Goal: Task Accomplishment & Management: Use online tool/utility

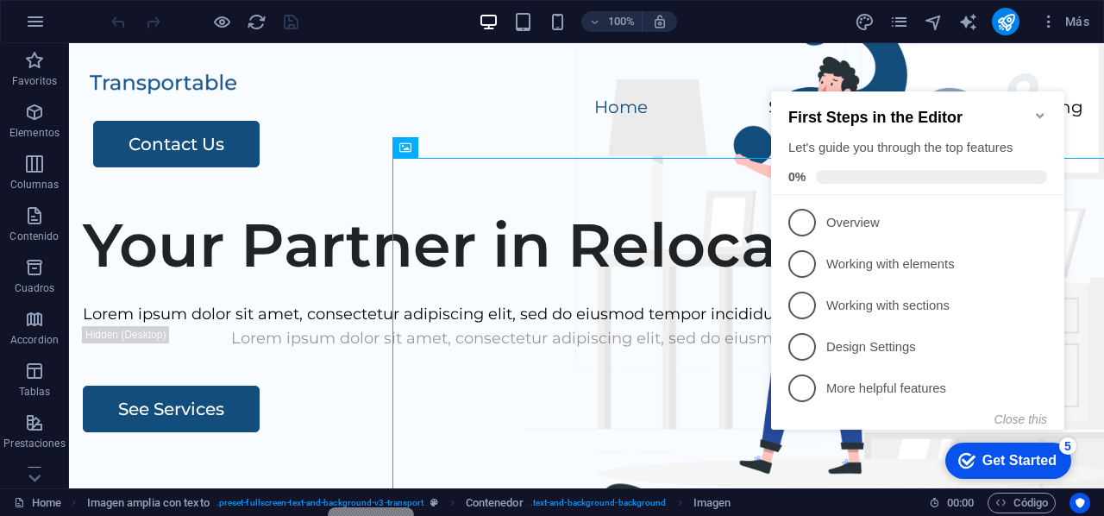
click at [1049, 105] on div "First Steps in the Editor Let's guide you through the top features 0%" at bounding box center [917, 143] width 293 height 104
click at [1045, 110] on icon "Minimize checklist" at bounding box center [1041, 116] width 14 height 14
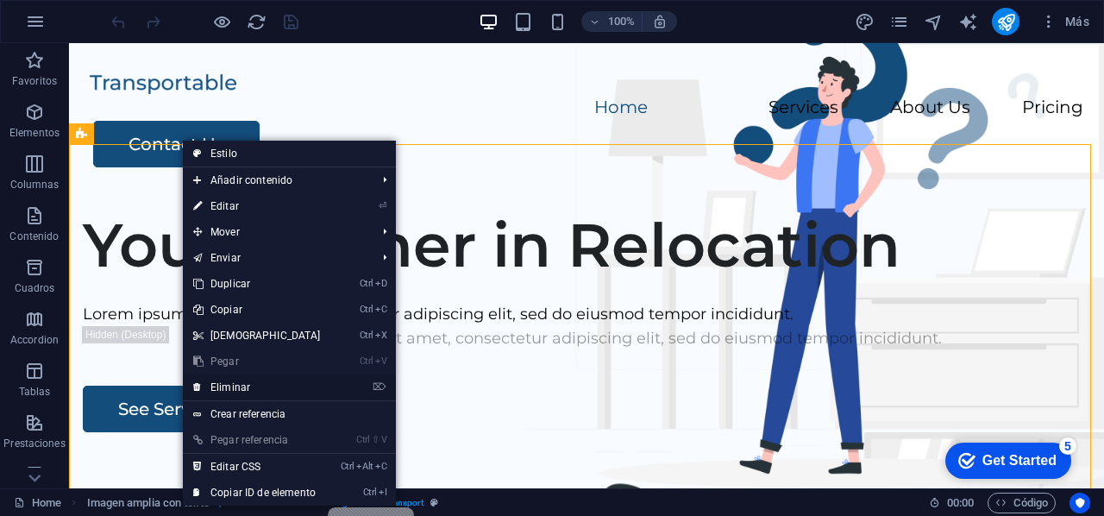
click at [313, 384] on link "⌦ Eliminar" at bounding box center [257, 387] width 148 height 26
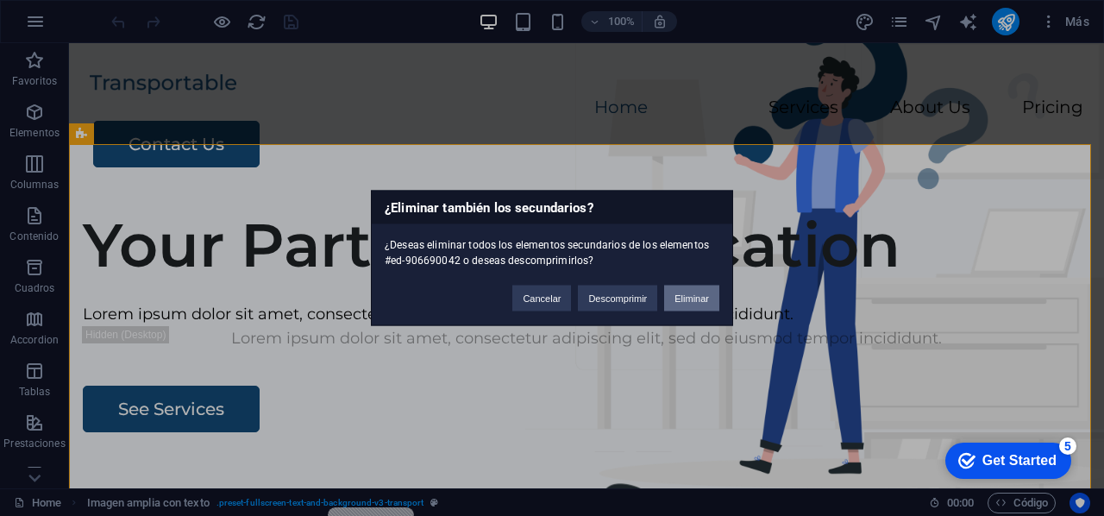
click at [685, 296] on button "Eliminar" at bounding box center [691, 299] width 55 height 26
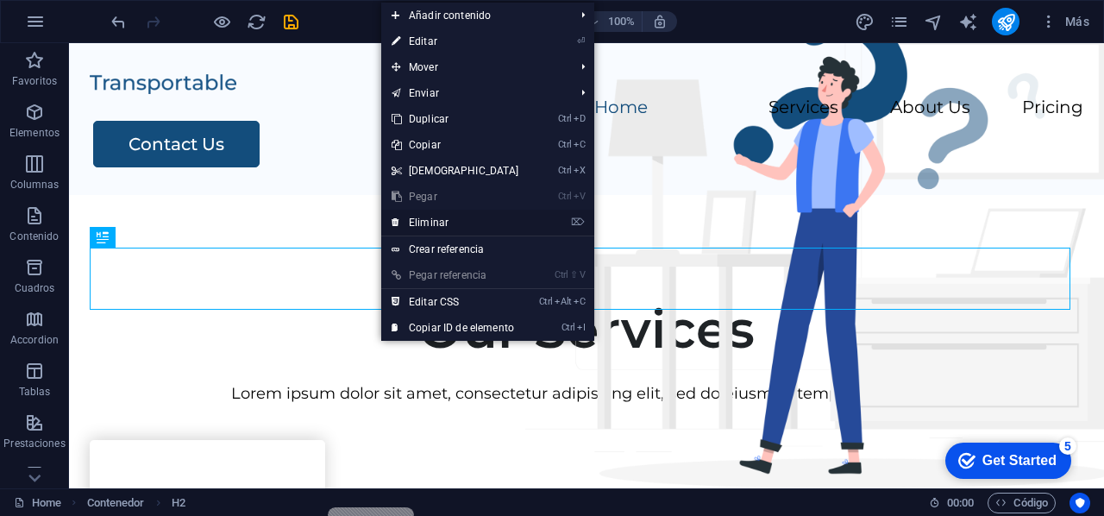
click at [473, 223] on link "⌦ Eliminar" at bounding box center [455, 223] width 148 height 26
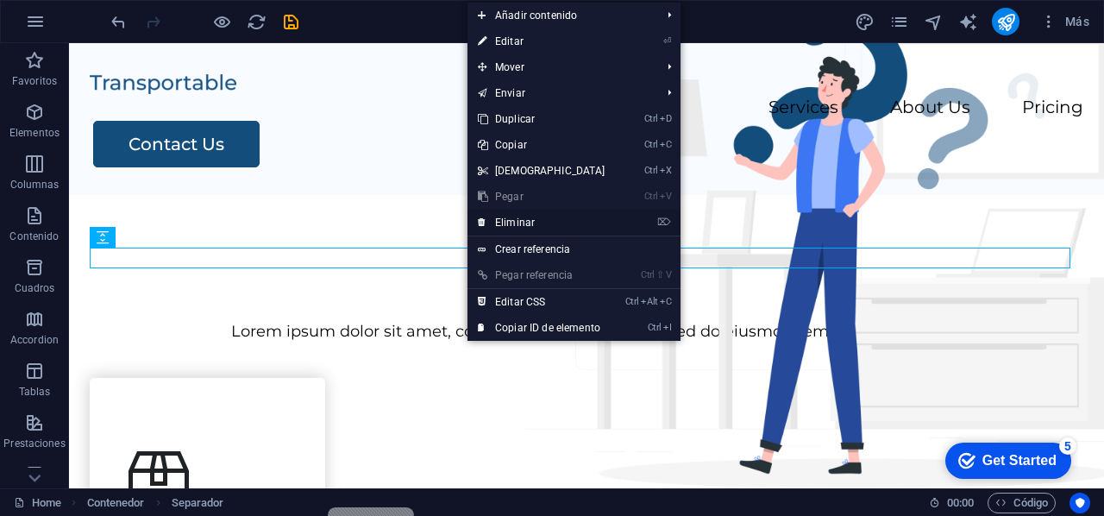
click at [564, 221] on link "⌦ Eliminar" at bounding box center [542, 223] width 148 height 26
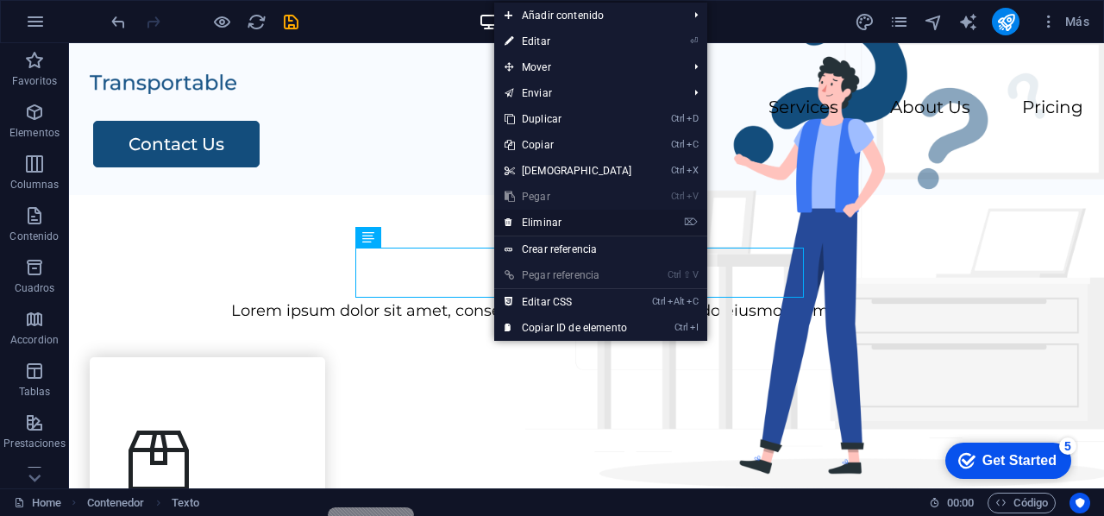
click at [621, 229] on link "⌦ Eliminar" at bounding box center [568, 223] width 148 height 26
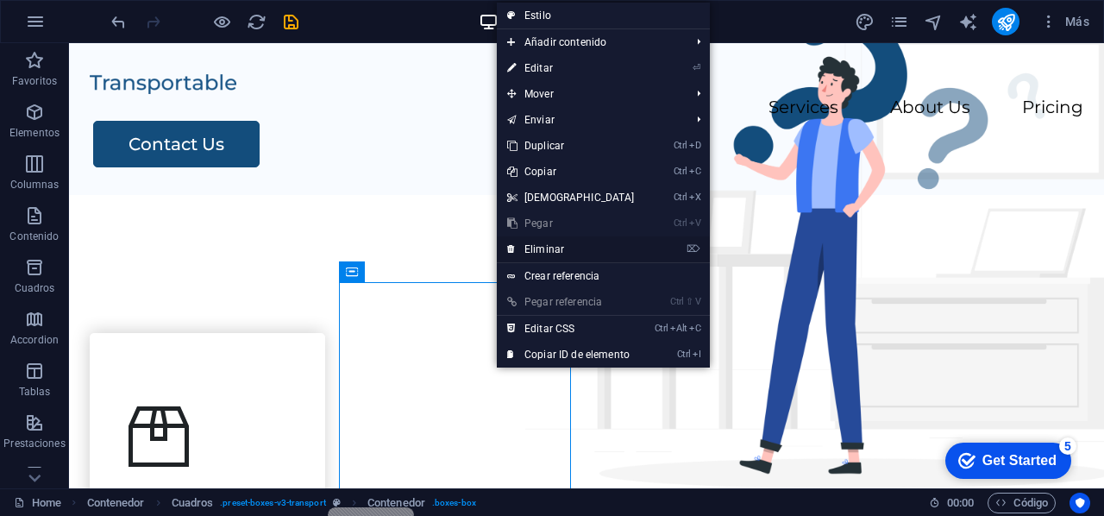
click at [597, 250] on link "⌦ Eliminar" at bounding box center [571, 249] width 148 height 26
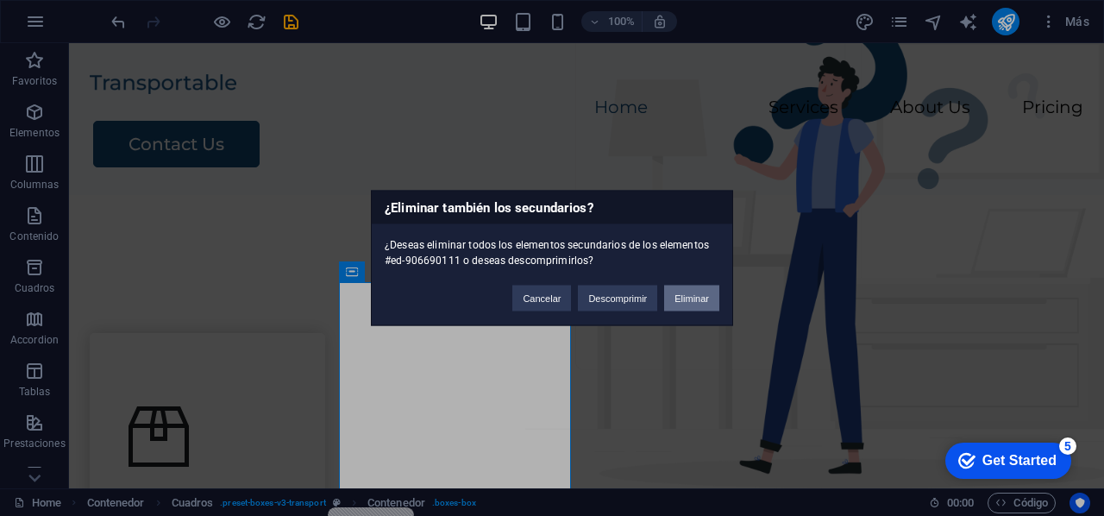
click at [703, 305] on button "Eliminar" at bounding box center [691, 299] width 55 height 26
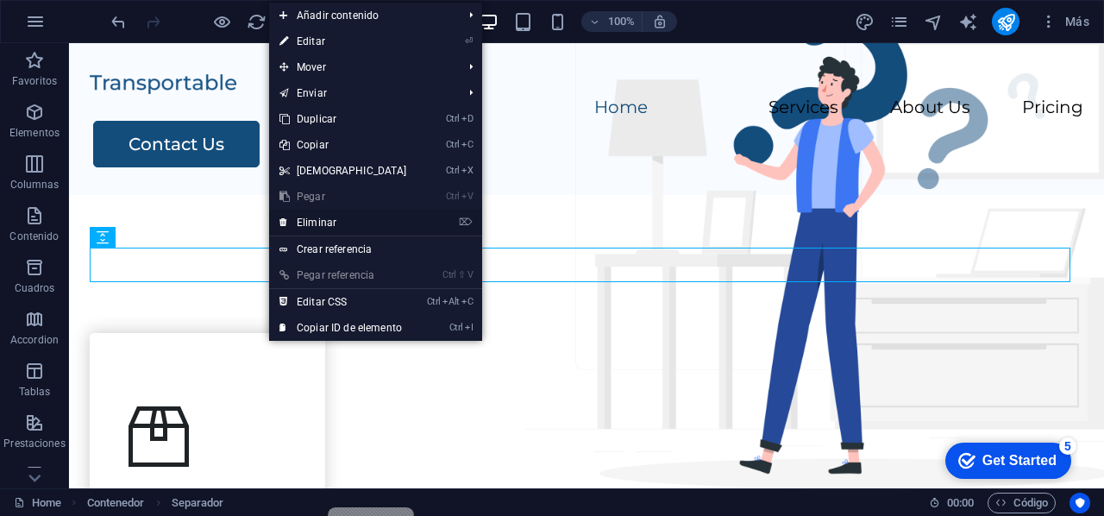
click at [416, 221] on li "⌦ Eliminar" at bounding box center [375, 223] width 213 height 27
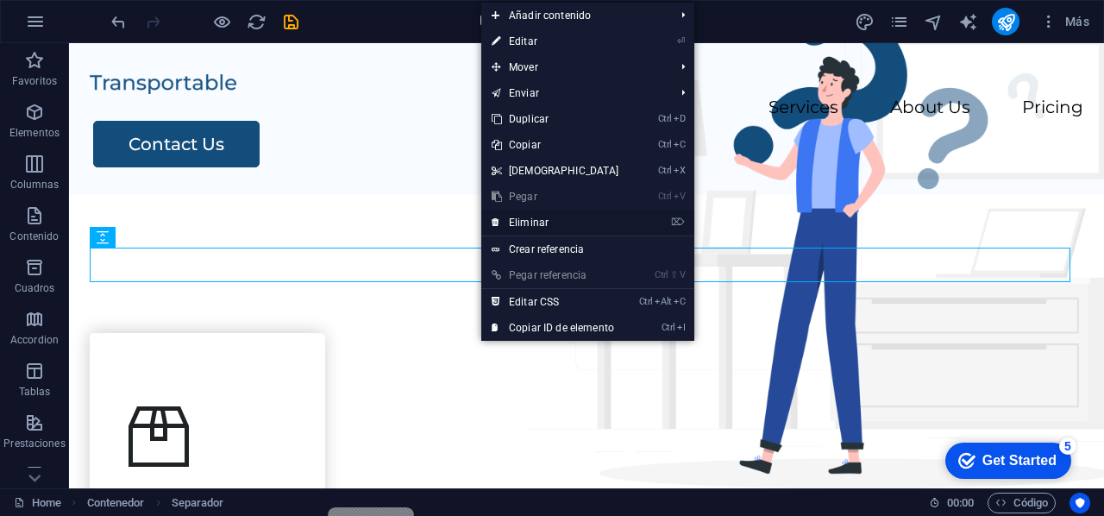
click at [541, 224] on link "⌦ Eliminar" at bounding box center [555, 223] width 148 height 26
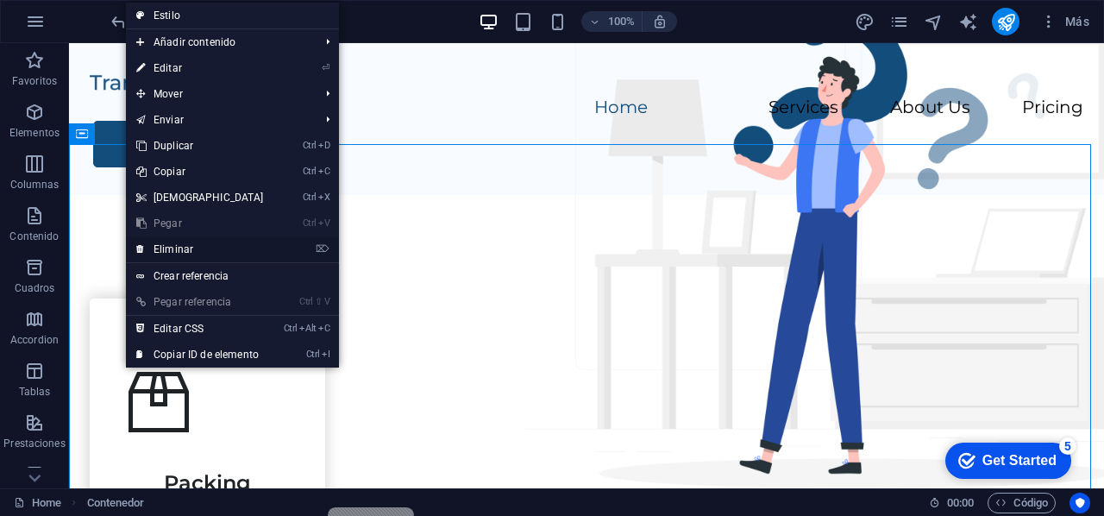
click at [209, 248] on link "⌦ Eliminar" at bounding box center [200, 249] width 148 height 26
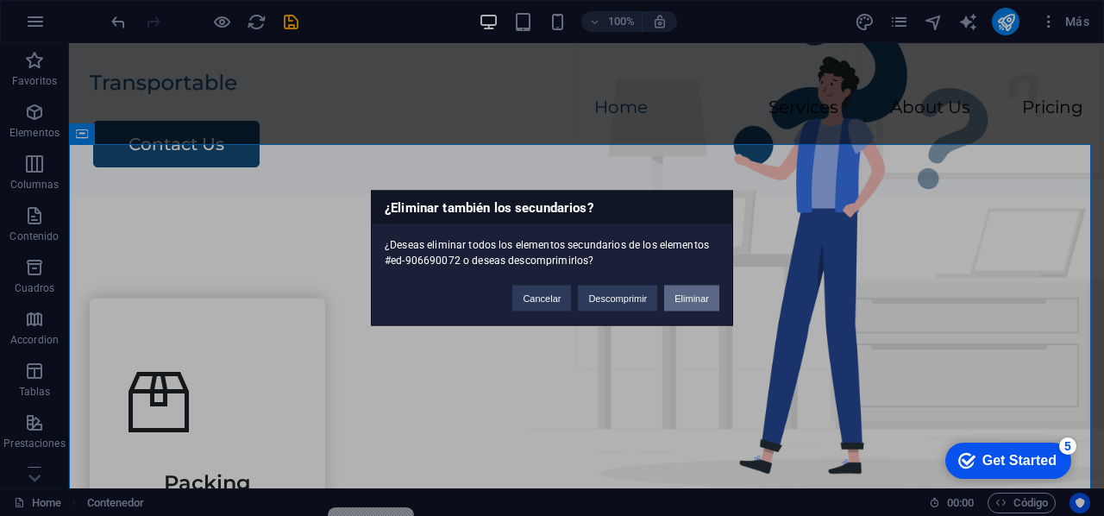
click at [685, 296] on button "Eliminar" at bounding box center [691, 299] width 55 height 26
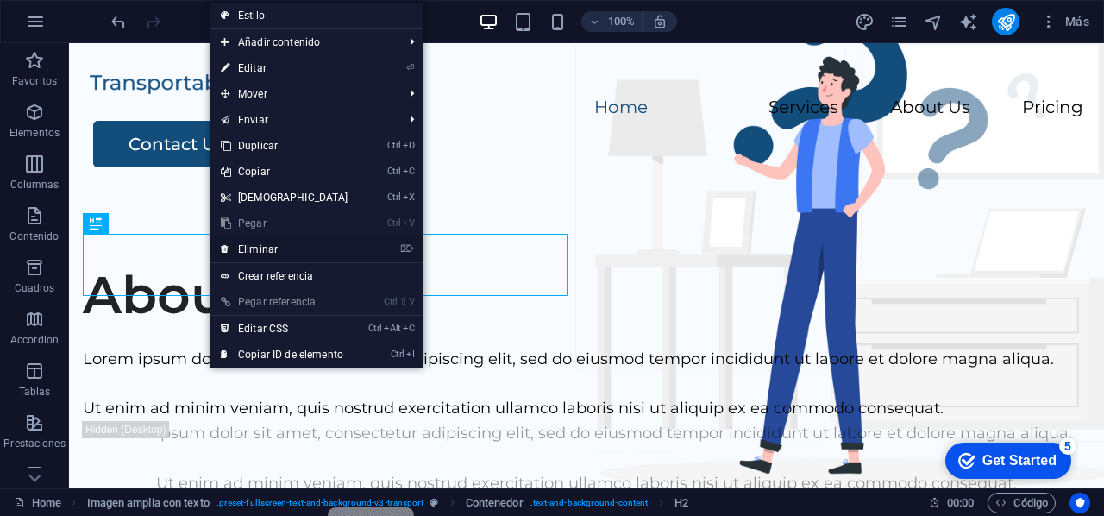
click at [346, 238] on link "⌦ Eliminar" at bounding box center [285, 249] width 148 height 26
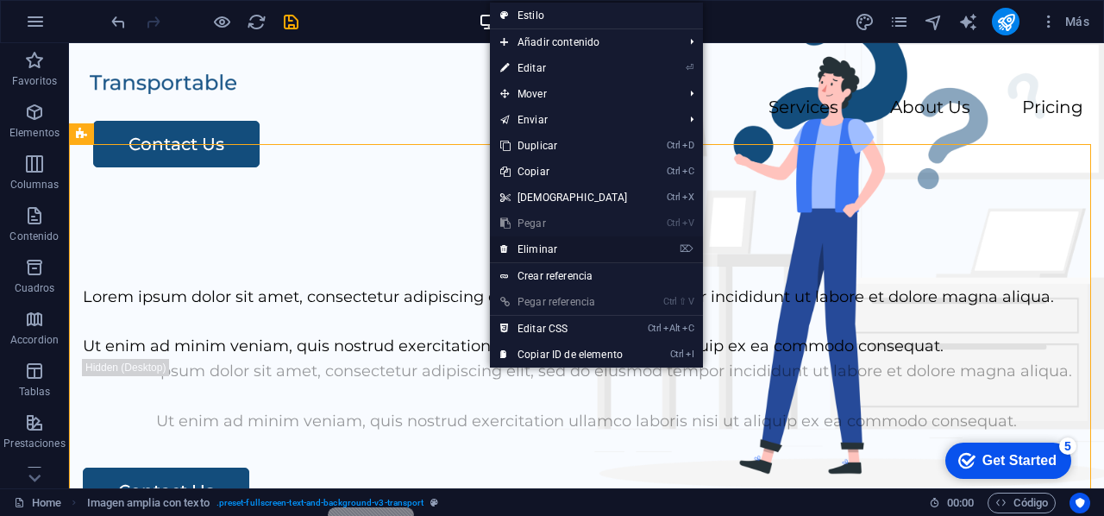
click at [528, 248] on link "⌦ Eliminar" at bounding box center [564, 249] width 148 height 26
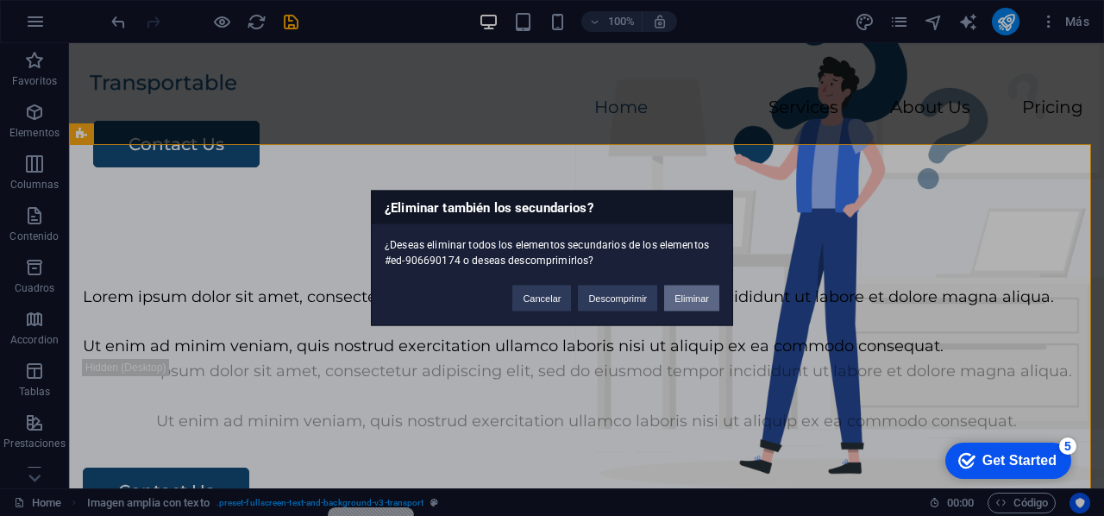
click at [690, 306] on button "Eliminar" at bounding box center [691, 299] width 55 height 26
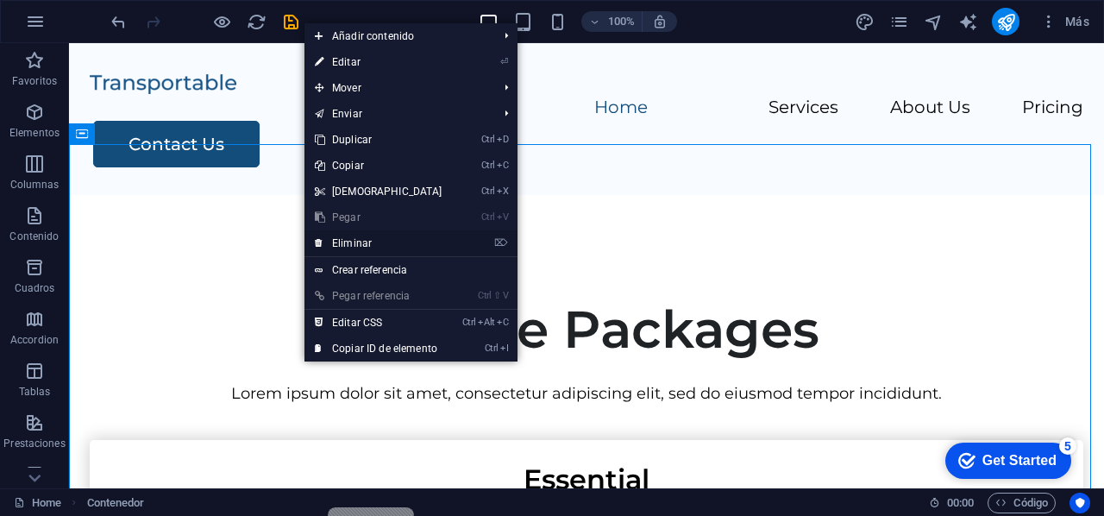
click at [425, 251] on link "⌦ Eliminar" at bounding box center [379, 243] width 148 height 26
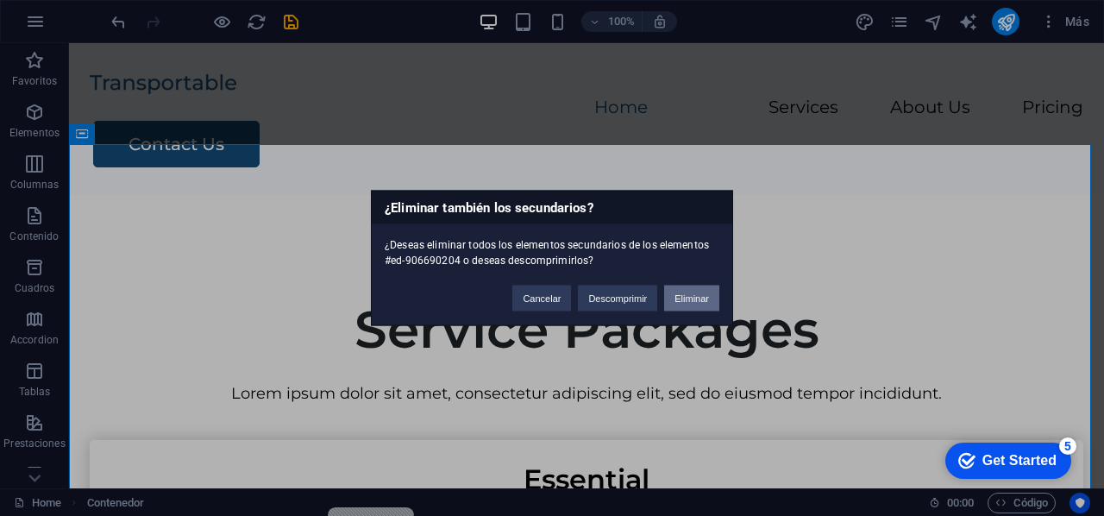
click at [695, 299] on button "Eliminar" at bounding box center [691, 299] width 55 height 26
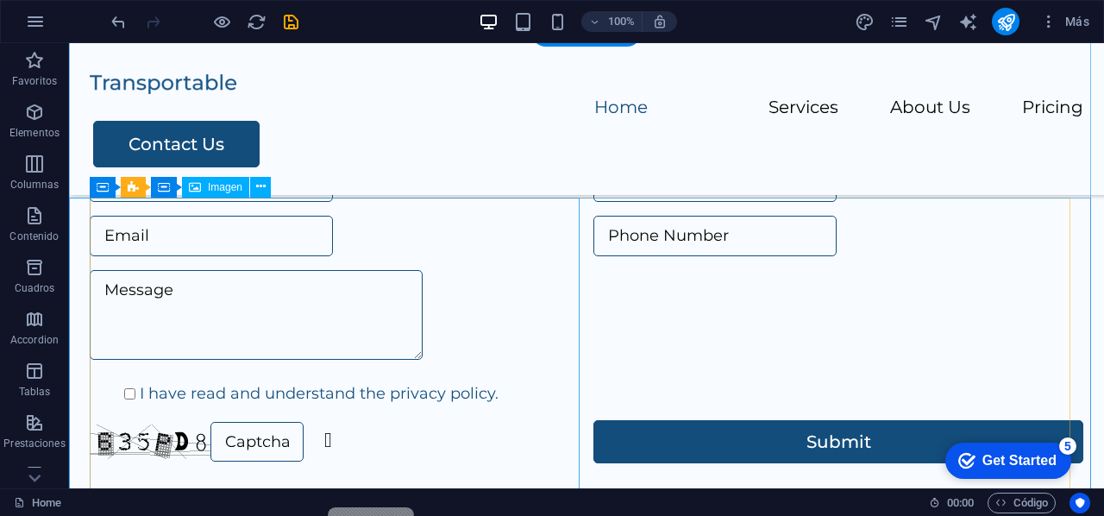
scroll to position [259, 0]
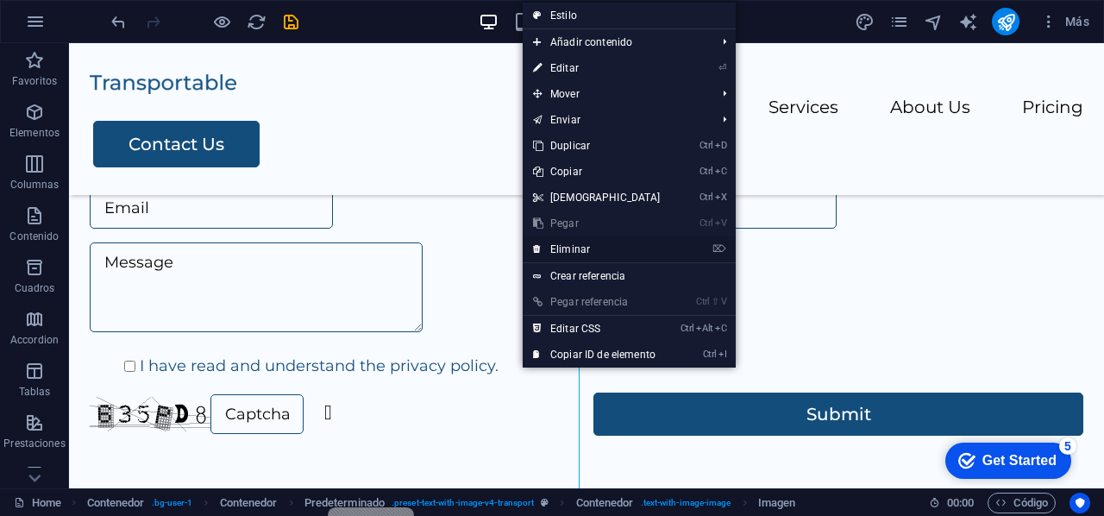
click at [609, 248] on link "⌦ Eliminar" at bounding box center [597, 249] width 148 height 26
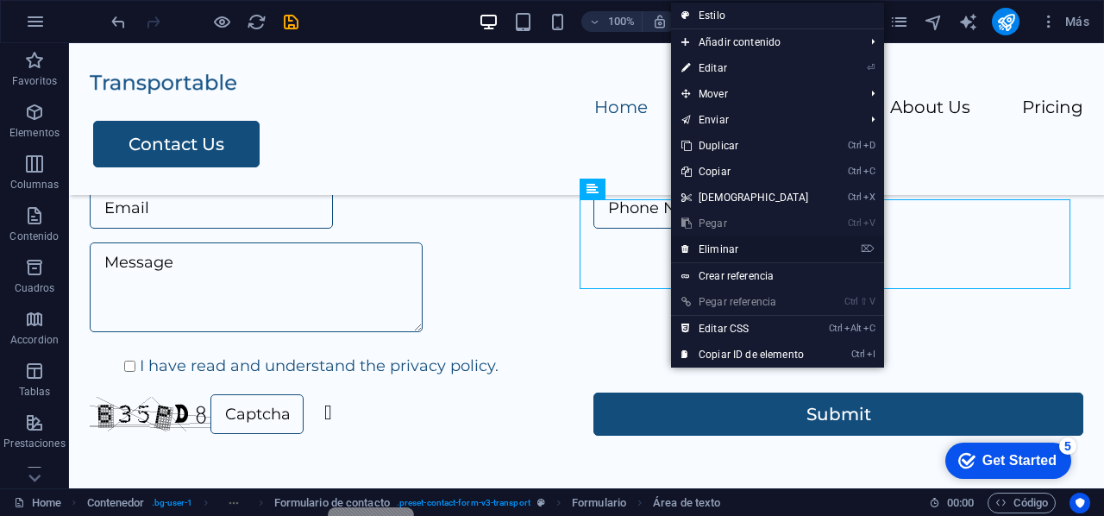
click at [752, 245] on link "⌦ Eliminar" at bounding box center [745, 249] width 148 height 26
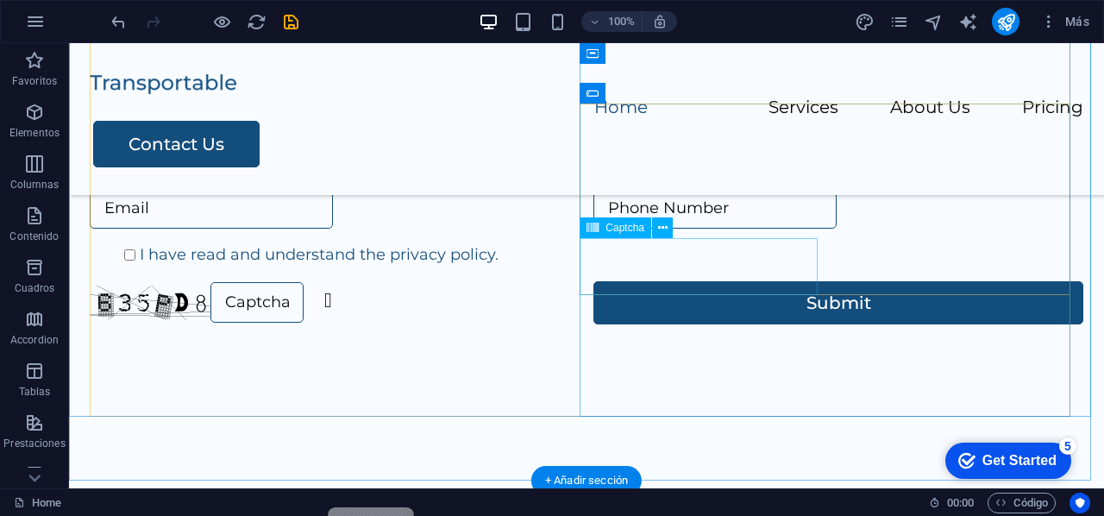
scroll to position [310, 0]
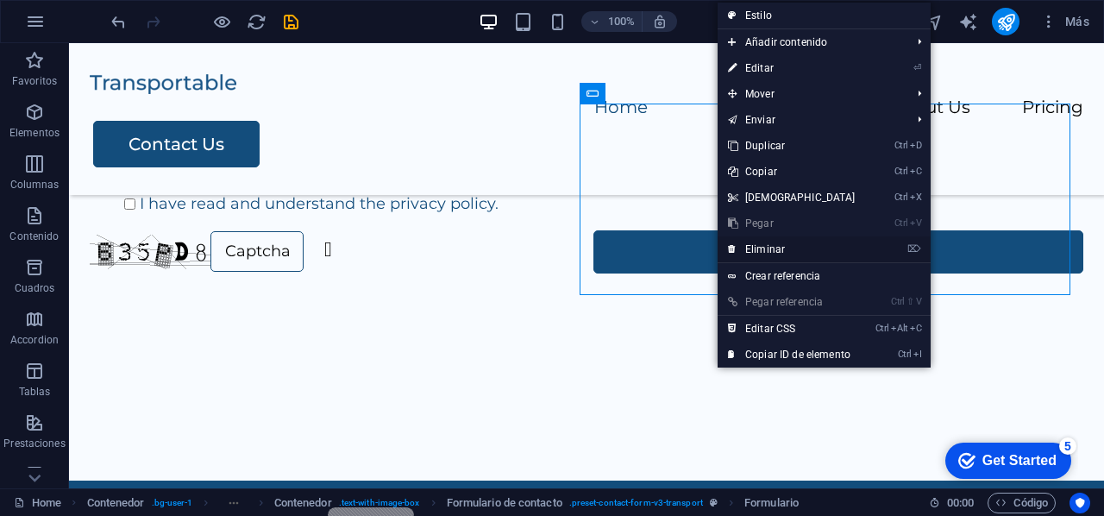
click at [788, 239] on link "⌦ Eliminar" at bounding box center [792, 249] width 148 height 26
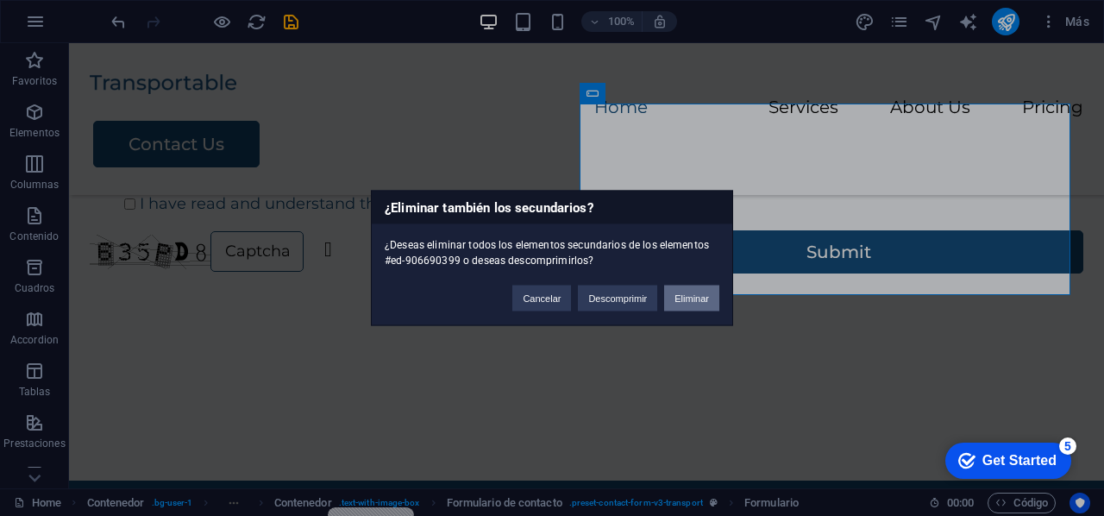
click at [689, 289] on button "Eliminar" at bounding box center [691, 299] width 55 height 26
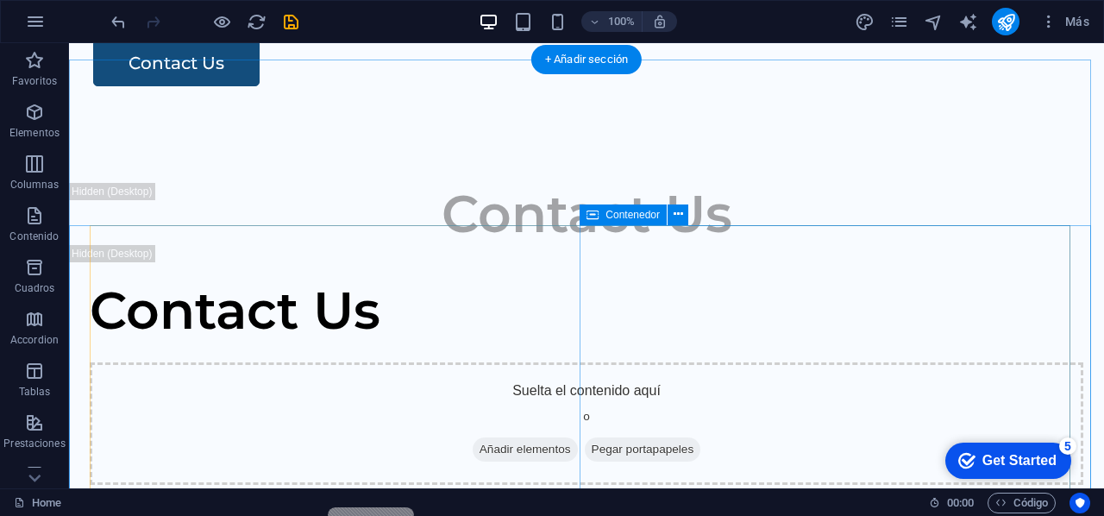
scroll to position [86, 0]
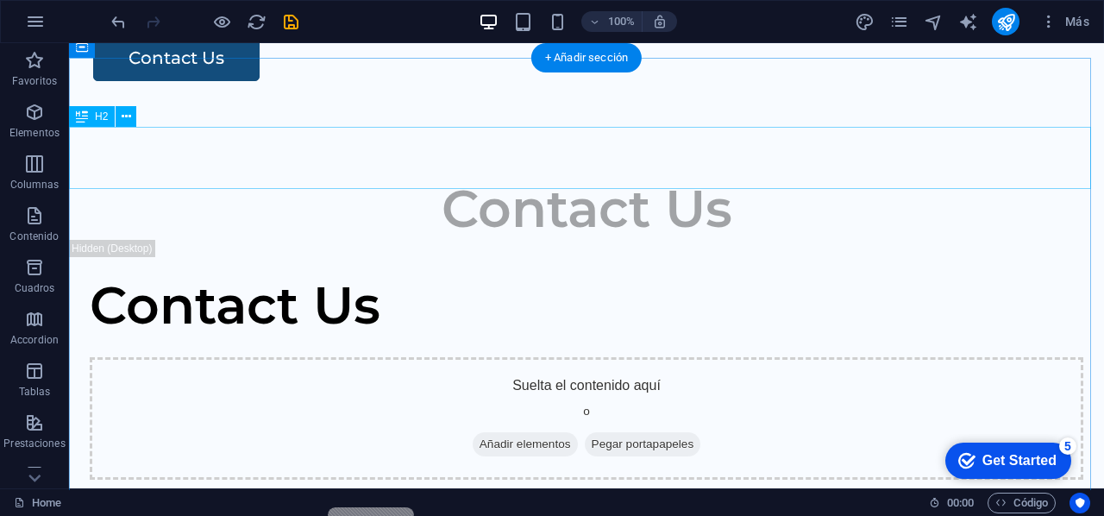
click at [638, 178] on div "Contact Us" at bounding box center [586, 209] width 1035 height 62
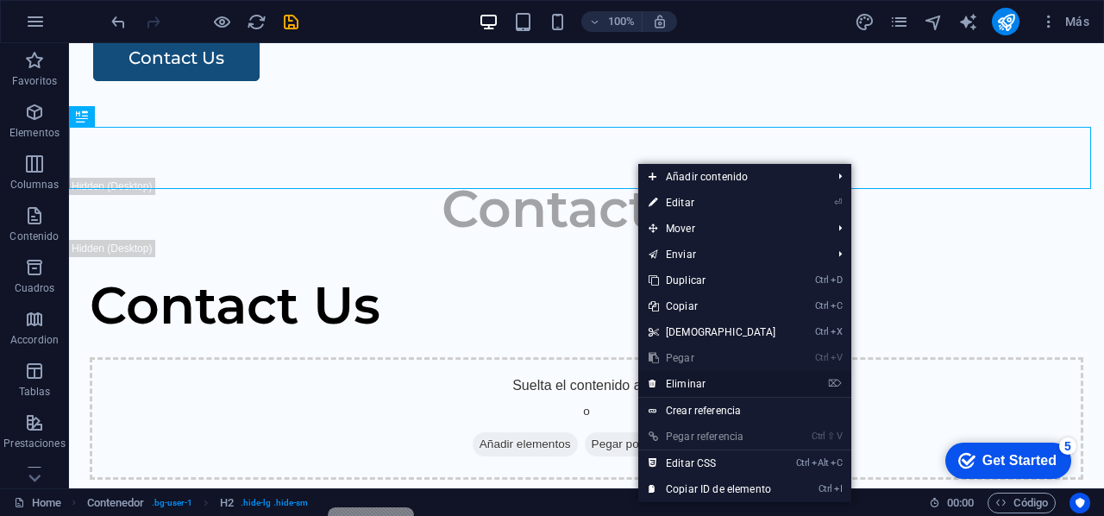
click at [697, 380] on link "⌦ Eliminar" at bounding box center [713, 384] width 148 height 26
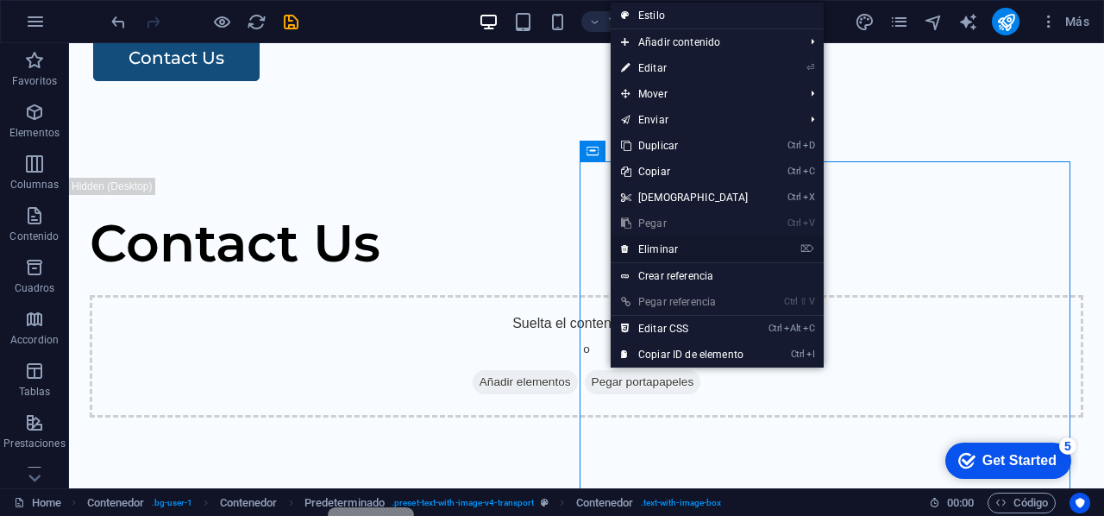
click at [689, 251] on link "⌦ Eliminar" at bounding box center [685, 249] width 148 height 26
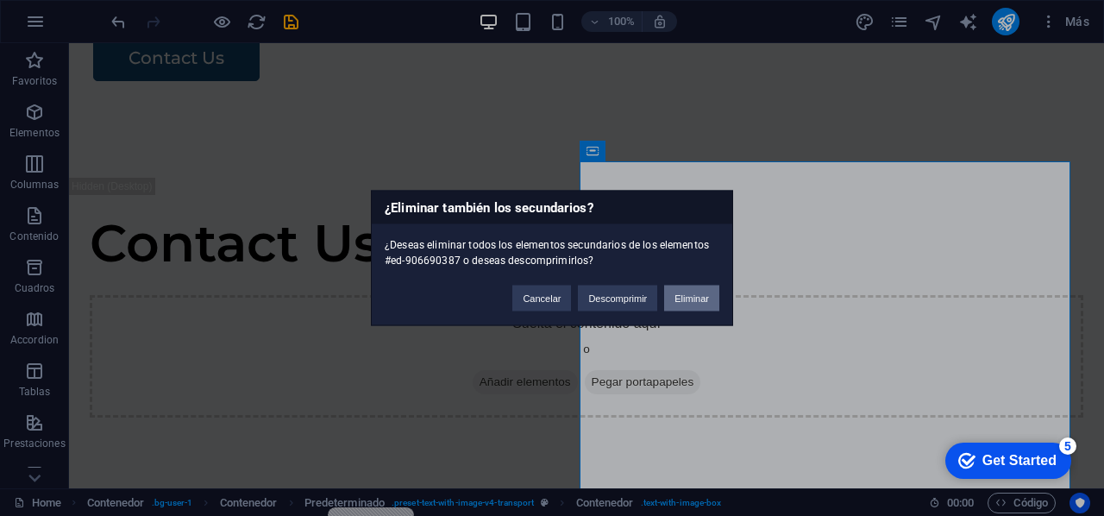
click at [695, 304] on button "Eliminar" at bounding box center [691, 299] width 55 height 26
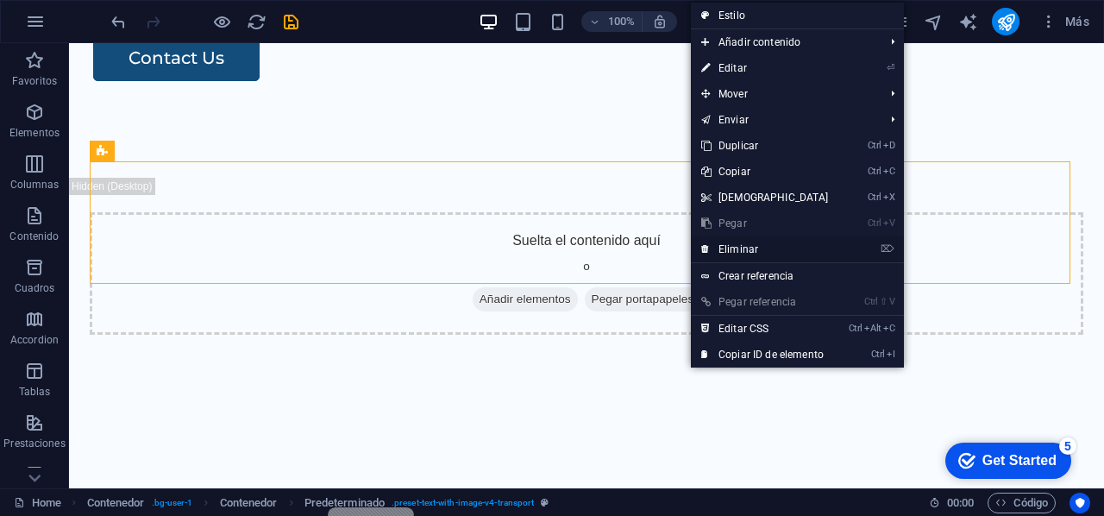
click at [772, 256] on link "⌦ Eliminar" at bounding box center [765, 249] width 148 height 26
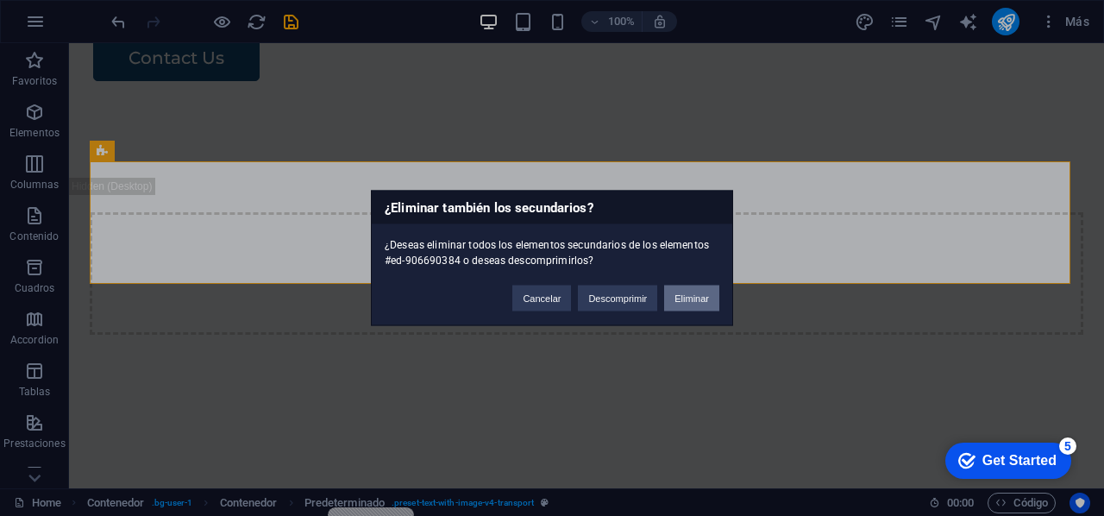
click at [699, 288] on button "Eliminar" at bounding box center [691, 299] width 55 height 26
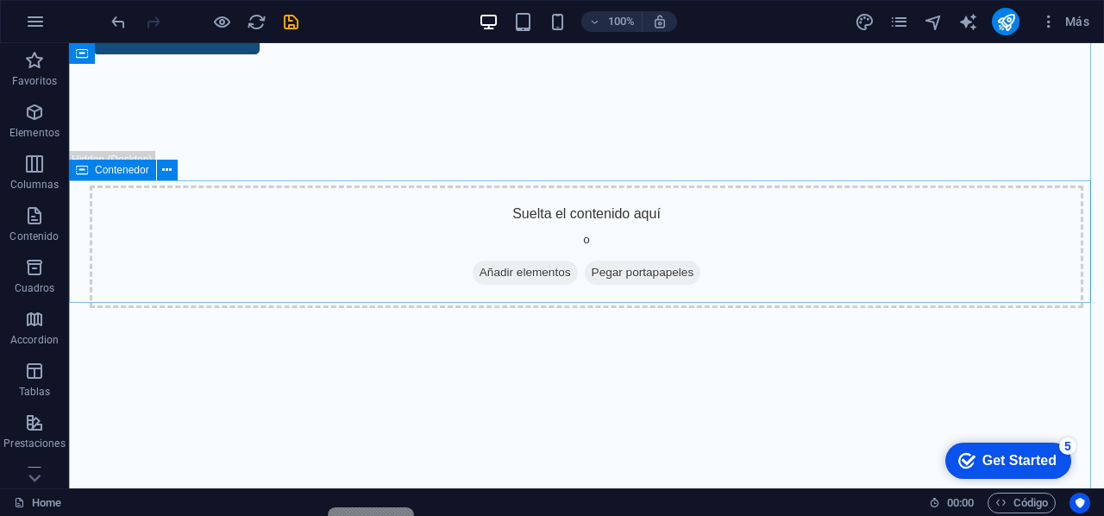
scroll to position [0, 0]
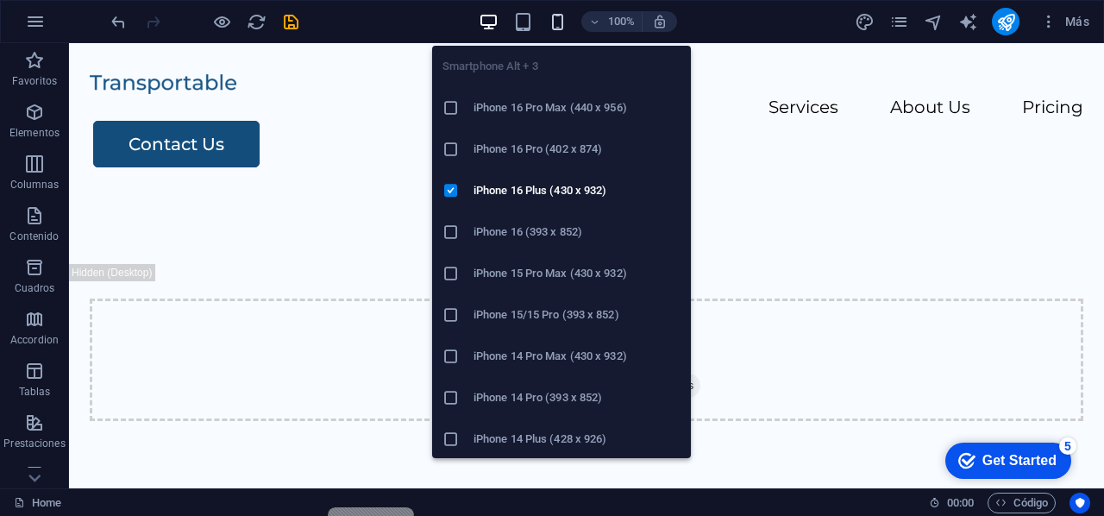
click at [563, 24] on icon "button" at bounding box center [558, 22] width 20 height 20
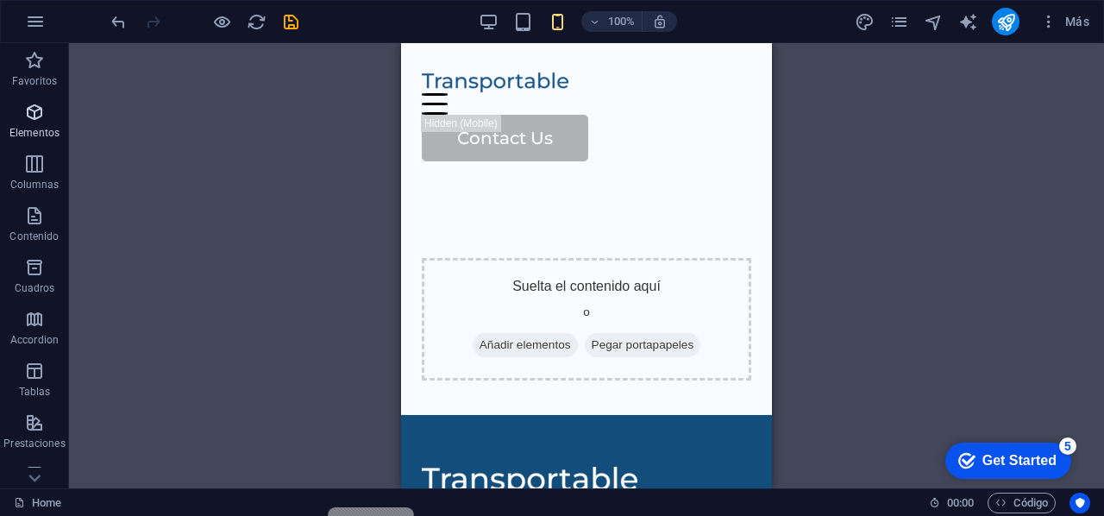
click at [26, 123] on span "Elementos" at bounding box center [34, 122] width 69 height 41
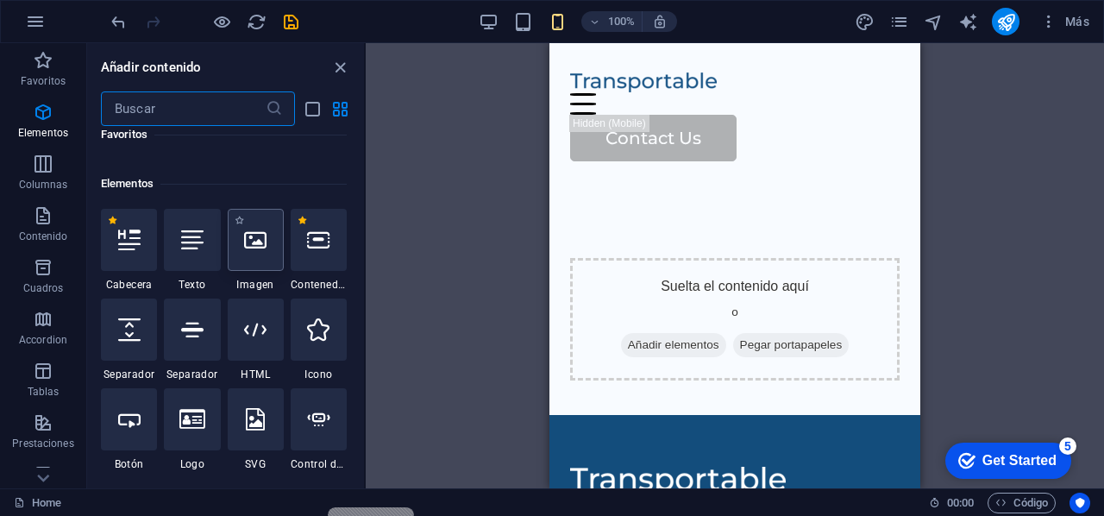
scroll to position [325, 0]
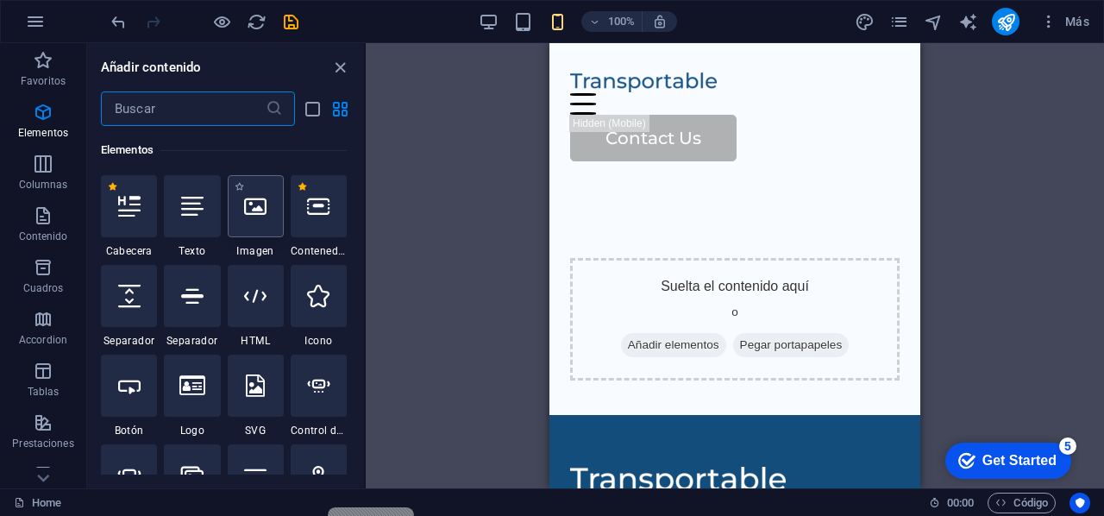
click at [273, 225] on div at bounding box center [256, 206] width 56 height 62
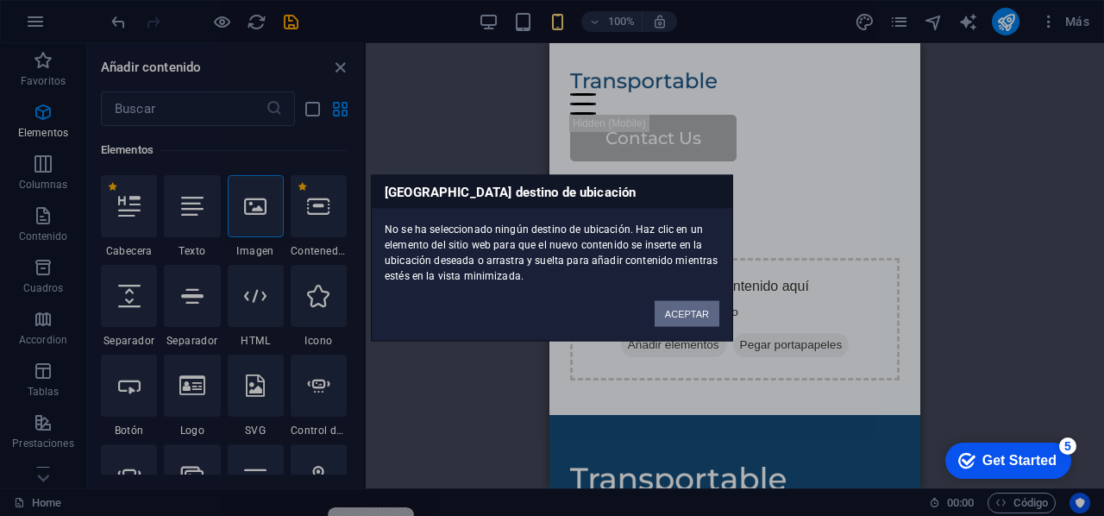
click at [698, 312] on button "ACEPTAR" at bounding box center [687, 314] width 65 height 26
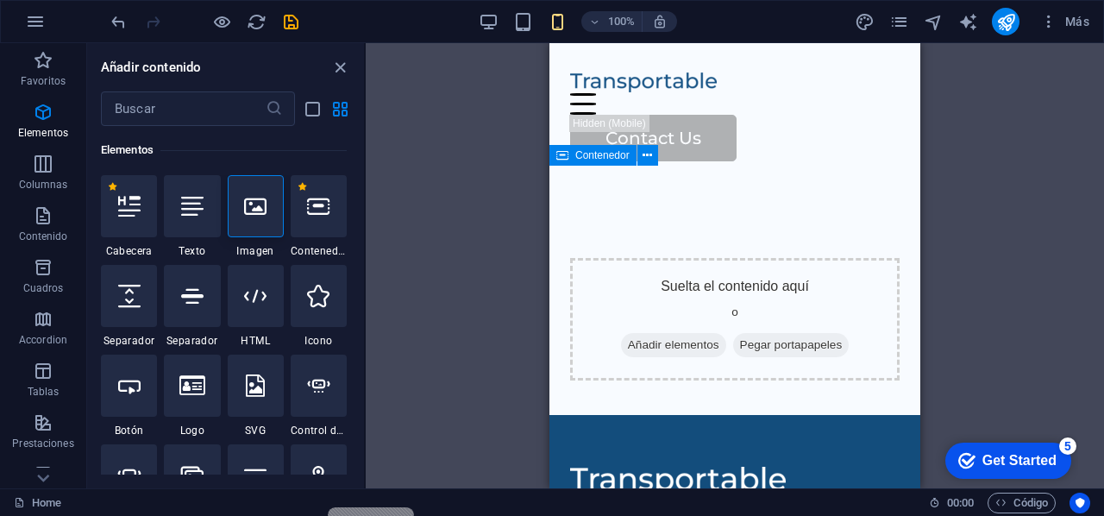
click at [694, 189] on div "Suelta el contenido aquí o Añadir elementos Pegar portapapeles" at bounding box center [735, 302] width 371 height 226
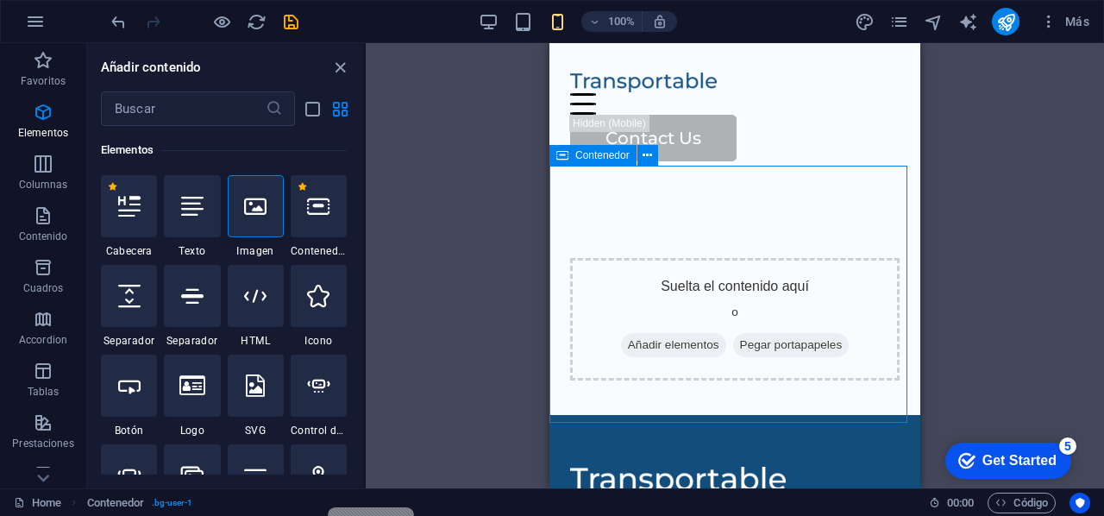
click at [664, 189] on div "Suelta el contenido aquí o Añadir elementos Pegar portapapeles" at bounding box center [735, 302] width 371 height 226
click at [650, 156] on icon at bounding box center [647, 156] width 9 height 18
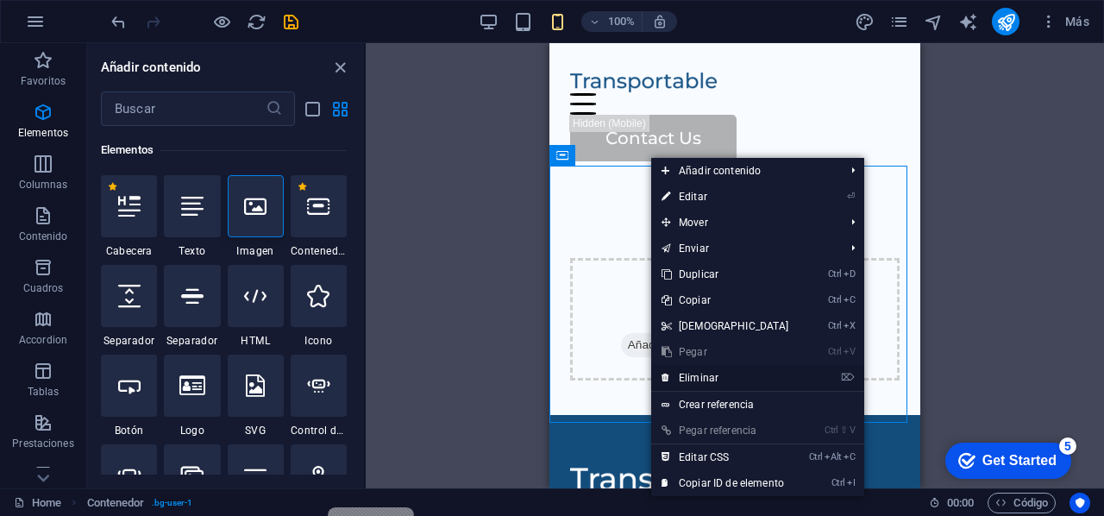
click at [709, 373] on link "⌦ Eliminar" at bounding box center [725, 378] width 148 height 26
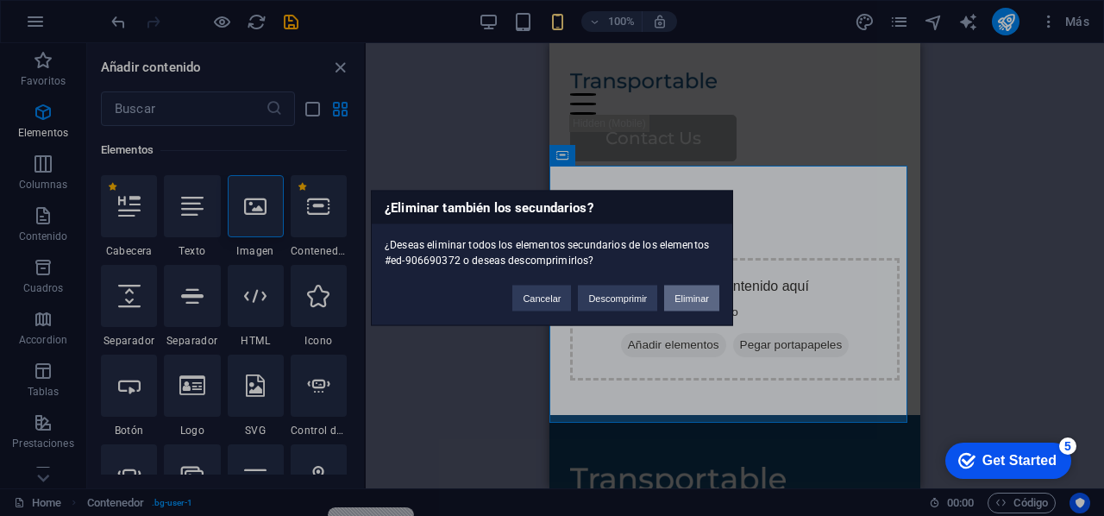
click at [687, 298] on button "Eliminar" at bounding box center [691, 299] width 55 height 26
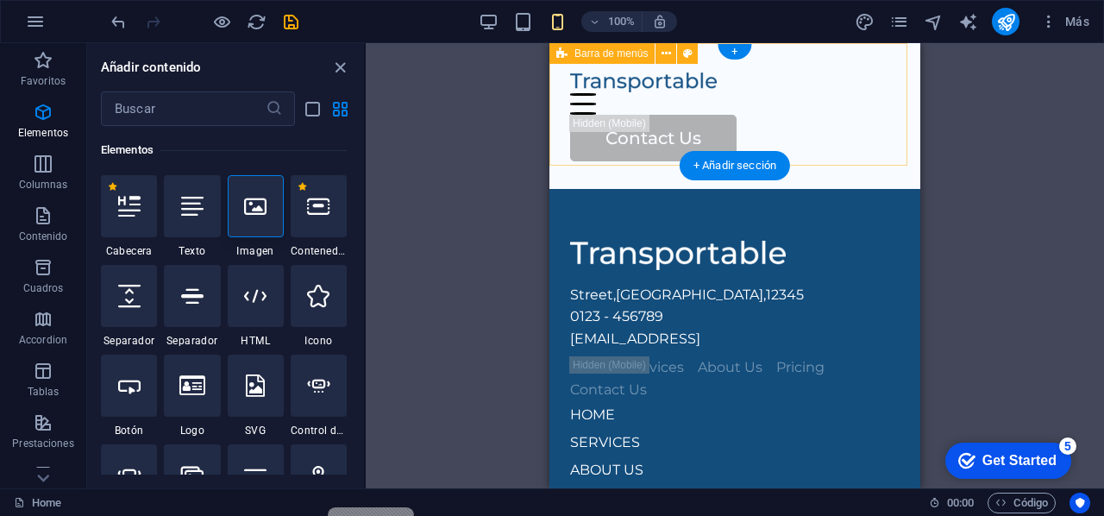
click at [697, 130] on div "Home Services About Us Pricing Contact Us" at bounding box center [735, 116] width 371 height 146
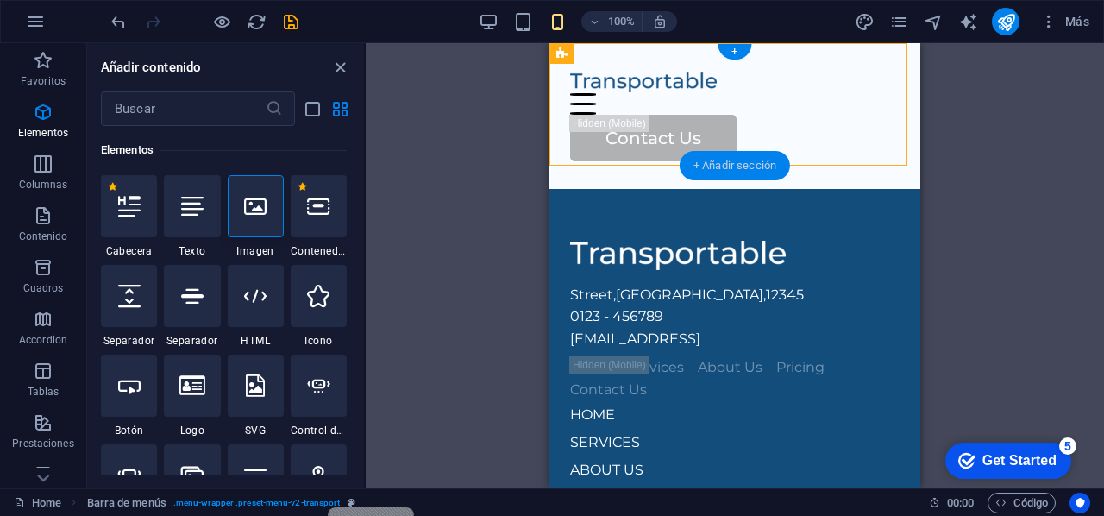
click at [712, 161] on div "+ Añadir sección" at bounding box center [735, 165] width 110 height 29
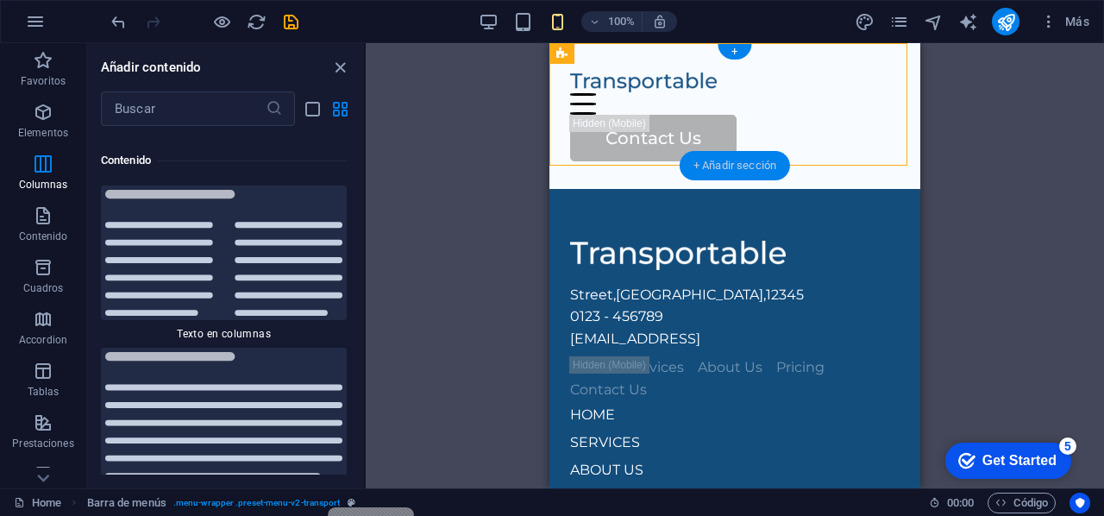
scroll to position [5845, 0]
click at [712, 161] on div "+ Añadir sección" at bounding box center [735, 165] width 110 height 29
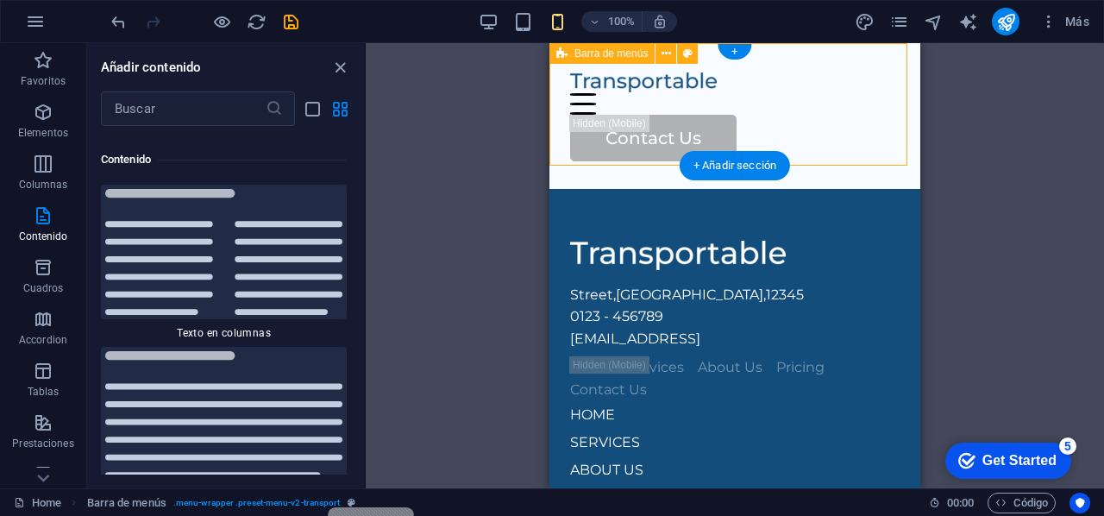
click at [634, 135] on div "Home Services About Us Pricing Contact Us" at bounding box center [735, 116] width 371 height 146
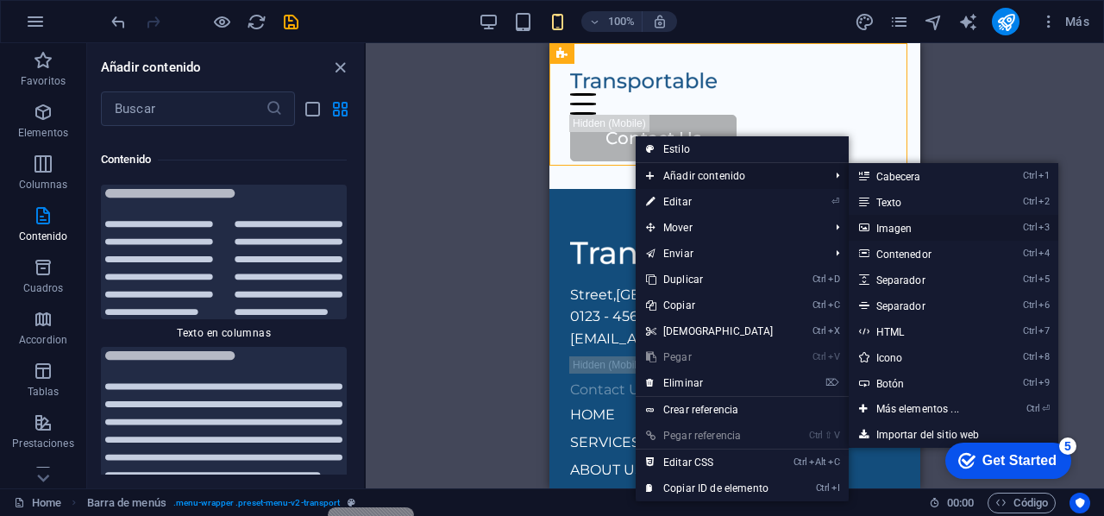
click at [901, 230] on link "Ctrl 3 Imagen" at bounding box center [921, 228] width 145 height 26
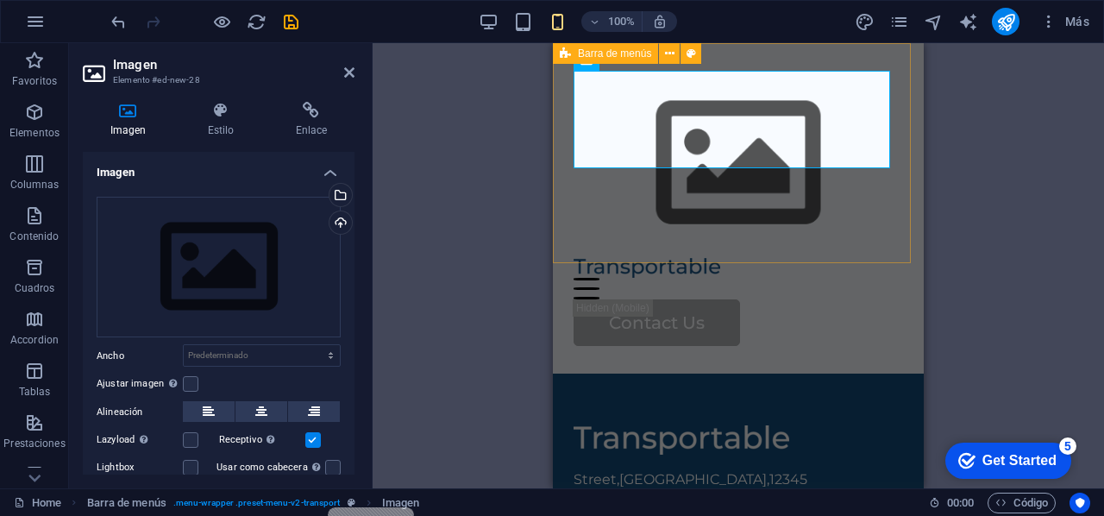
click at [714, 233] on div "Home Services About Us Pricing Contact Us" at bounding box center [738, 208] width 371 height 330
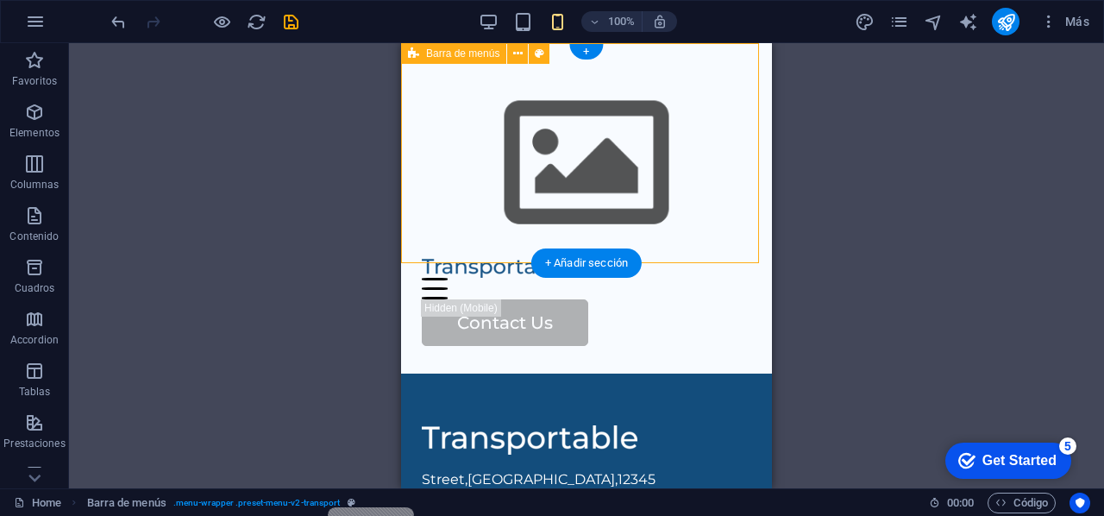
click at [671, 63] on div "Home Services About Us Pricing Contact Us" at bounding box center [586, 208] width 371 height 330
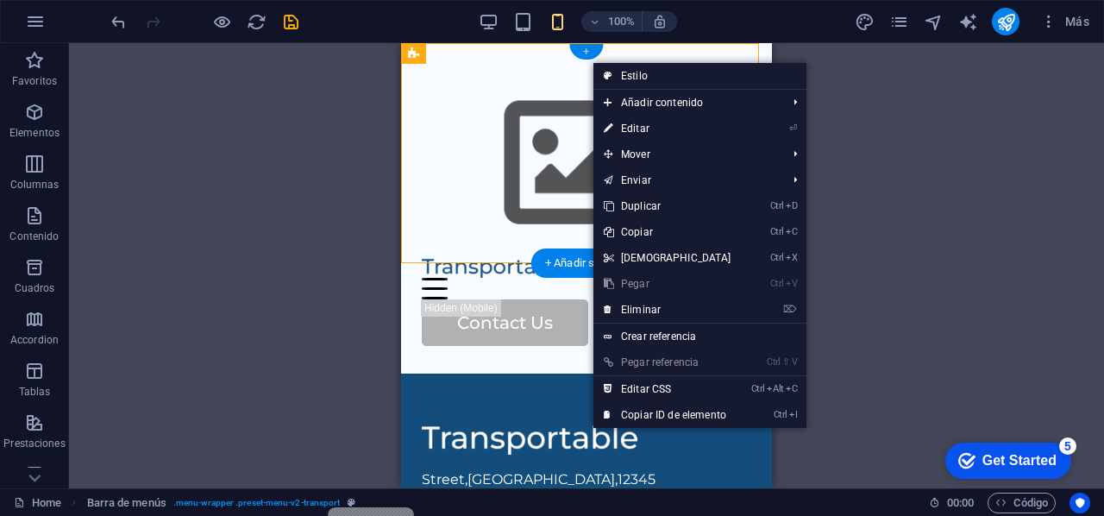
click at [576, 44] on div "+" at bounding box center [587, 52] width 34 height 16
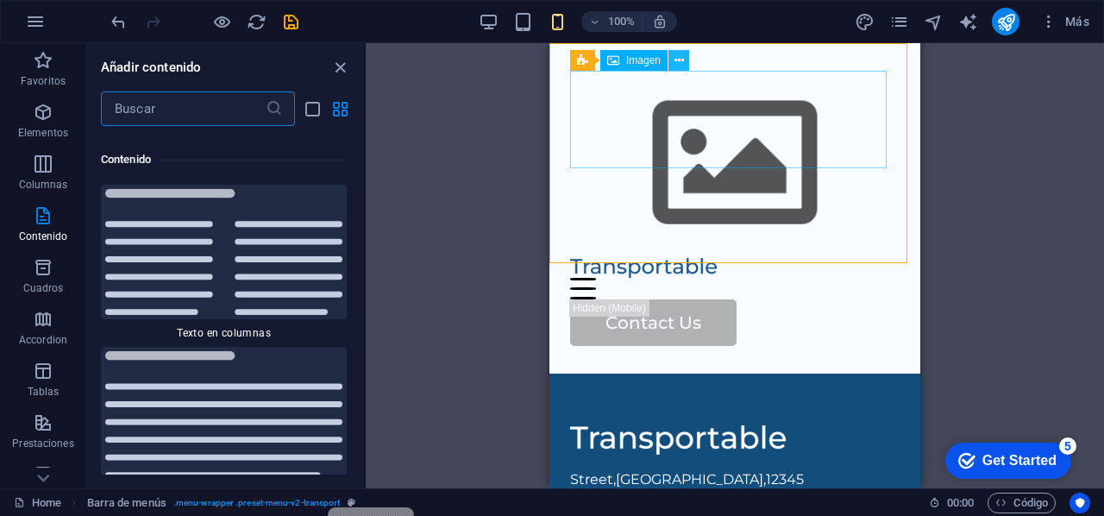
click at [680, 62] on icon at bounding box center [679, 61] width 9 height 18
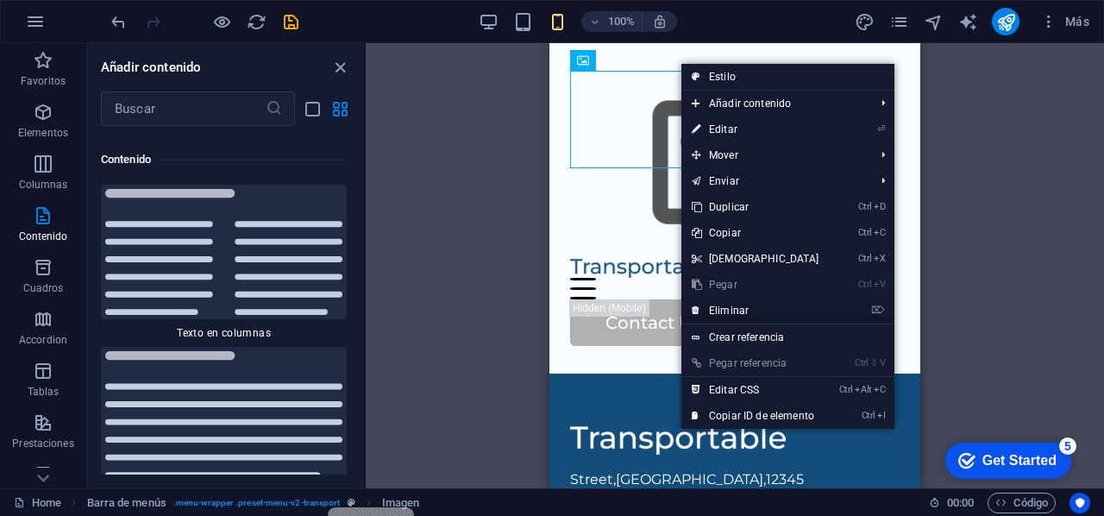
click at [751, 313] on link "⌦ Eliminar" at bounding box center [756, 311] width 148 height 26
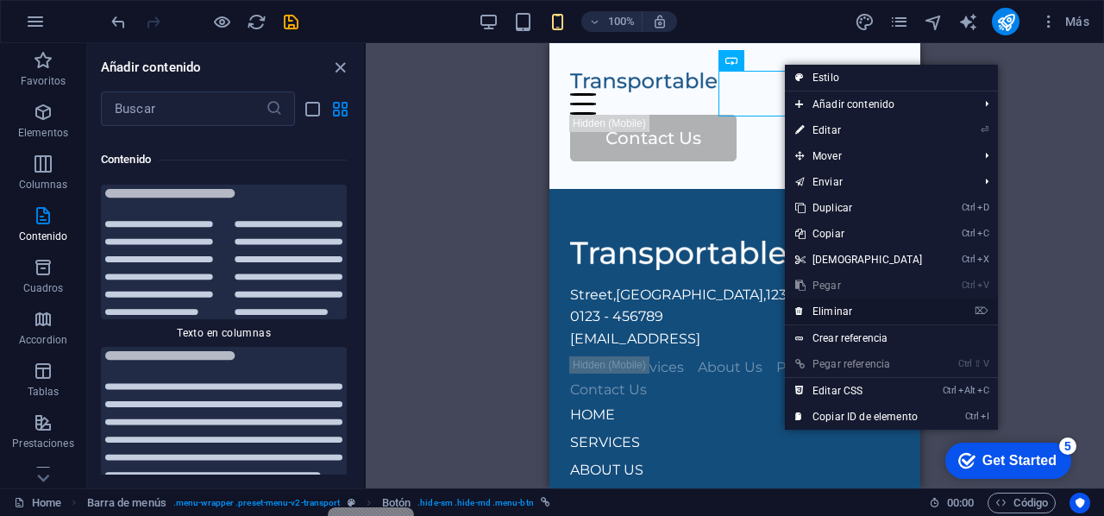
click at [852, 320] on link "⌦ Eliminar" at bounding box center [859, 312] width 148 height 26
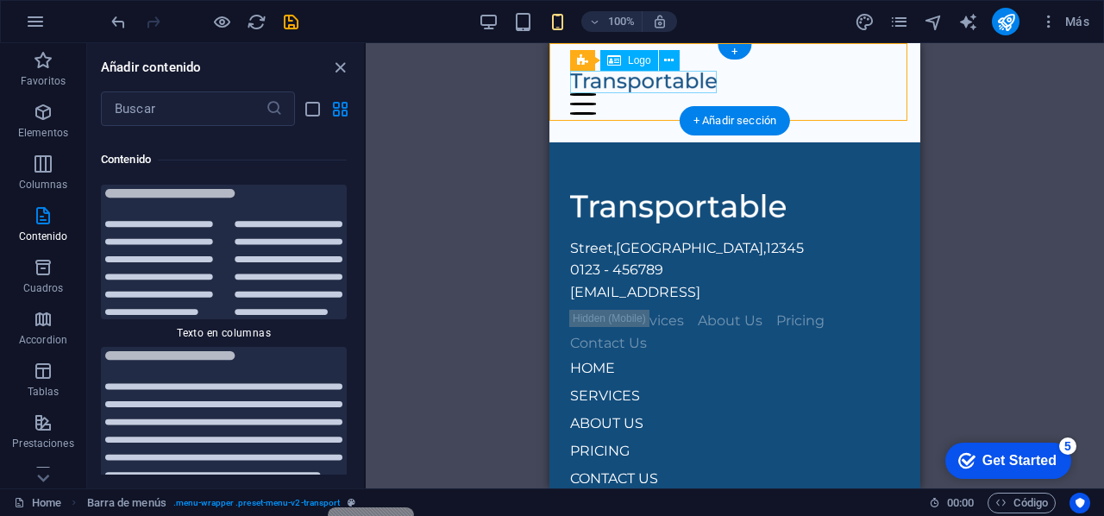
click at [689, 85] on div at bounding box center [735, 82] width 330 height 22
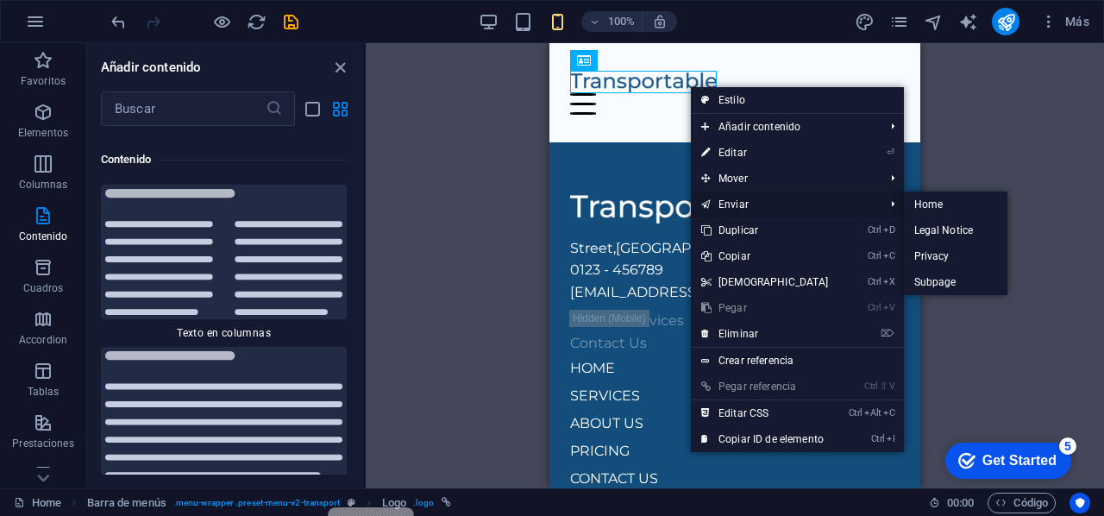
click at [752, 196] on link "Enviar" at bounding box center [784, 205] width 187 height 26
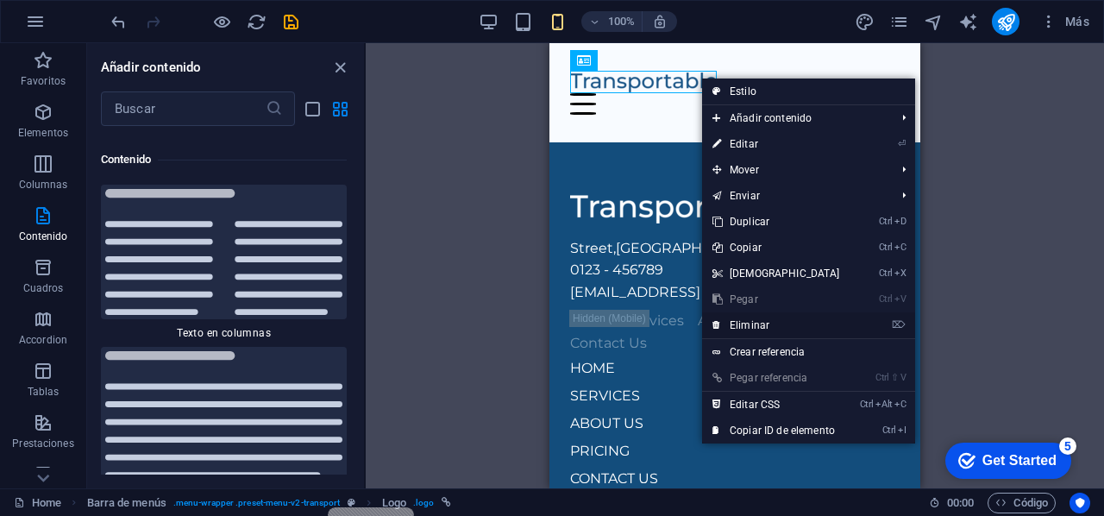
drag, startPoint x: 760, startPoint y: 329, endPoint x: 149, endPoint y: 37, distance: 677.0
click at [760, 329] on link "⌦ Eliminar" at bounding box center [776, 325] width 148 height 26
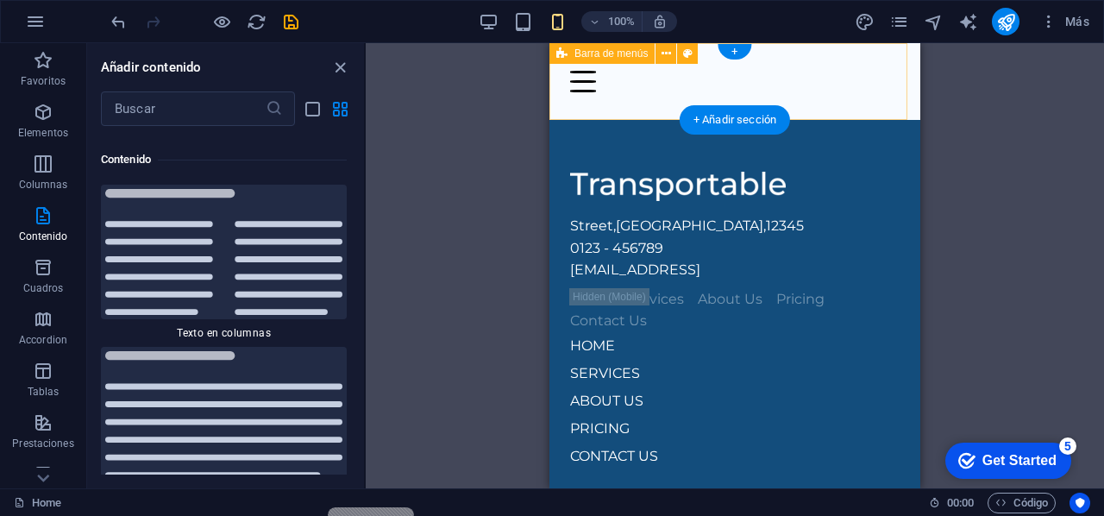
click at [699, 89] on div "Home Services About Us Pricing" at bounding box center [735, 81] width 371 height 77
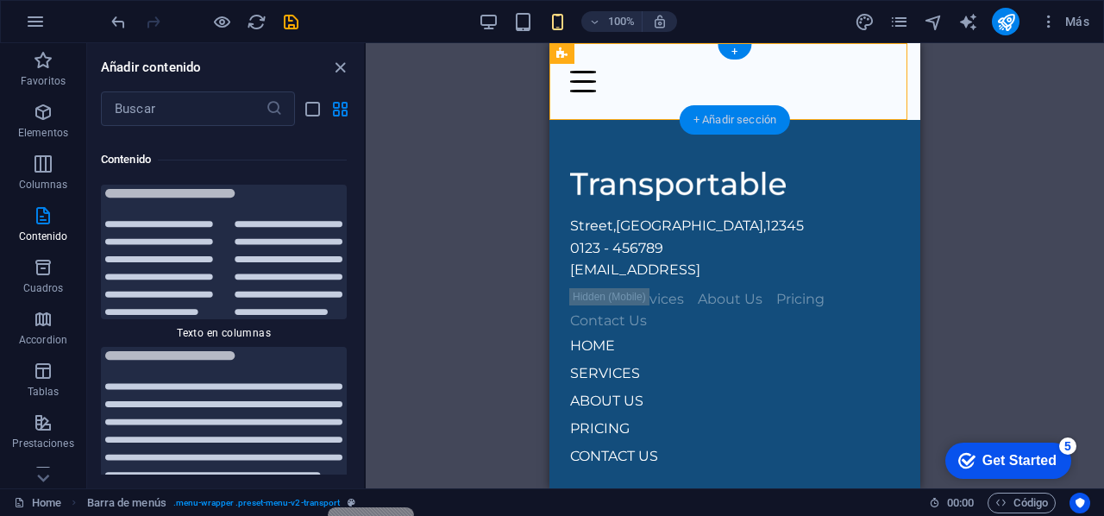
click at [765, 118] on div "+ Añadir sección" at bounding box center [735, 119] width 110 height 29
click at [61, 128] on p "Elementos" at bounding box center [43, 133] width 50 height 14
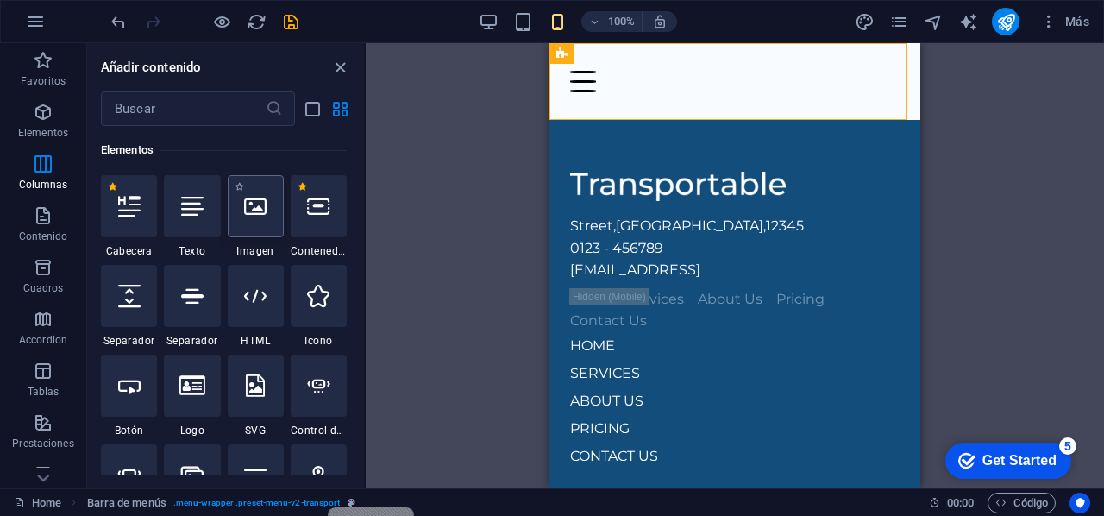
scroll to position [325, 0]
drag, startPoint x: 244, startPoint y: 224, endPoint x: 130, endPoint y: 123, distance: 152.2
click at [244, 224] on div at bounding box center [256, 206] width 56 height 62
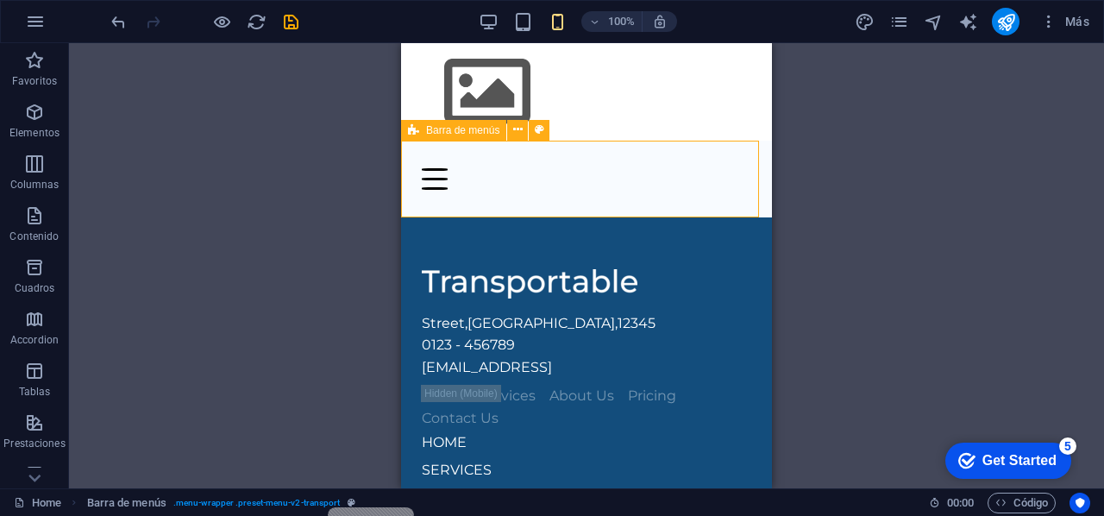
drag, startPoint x: 481, startPoint y: 176, endPoint x: 637, endPoint y: 205, distance: 158.9
click at [637, 205] on div "Home Services About Us Pricing" at bounding box center [586, 179] width 371 height 77
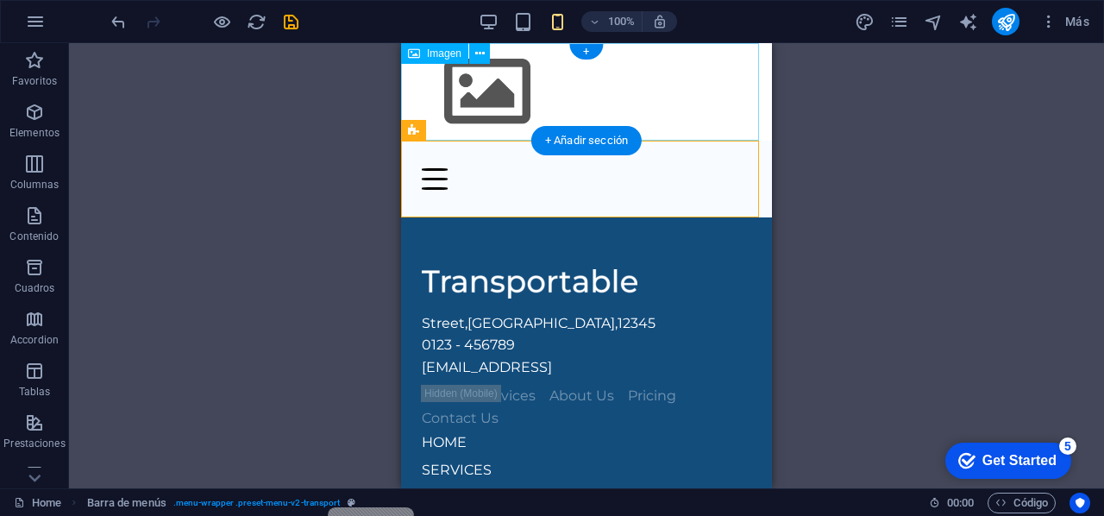
click at [551, 91] on figure at bounding box center [586, 92] width 371 height 98
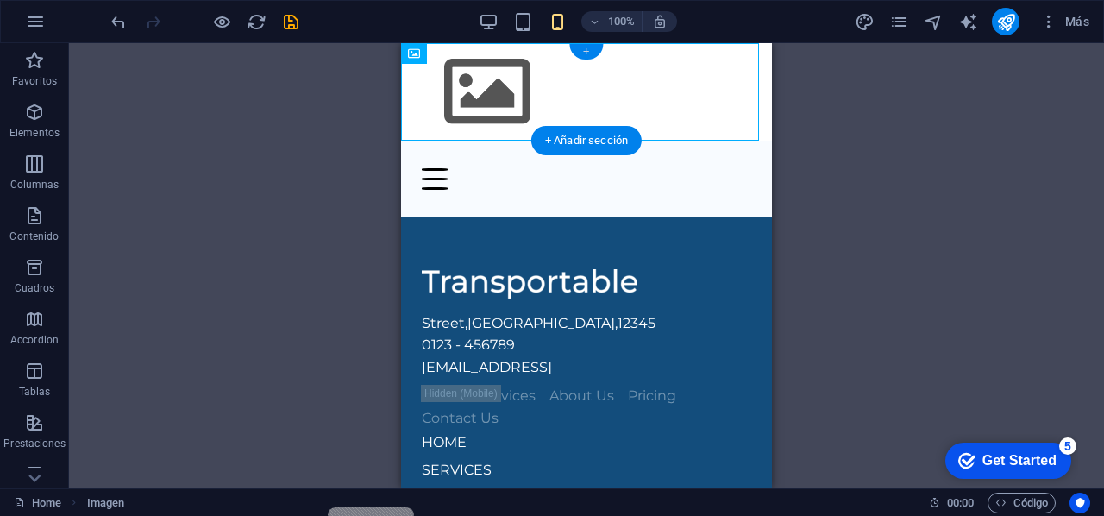
click at [580, 57] on div "+" at bounding box center [587, 52] width 34 height 16
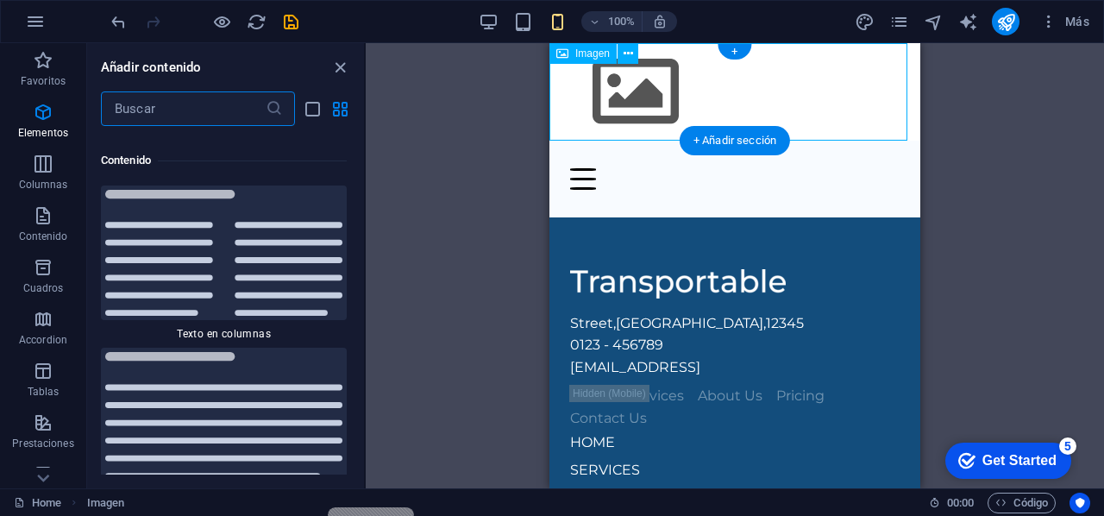
scroll to position [5845, 0]
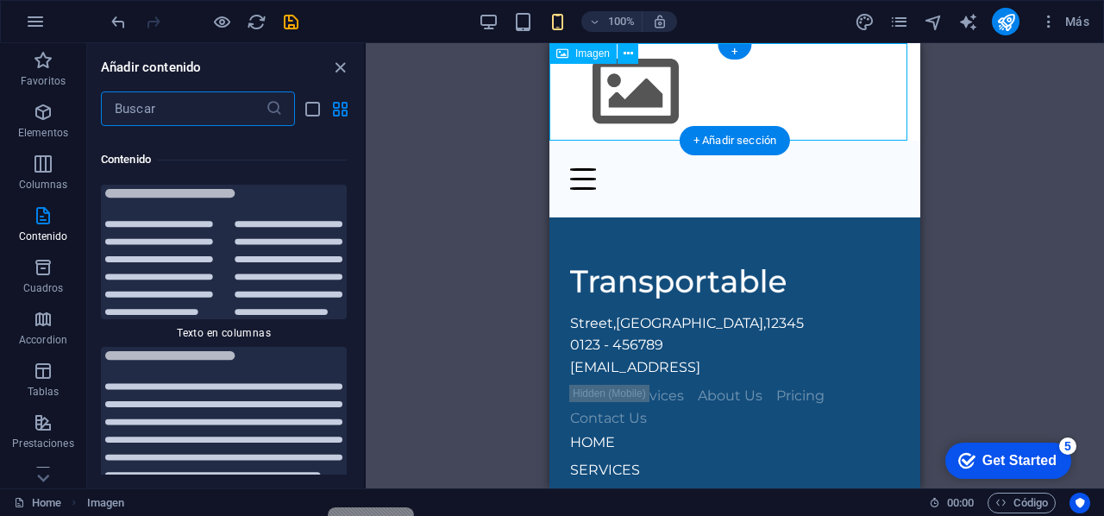
click at [658, 86] on figure at bounding box center [735, 92] width 371 height 98
click at [584, 58] on span "Imagen" at bounding box center [593, 53] width 35 height 10
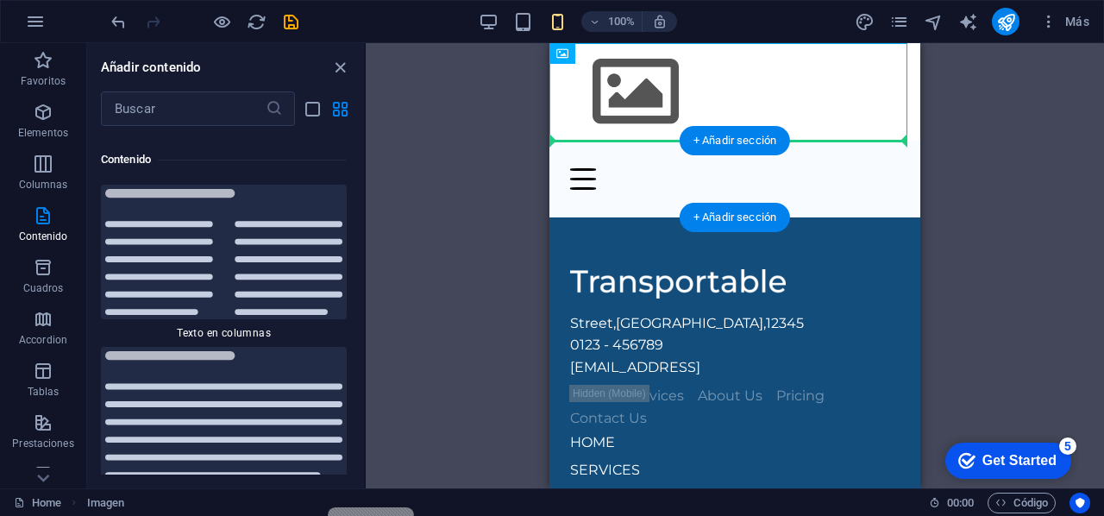
drag, startPoint x: 671, startPoint y: 113, endPoint x: 680, endPoint y: 156, distance: 44.0
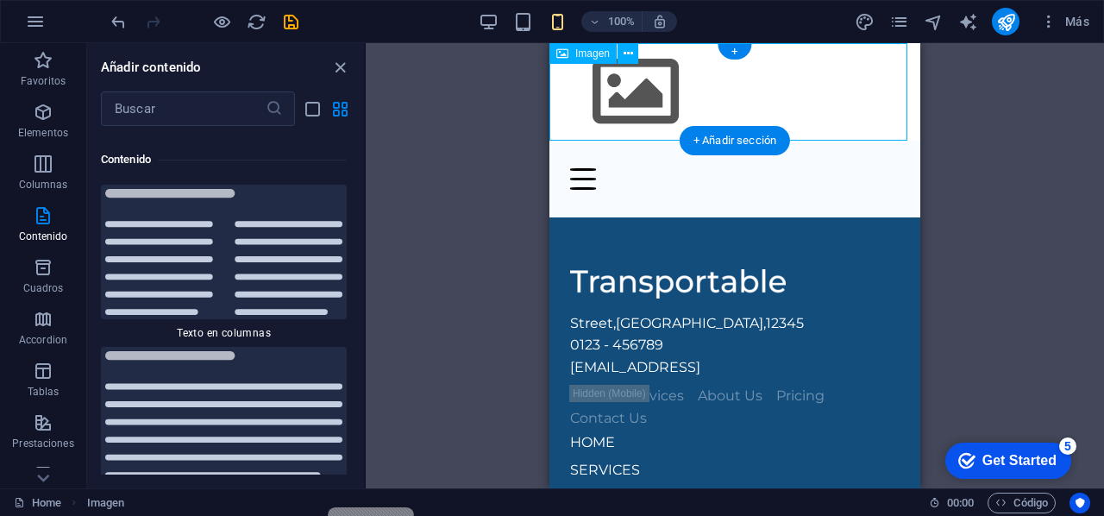
click at [658, 100] on figure at bounding box center [735, 92] width 371 height 98
click at [639, 83] on figure at bounding box center [735, 92] width 371 height 98
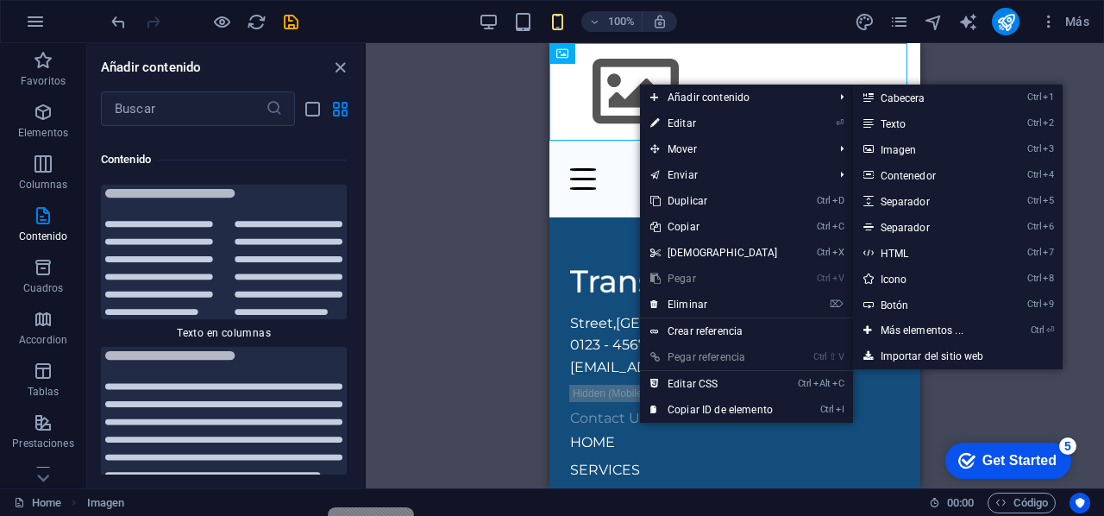
click at [930, 142] on link "Ctrl 3 Imagen" at bounding box center [925, 149] width 145 height 26
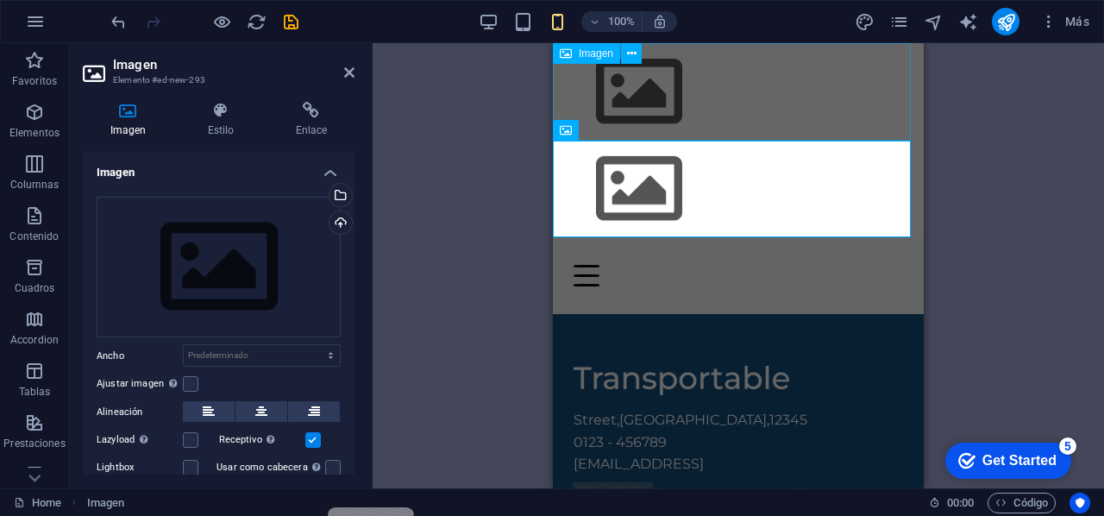
click at [680, 104] on figure at bounding box center [738, 92] width 371 height 98
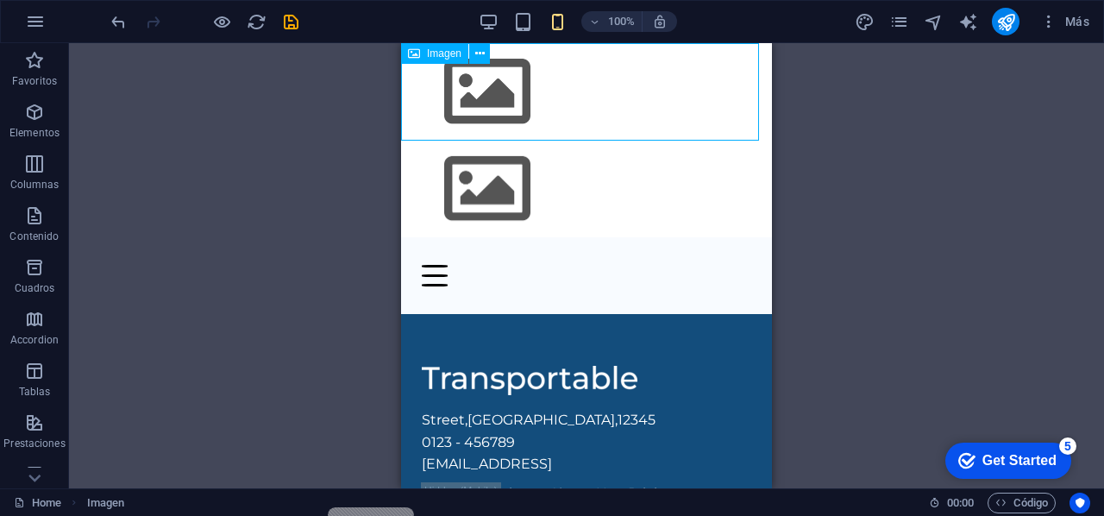
click at [502, 93] on figure at bounding box center [586, 92] width 371 height 98
drag, startPoint x: 447, startPoint y: 93, endPoint x: 450, endPoint y: 121, distance: 27.8
click at [447, 101] on figure at bounding box center [586, 92] width 371 height 98
drag, startPoint x: 452, startPoint y: 128, endPoint x: 453, endPoint y: 141, distance: 13.0
click at [457, 191] on figure at bounding box center [586, 190] width 371 height 98
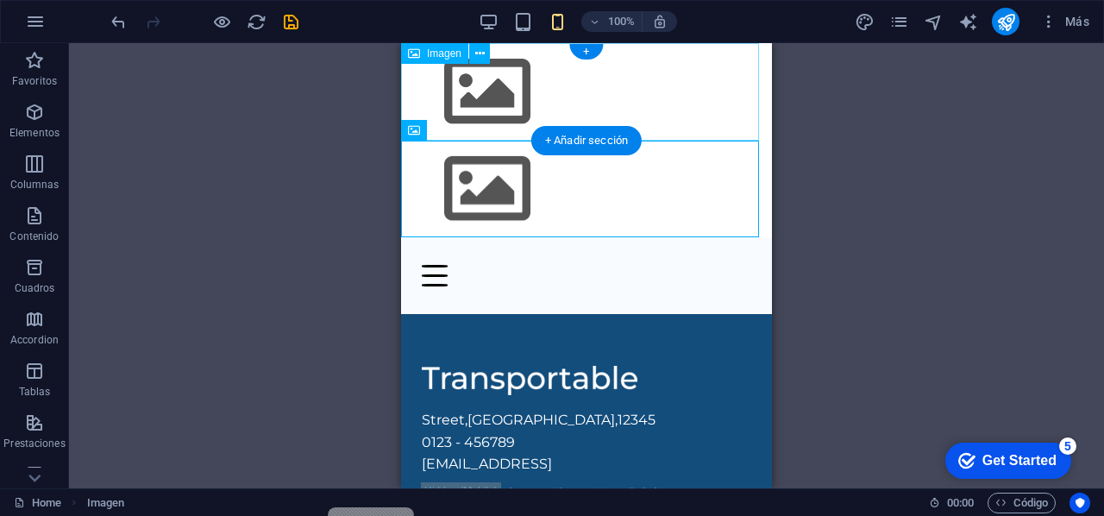
click at [446, 94] on figure at bounding box center [586, 92] width 371 height 98
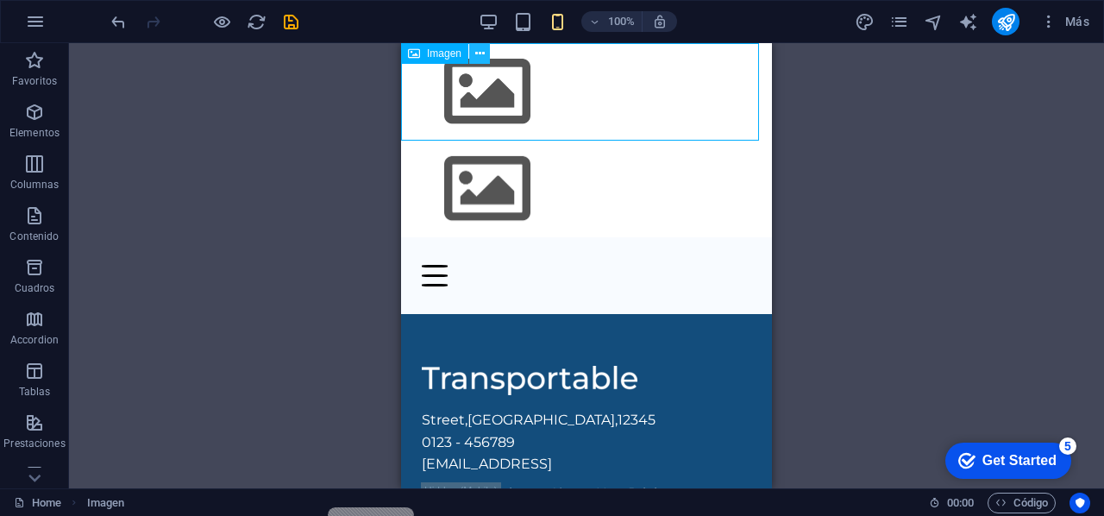
click at [479, 55] on icon at bounding box center [479, 54] width 9 height 18
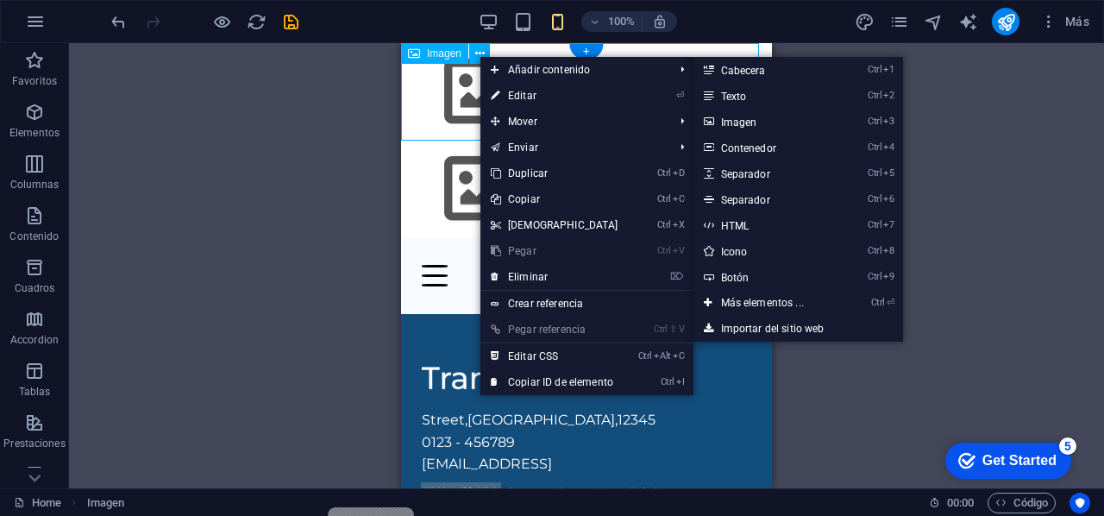
click at [719, 48] on figure at bounding box center [586, 92] width 371 height 98
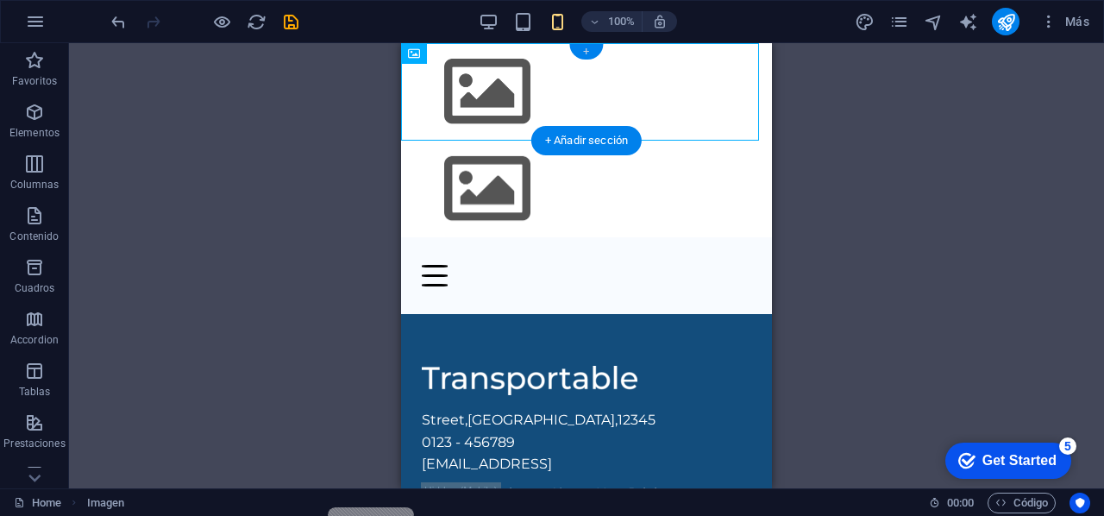
drag, startPoint x: 593, startPoint y: 53, endPoint x: 116, endPoint y: 33, distance: 476.8
click at [593, 53] on div "+" at bounding box center [587, 52] width 34 height 16
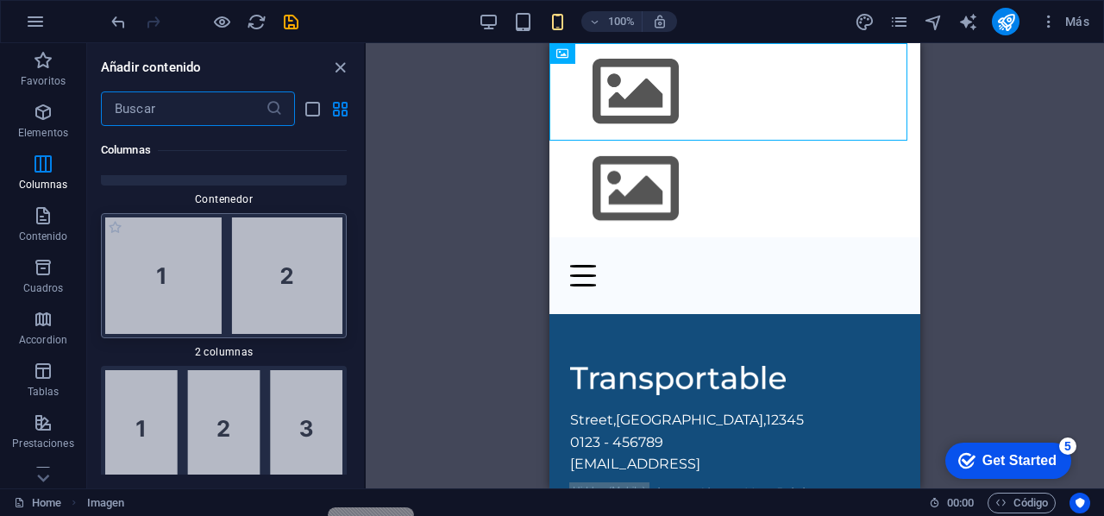
scroll to position [754, 0]
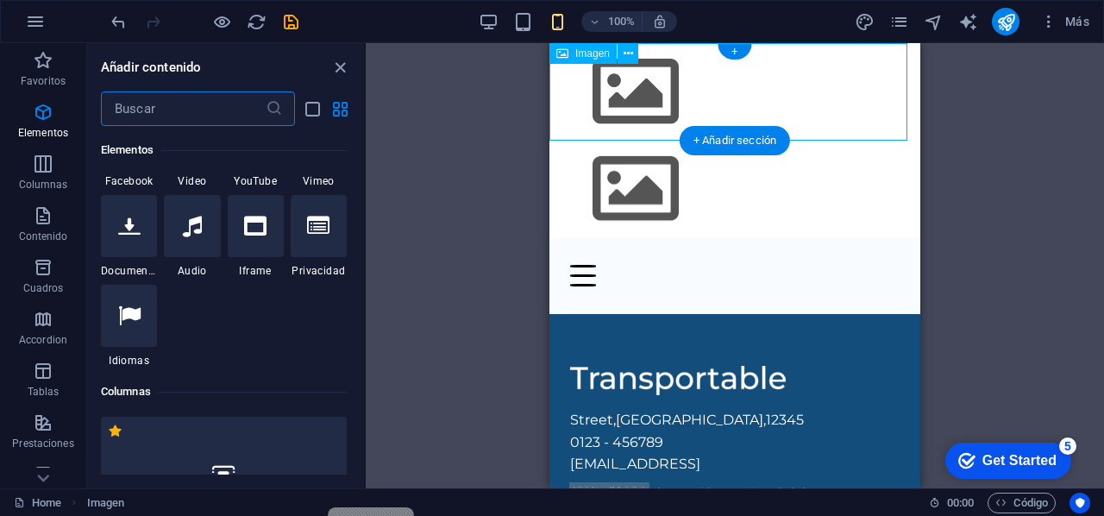
click at [756, 77] on figure at bounding box center [735, 92] width 371 height 98
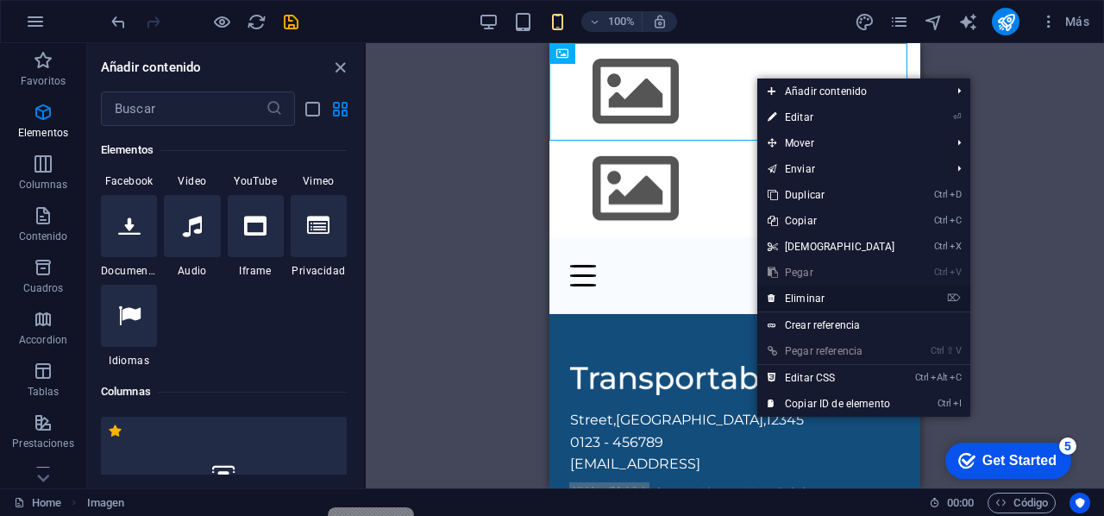
click at [850, 298] on link "⌦ Eliminar" at bounding box center [832, 299] width 148 height 26
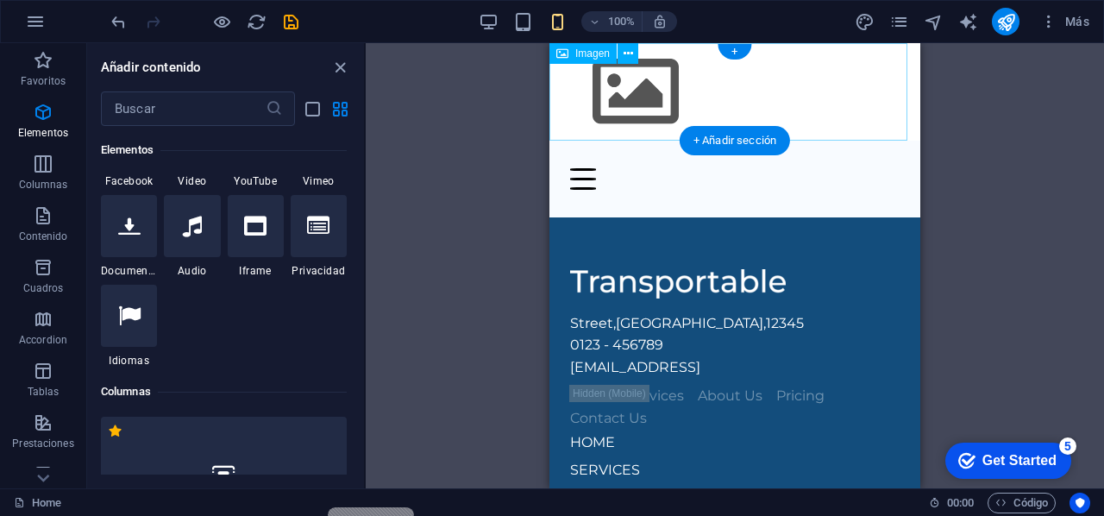
click at [698, 104] on figure at bounding box center [735, 92] width 371 height 98
click at [639, 107] on figure at bounding box center [735, 92] width 371 height 98
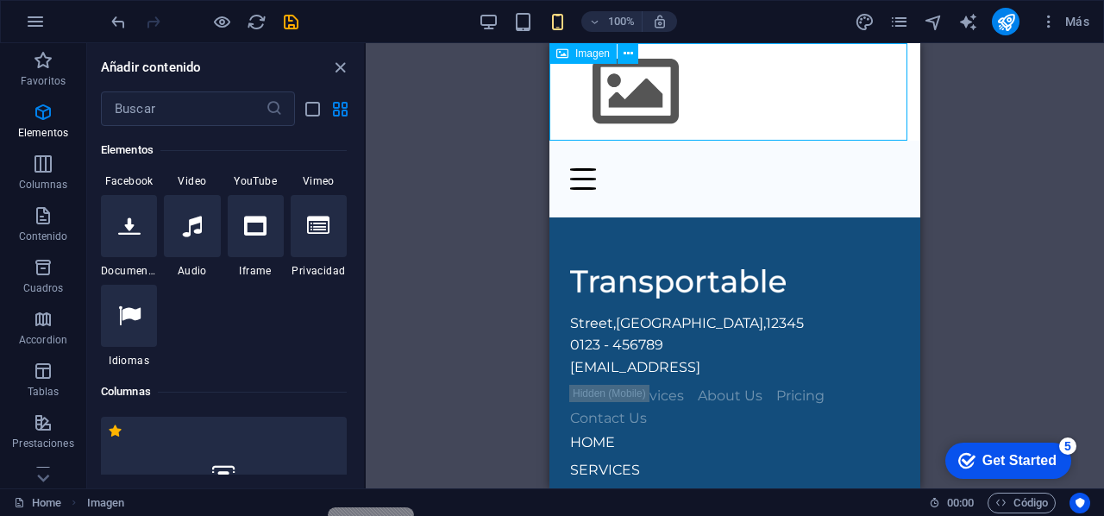
click at [592, 60] on div "Imagen" at bounding box center [583, 53] width 67 height 21
click at [570, 53] on div "Imagen" at bounding box center [583, 53] width 67 height 21
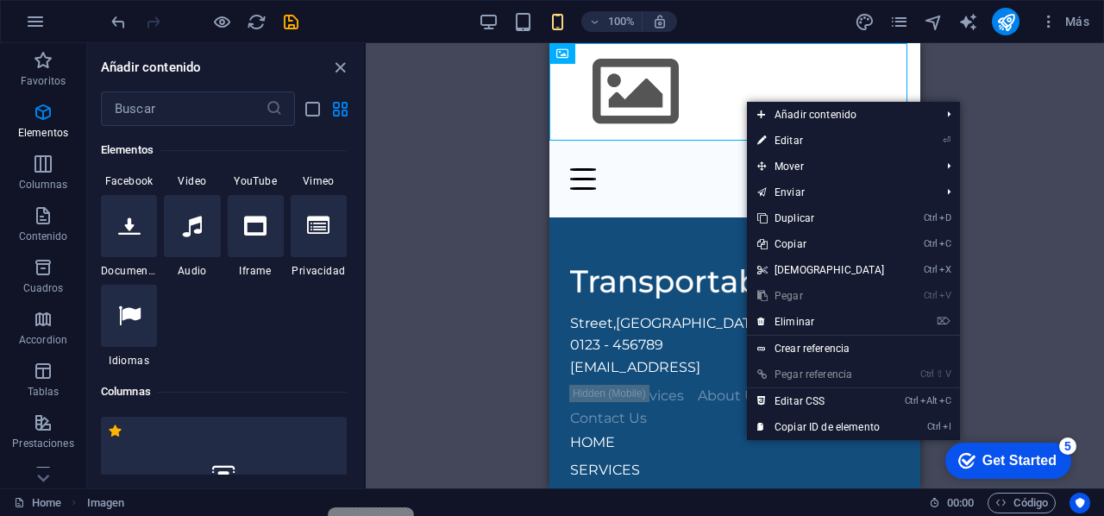
drag, startPoint x: 811, startPoint y: 320, endPoint x: 783, endPoint y: 300, distance: 34.7
click at [810, 319] on link "⌦ Eliminar" at bounding box center [821, 322] width 148 height 26
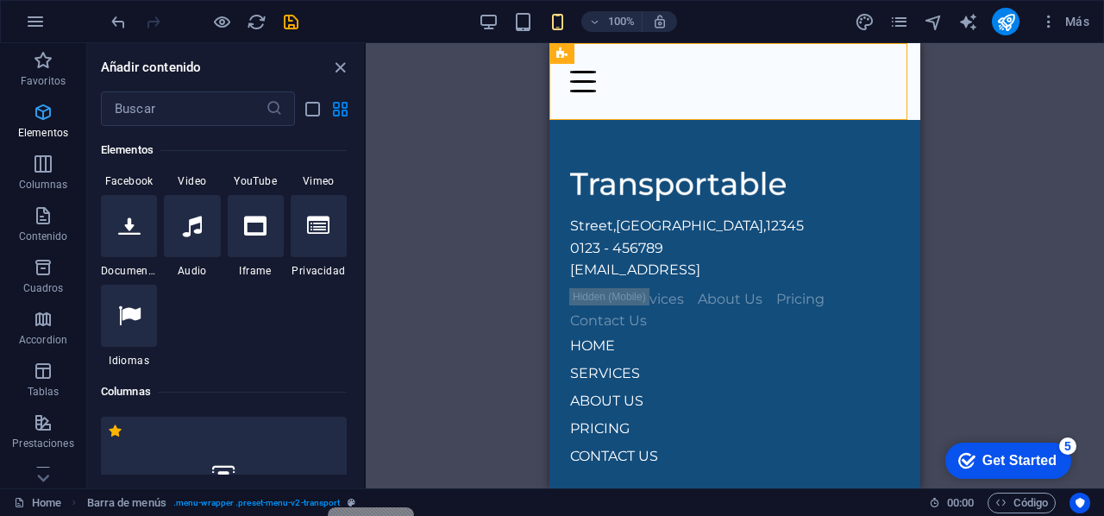
click at [43, 135] on p "Elementos" at bounding box center [43, 133] width 50 height 14
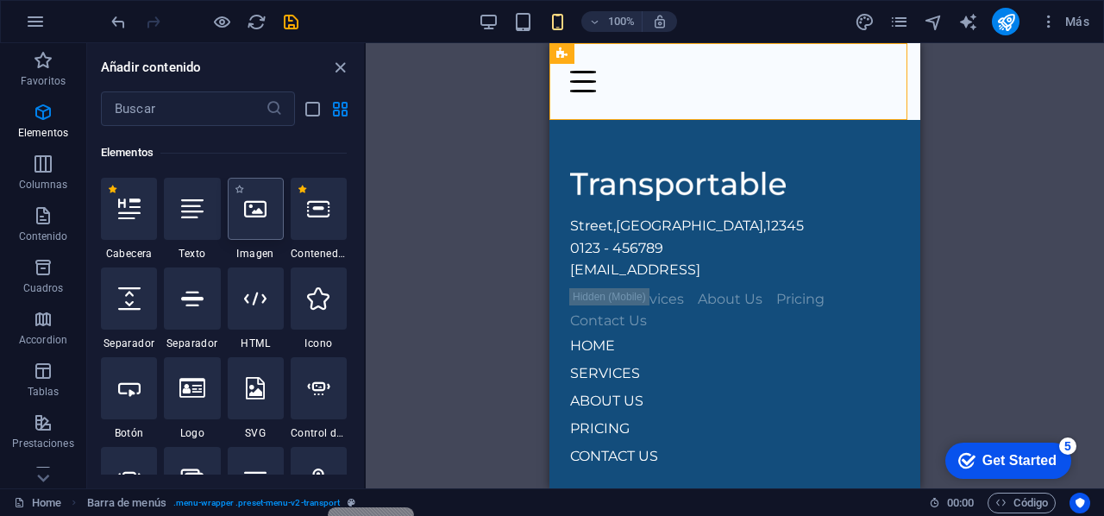
click at [249, 203] on icon at bounding box center [255, 209] width 22 height 22
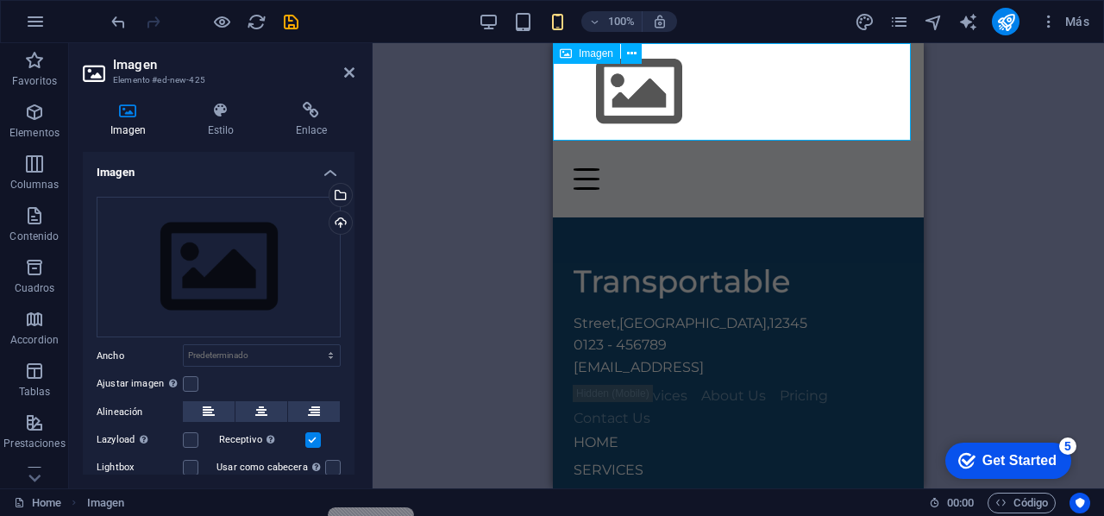
click at [818, 85] on figure at bounding box center [738, 92] width 371 height 98
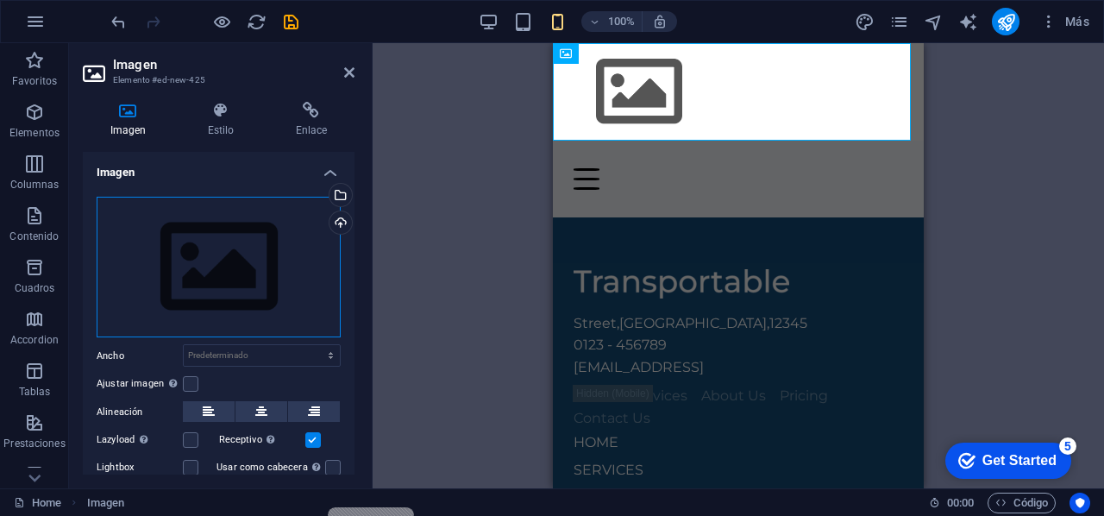
click at [222, 286] on div "Arrastra archivos aquí, haz clic para escoger archivos o selecciona archivos de…" at bounding box center [219, 268] width 244 height 142
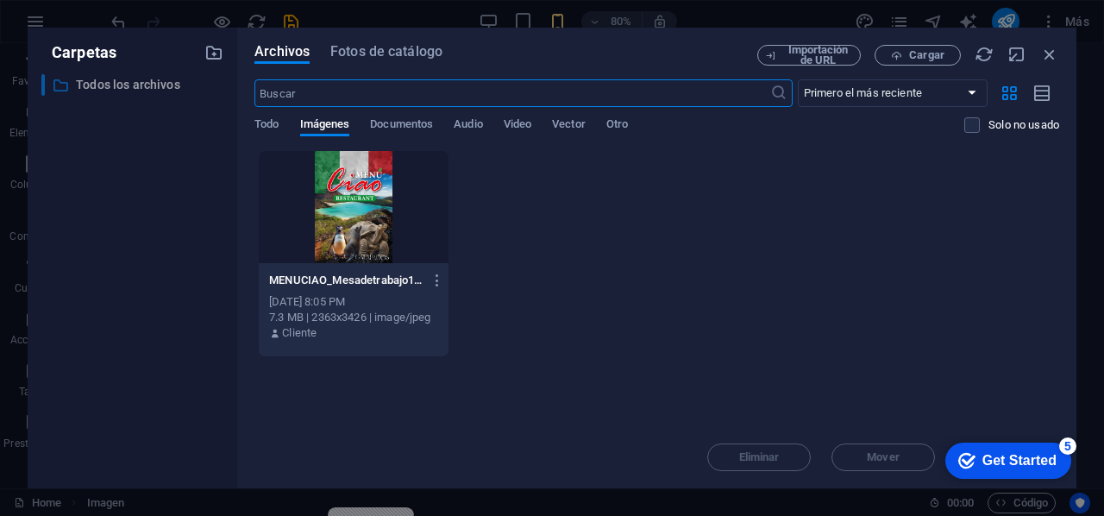
click at [164, 91] on p "Todos los archivos" at bounding box center [134, 85] width 116 height 20
click at [922, 58] on span "Cargar" at bounding box center [926, 55] width 35 height 10
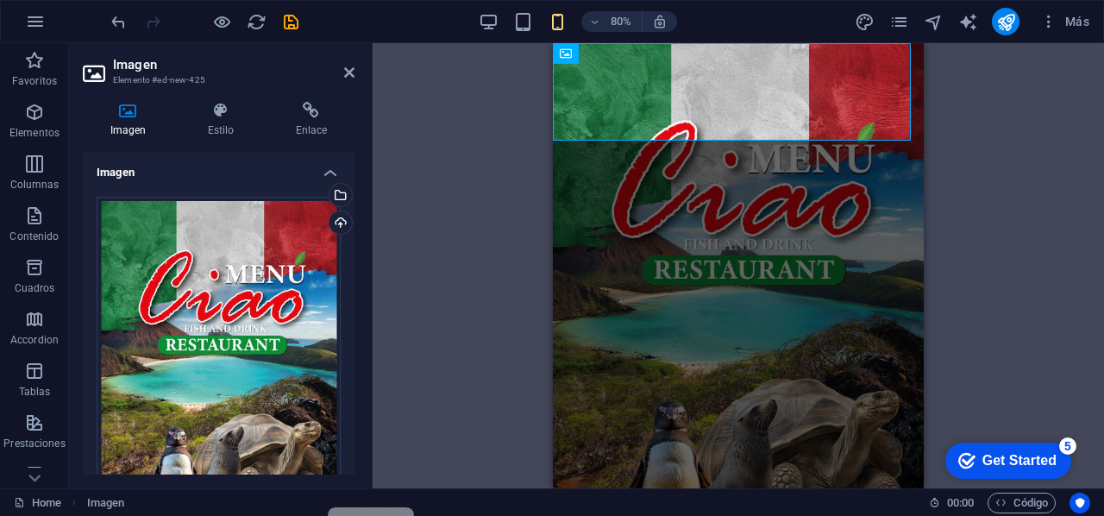
click at [437, 280] on div "H1 Imagen amplia con texto Contenedor Barra de menús Contenedor Imagen Contened…" at bounding box center [739, 265] width 732 height 445
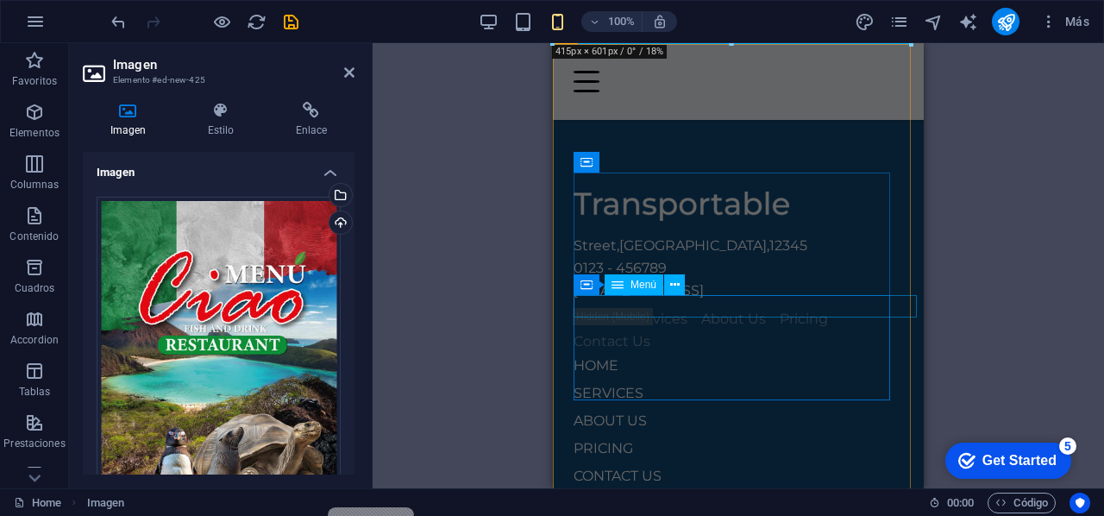
scroll to position [544, 0]
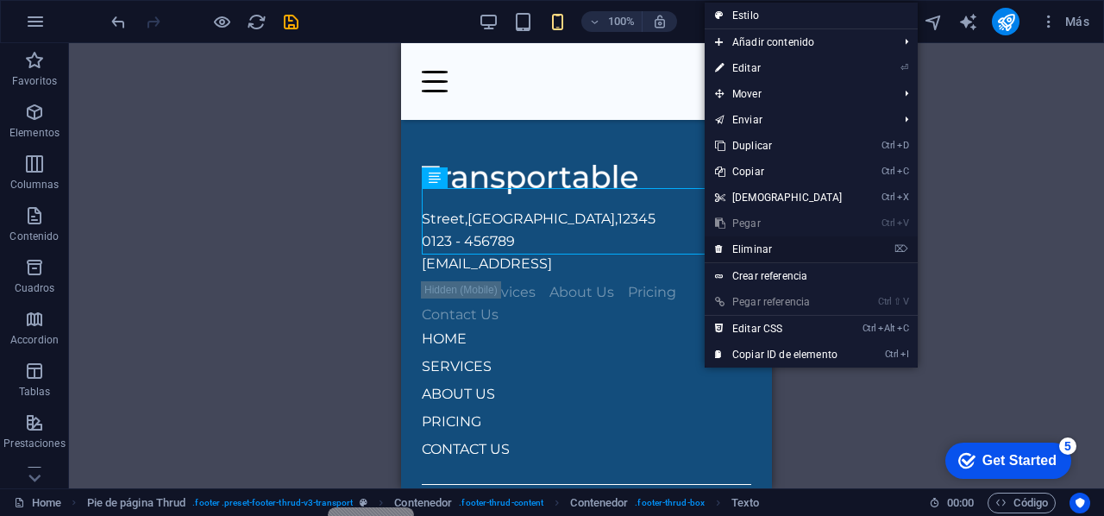
click at [767, 251] on link "⌦ Eliminar" at bounding box center [779, 249] width 148 height 26
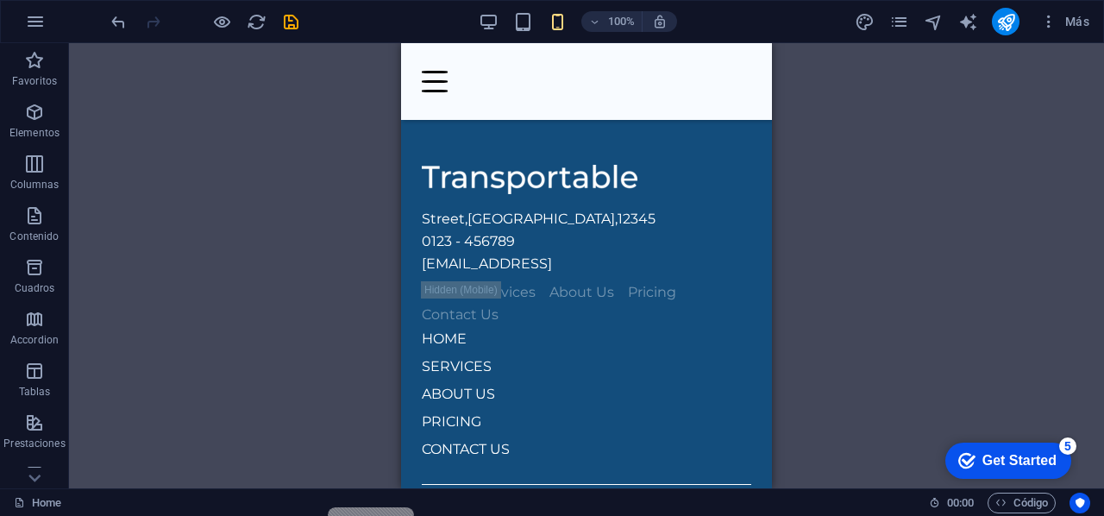
scroll to position [478, 0]
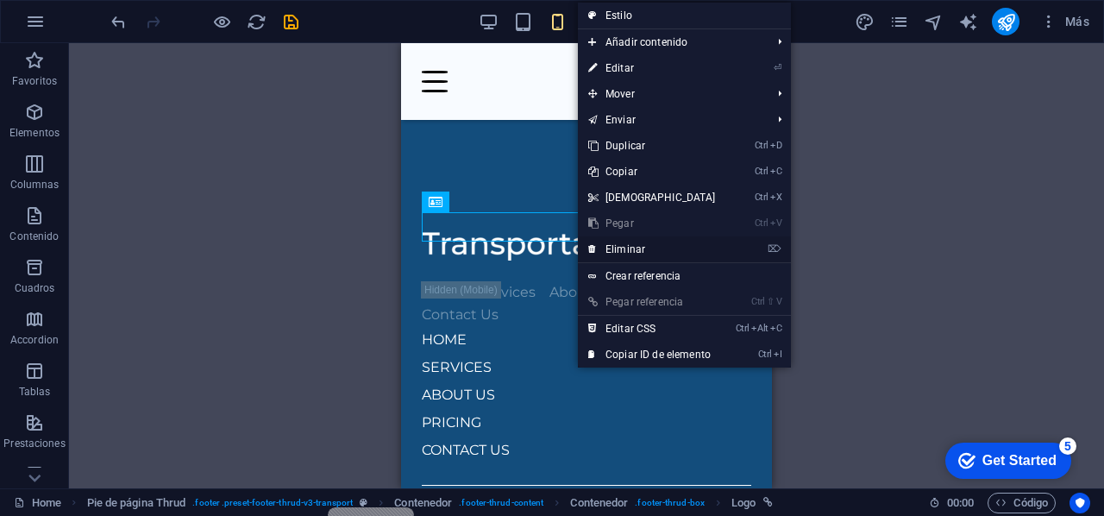
click at [651, 247] on link "⌦ Eliminar" at bounding box center [652, 249] width 148 height 26
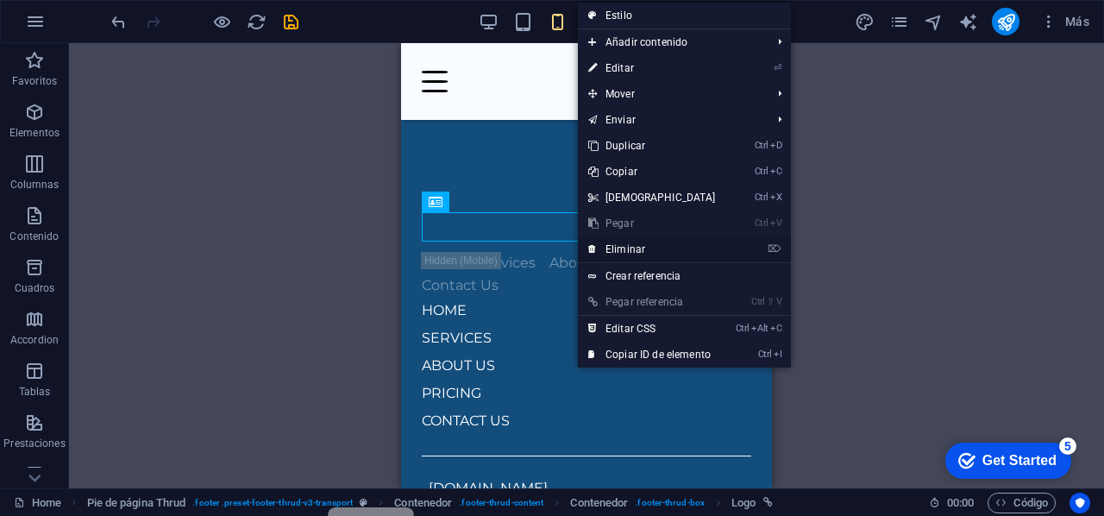
scroll to position [449, 0]
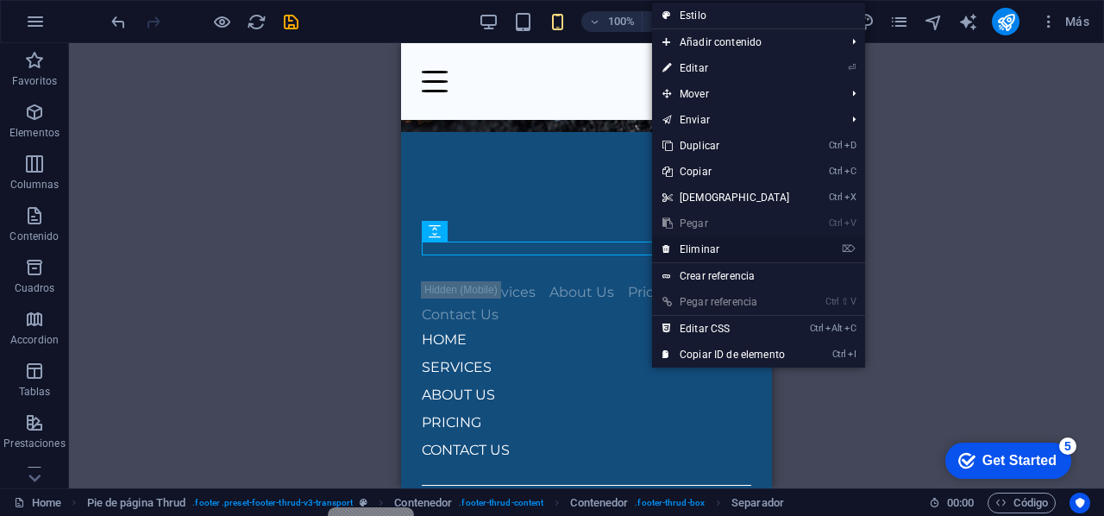
click at [723, 248] on link "⌦ Eliminar" at bounding box center [726, 249] width 148 height 26
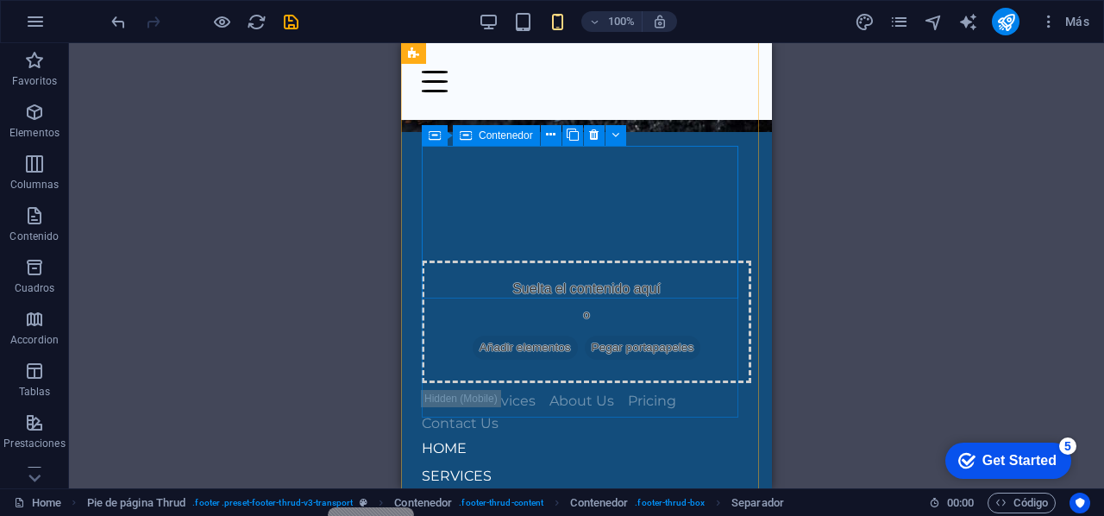
scroll to position [544, 0]
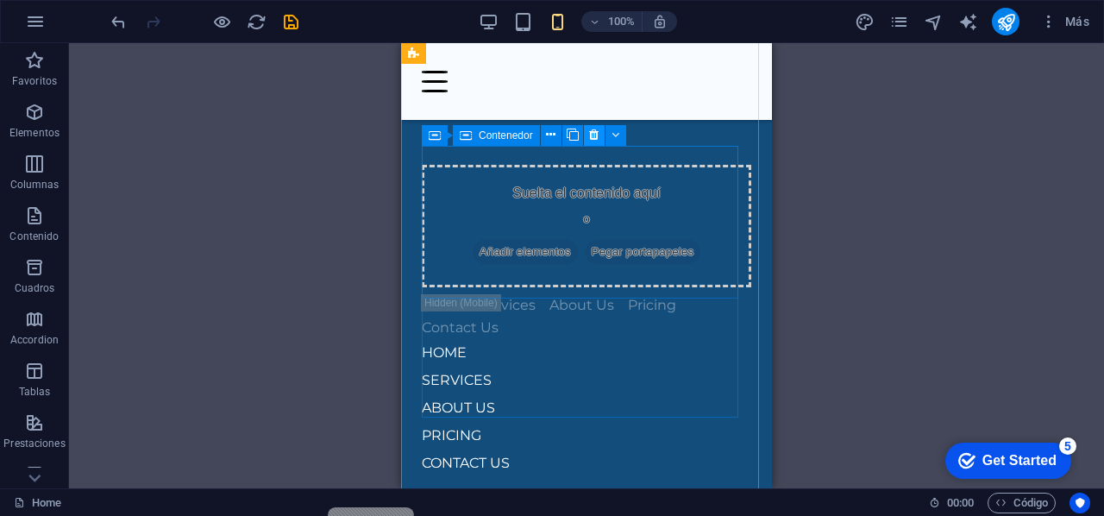
click at [595, 135] on icon at bounding box center [593, 135] width 9 height 18
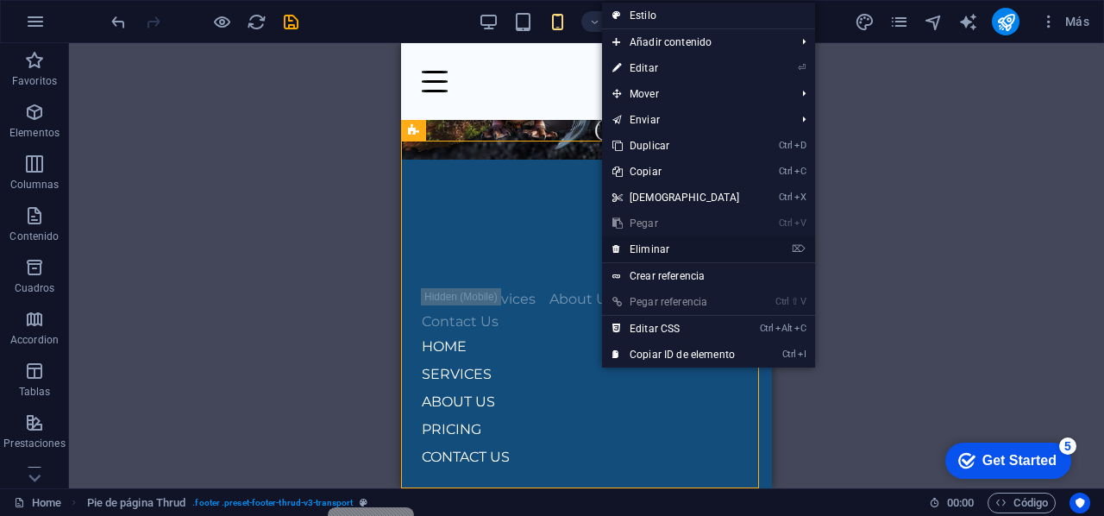
click at [645, 242] on link "⌦ Eliminar" at bounding box center [676, 249] width 148 height 26
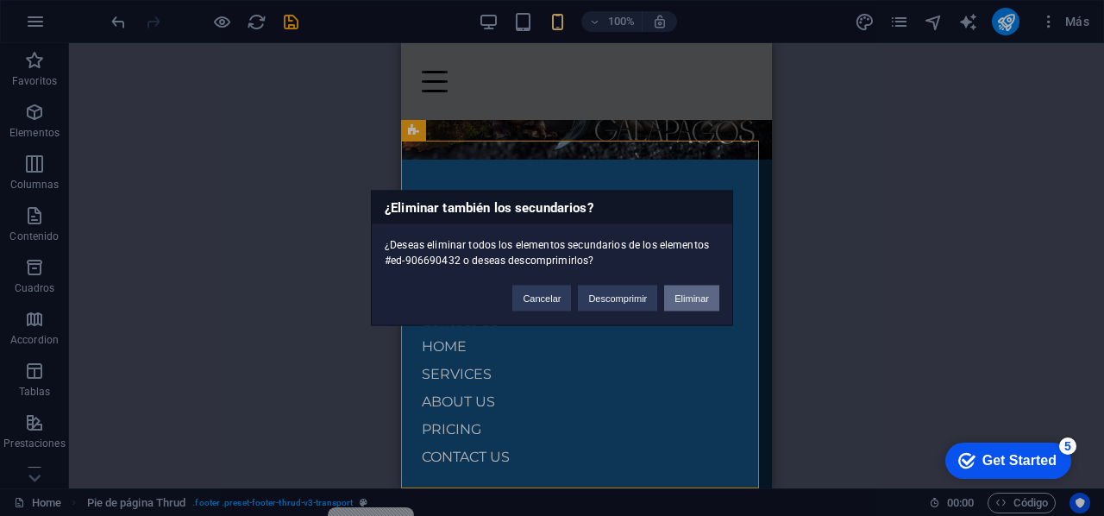
click at [685, 295] on button "Eliminar" at bounding box center [691, 299] width 55 height 26
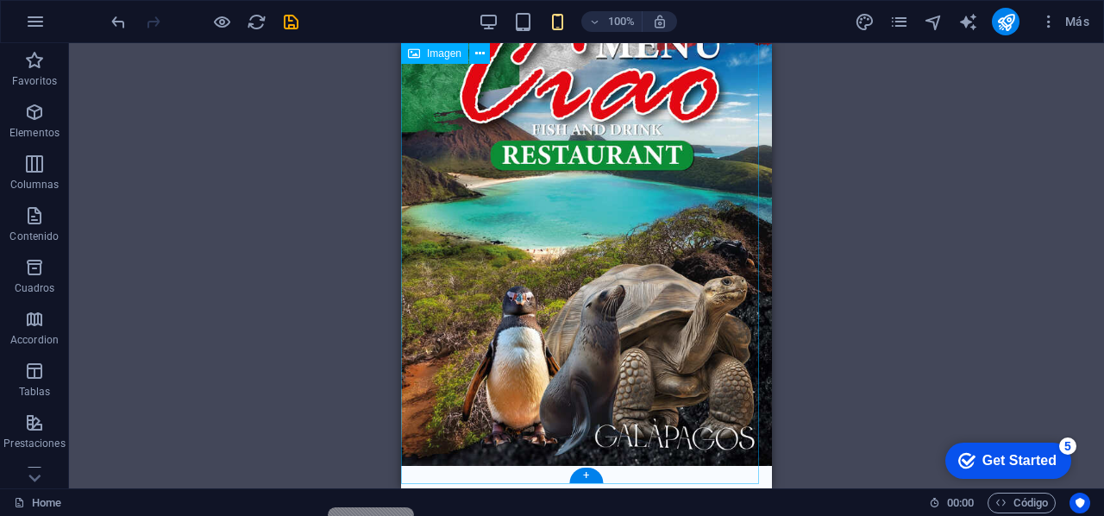
scroll to position [150, 0]
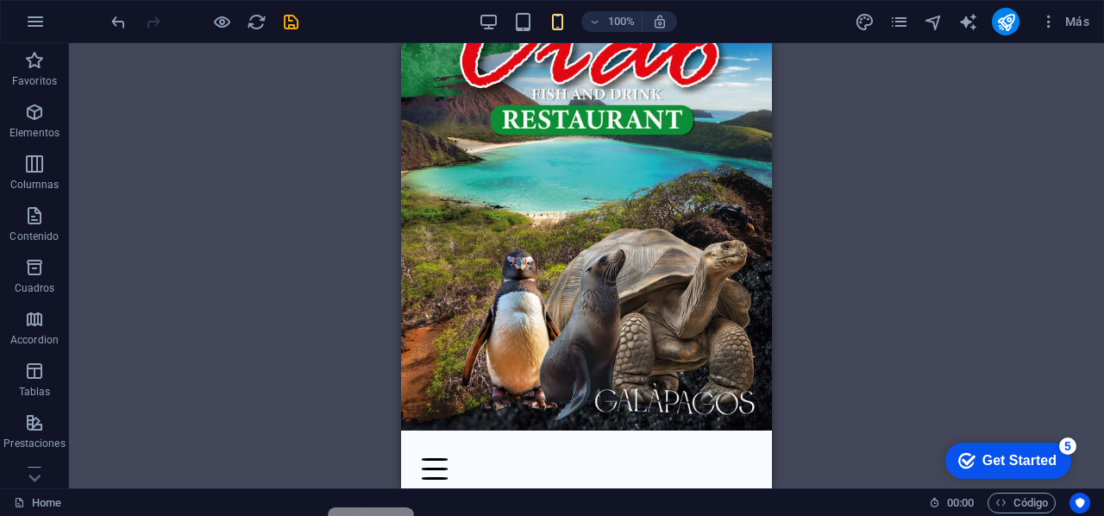
drag, startPoint x: 122, startPoint y: 25, endPoint x: 209, endPoint y: 34, distance: 87.6
click at [122, 24] on icon "undo" at bounding box center [119, 22] width 20 height 20
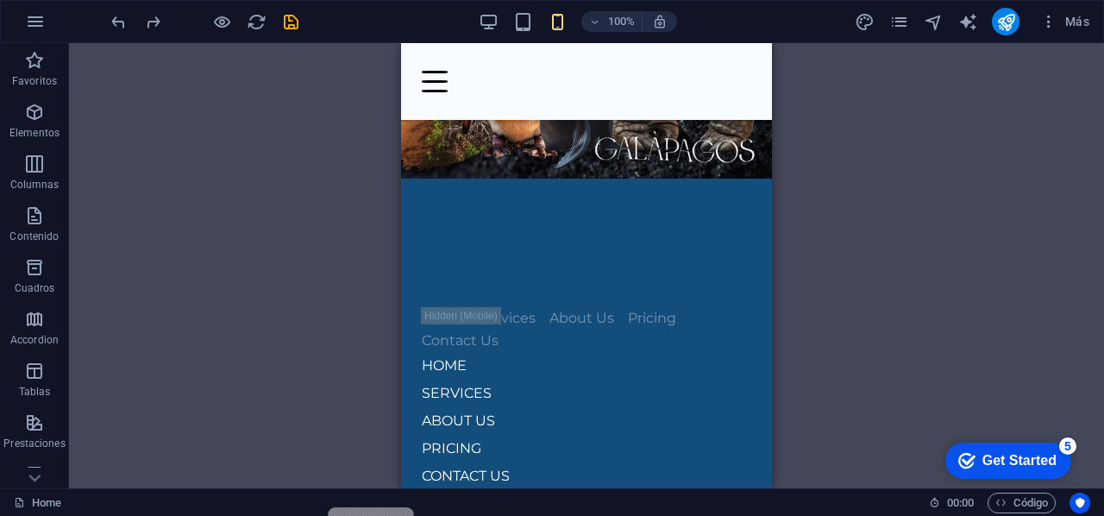
scroll to position [421, 0]
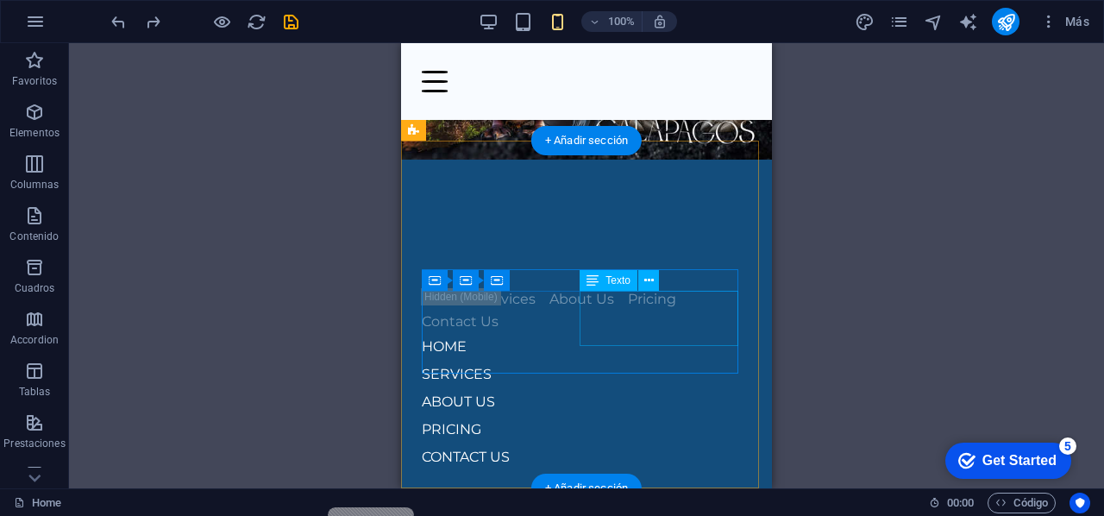
click at [595, 416] on div "PRICING CONTACT US" at bounding box center [587, 443] width 330 height 55
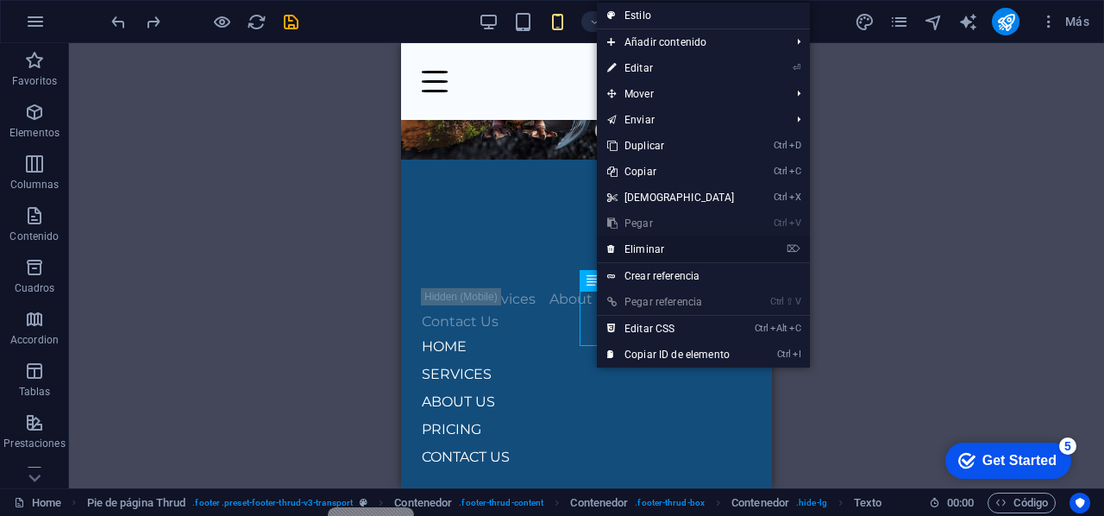
click at [668, 246] on link "⌦ Eliminar" at bounding box center [671, 249] width 148 height 26
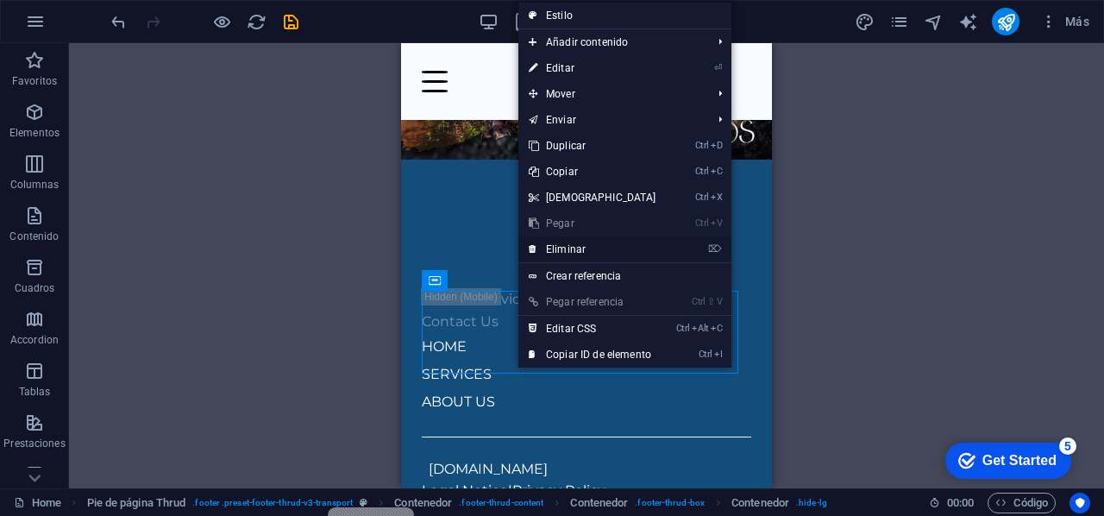
click at [569, 244] on link "⌦ Eliminar" at bounding box center [593, 249] width 148 height 26
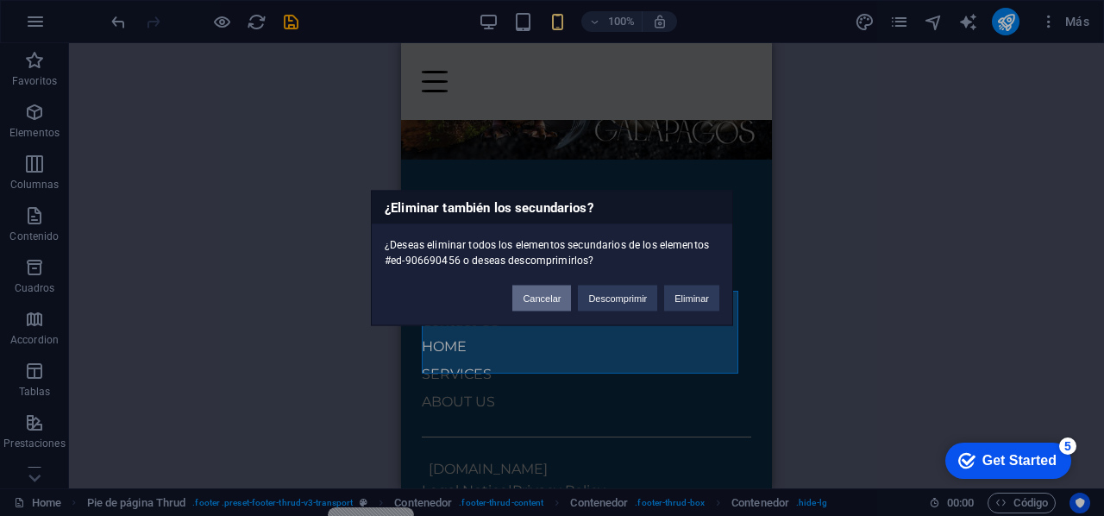
click at [548, 295] on button "Cancelar" at bounding box center [542, 299] width 59 height 26
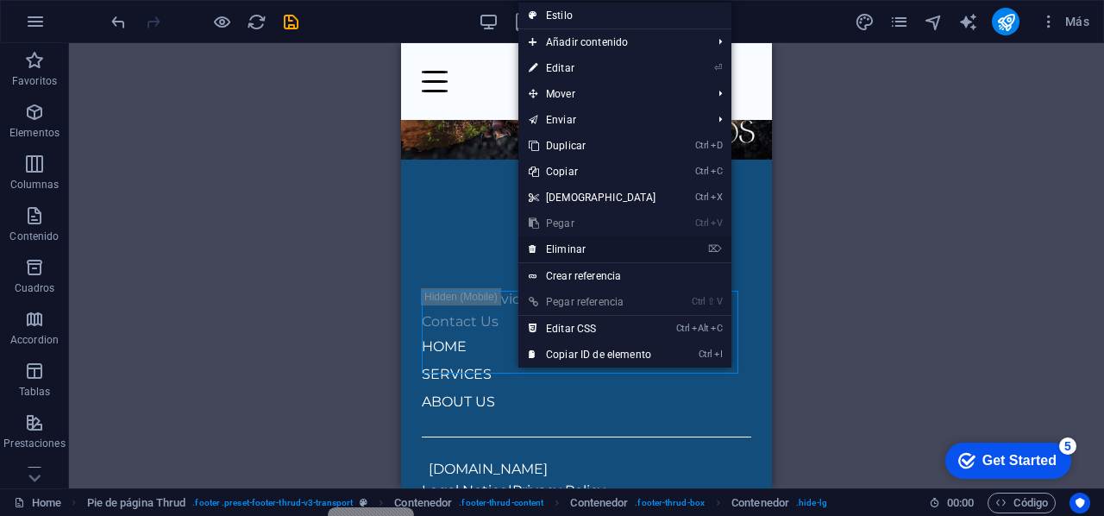
click at [611, 249] on link "⌦ Eliminar" at bounding box center [593, 249] width 148 height 26
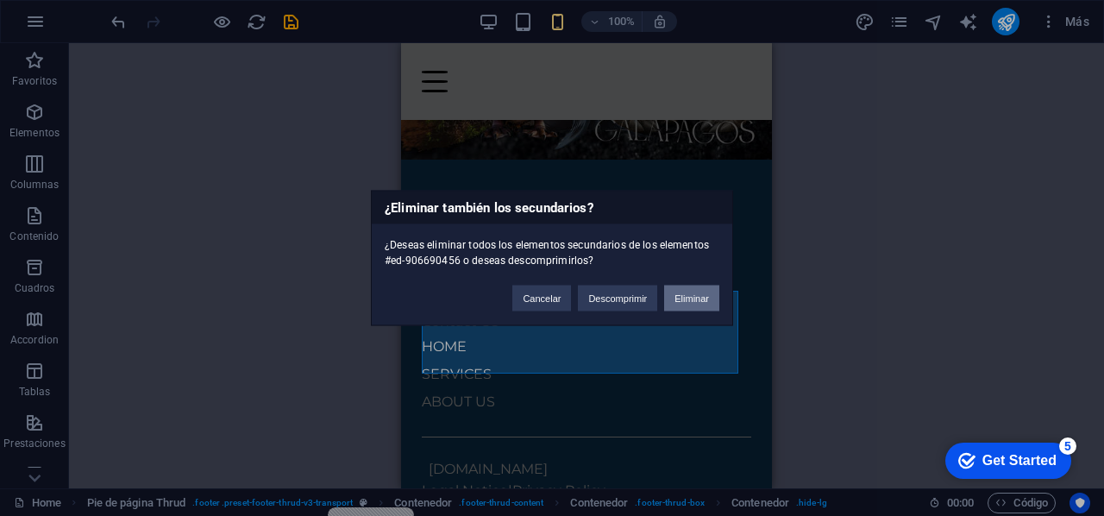
click at [682, 298] on button "Eliminar" at bounding box center [691, 299] width 55 height 26
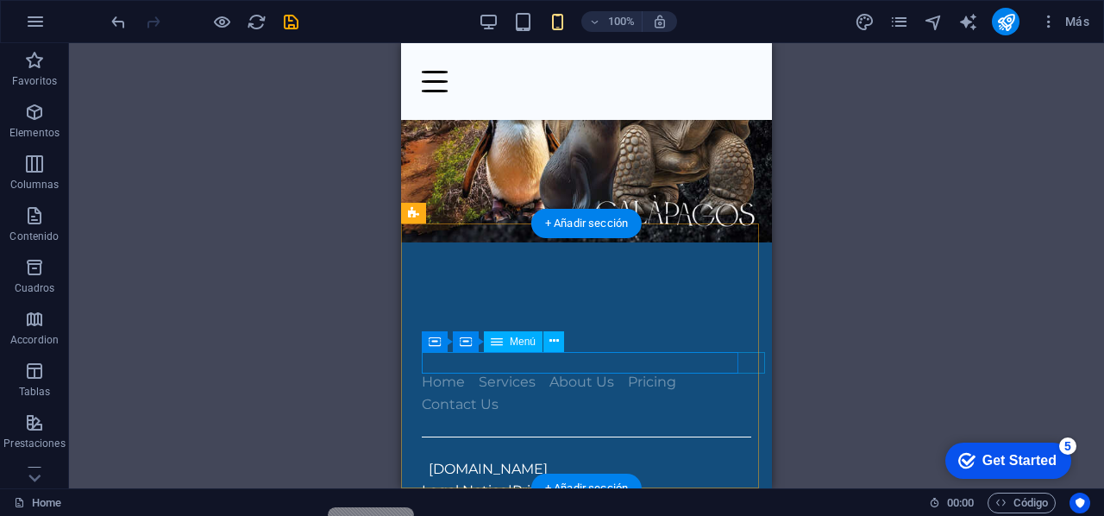
click at [709, 371] on nav "Home Services About Us Pricing Contact Us" at bounding box center [587, 393] width 330 height 44
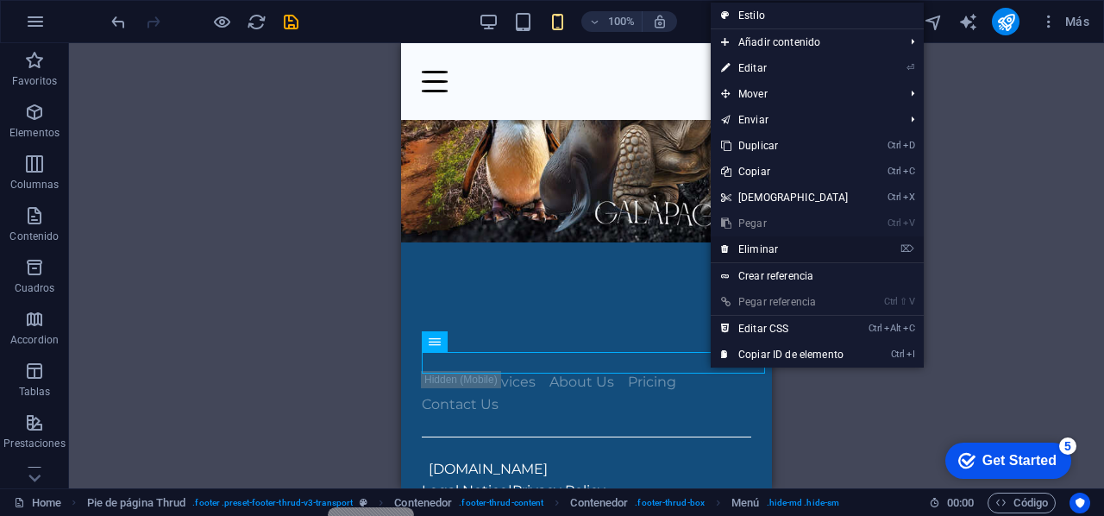
click at [742, 248] on link "⌦ Eliminar" at bounding box center [785, 249] width 148 height 26
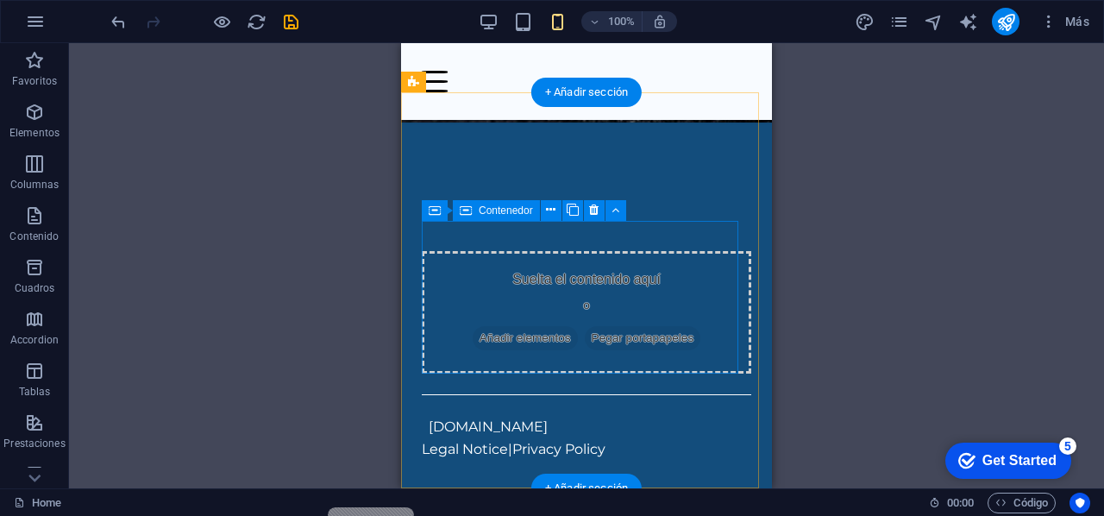
scroll to position [469, 0]
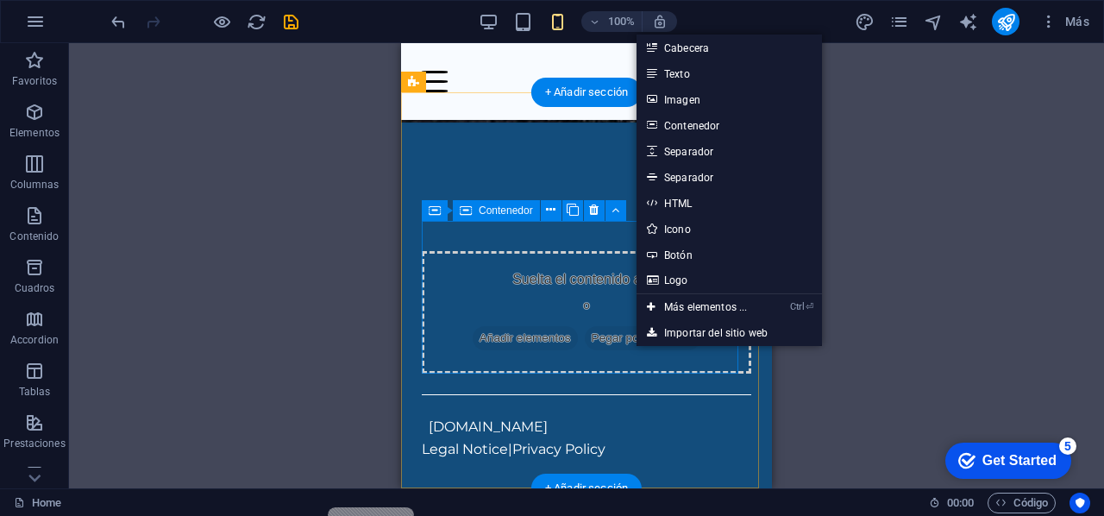
click at [533, 326] on span "Añadir elementos" at bounding box center [525, 338] width 105 height 24
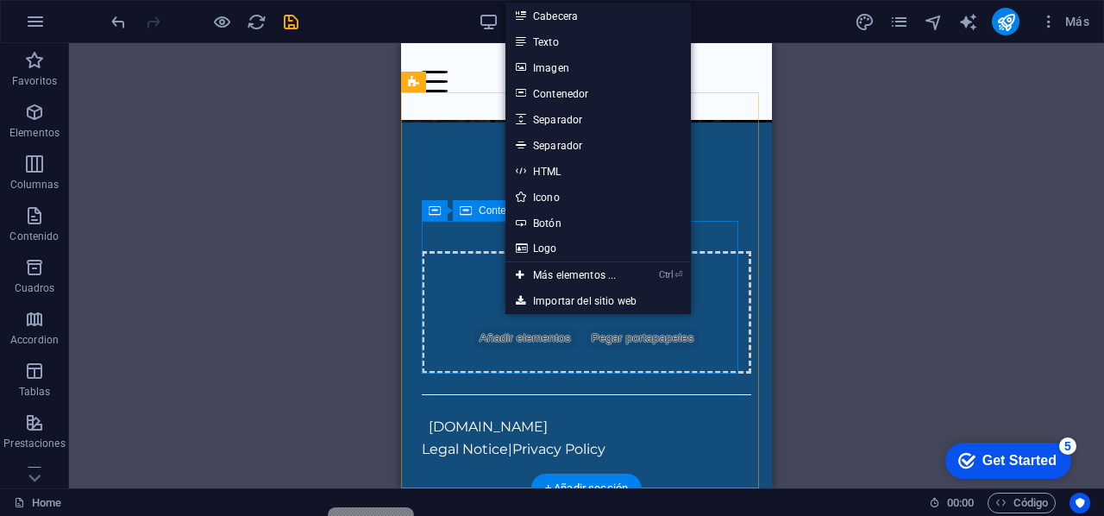
click at [684, 341] on div "Suelta el contenido aquí o Añadir elementos Pegar portapapeles" at bounding box center [587, 312] width 330 height 123
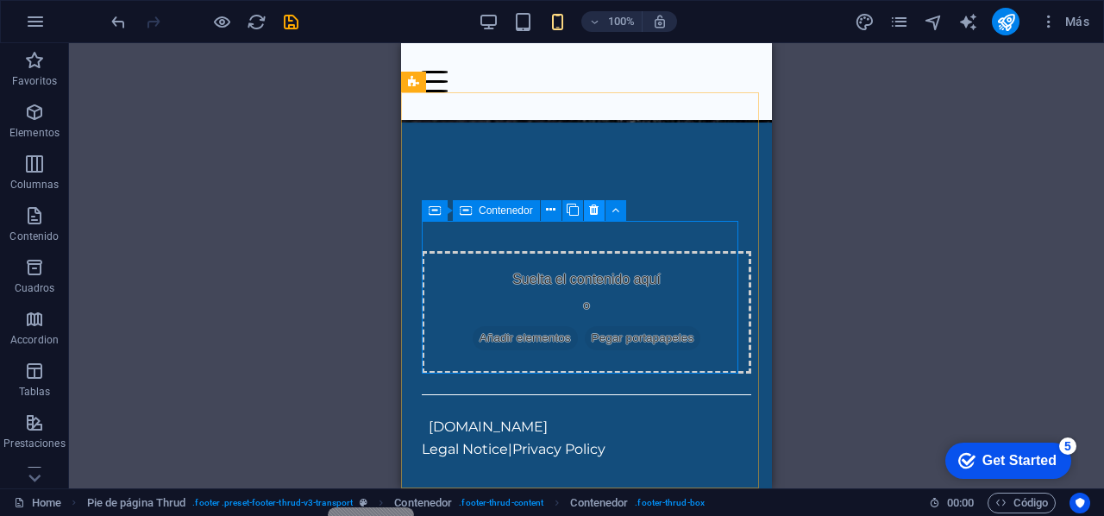
click at [595, 211] on icon at bounding box center [593, 210] width 9 height 18
click at [593, 213] on icon at bounding box center [593, 210] width 9 height 18
click at [595, 214] on icon at bounding box center [593, 210] width 9 height 18
drag, startPoint x: 638, startPoint y: 222, endPoint x: 639, endPoint y: 246, distance: 24.2
click at [639, 251] on div "Suelta el contenido aquí o Añadir elementos Pegar portapapeles" at bounding box center [587, 312] width 330 height 123
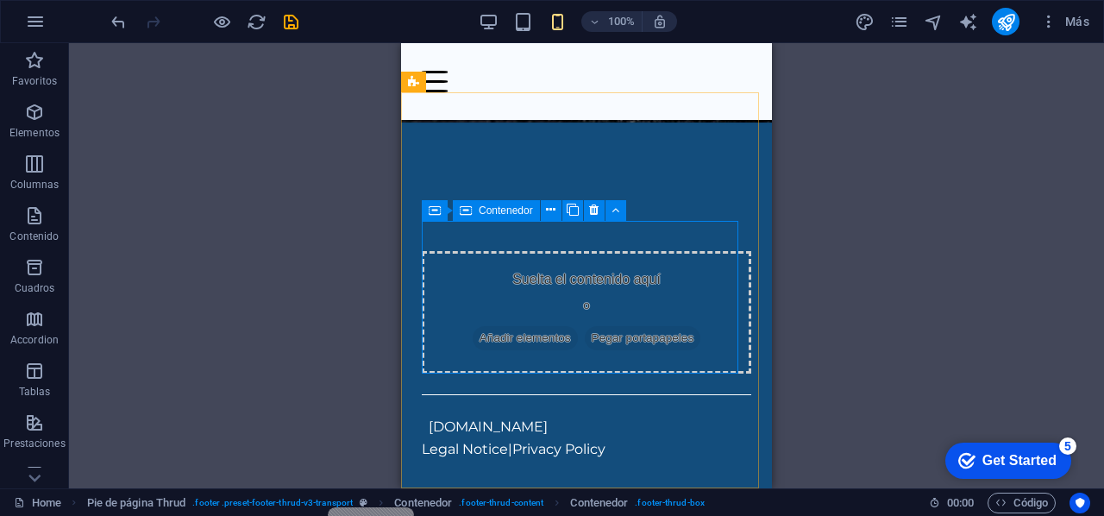
drag, startPoint x: 1037, startPoint y: 264, endPoint x: 639, endPoint y: 230, distance: 400.1
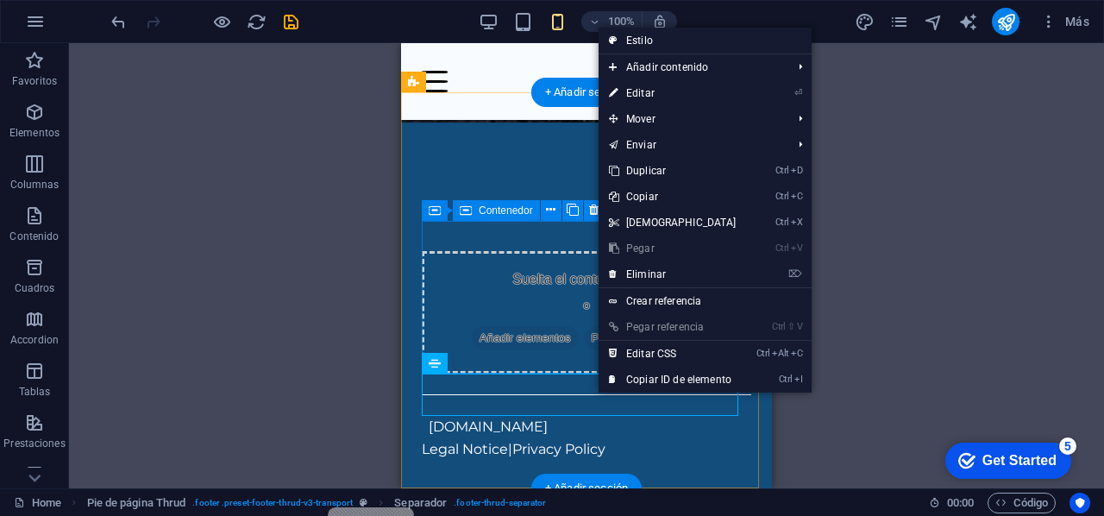
click at [537, 365] on div "Suelta el contenido aquí o Añadir elementos Pegar portapapeles" at bounding box center [587, 312] width 330 height 123
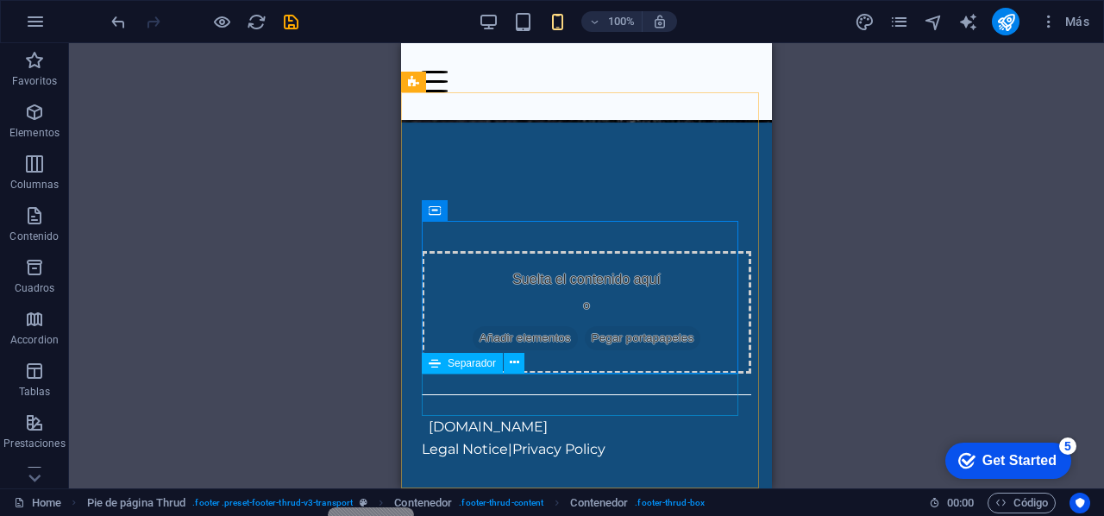
click at [510, 374] on button at bounding box center [514, 363] width 21 height 21
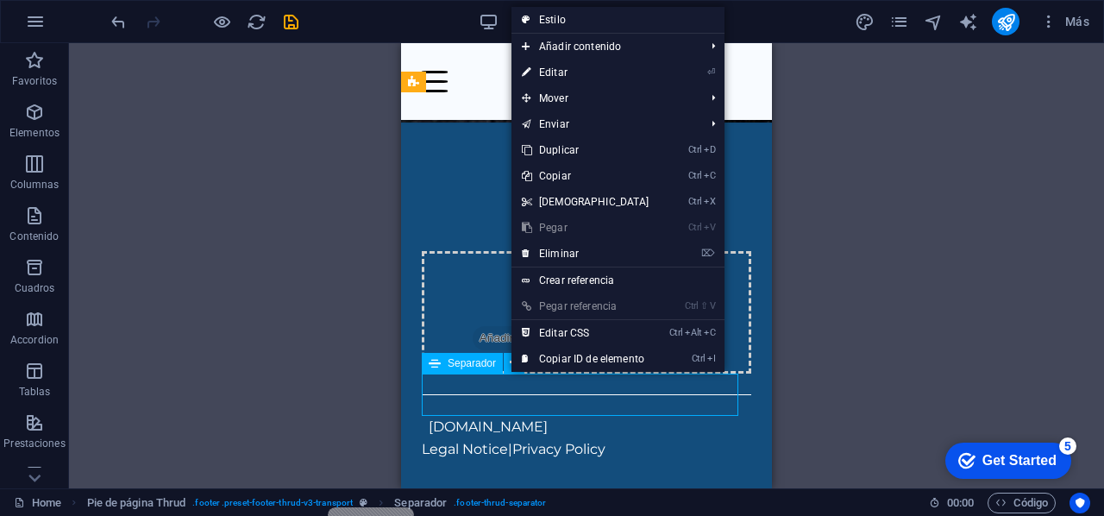
click at [472, 363] on span "Separador" at bounding box center [472, 363] width 48 height 10
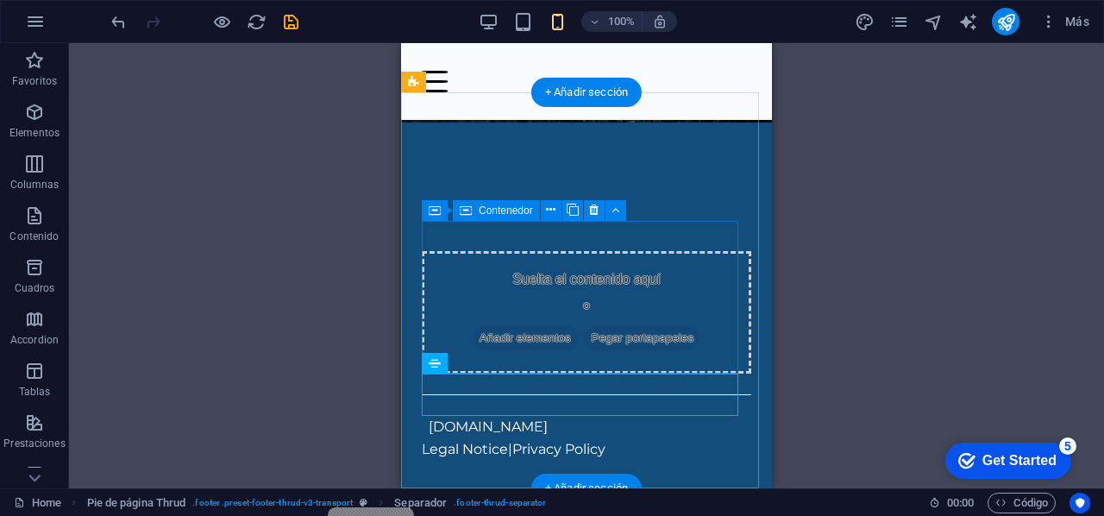
click at [444, 261] on div "Suelta el contenido aquí o Añadir elementos Pegar portapapeles" at bounding box center [587, 312] width 330 height 123
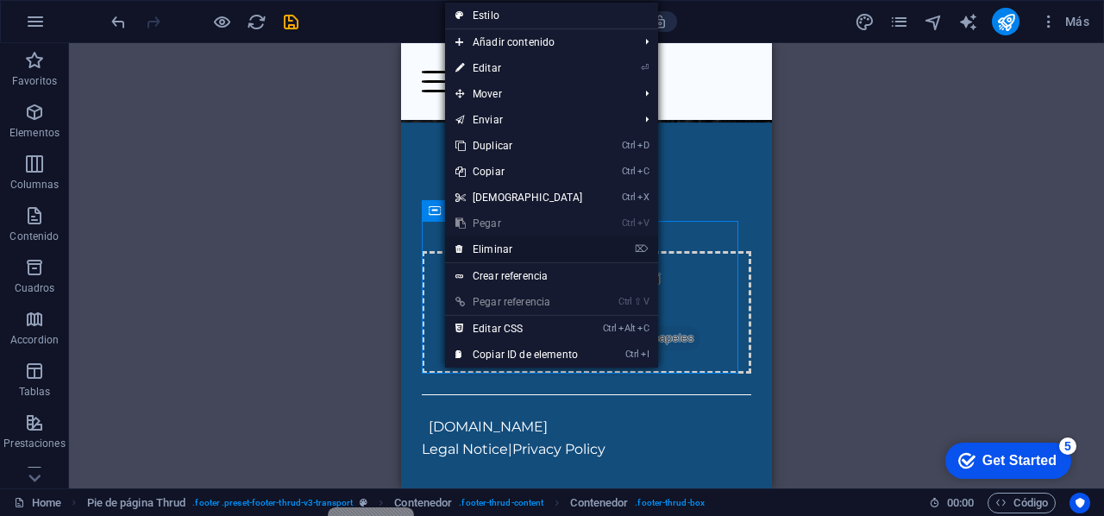
click at [468, 250] on link "⌦ Eliminar" at bounding box center [519, 249] width 148 height 26
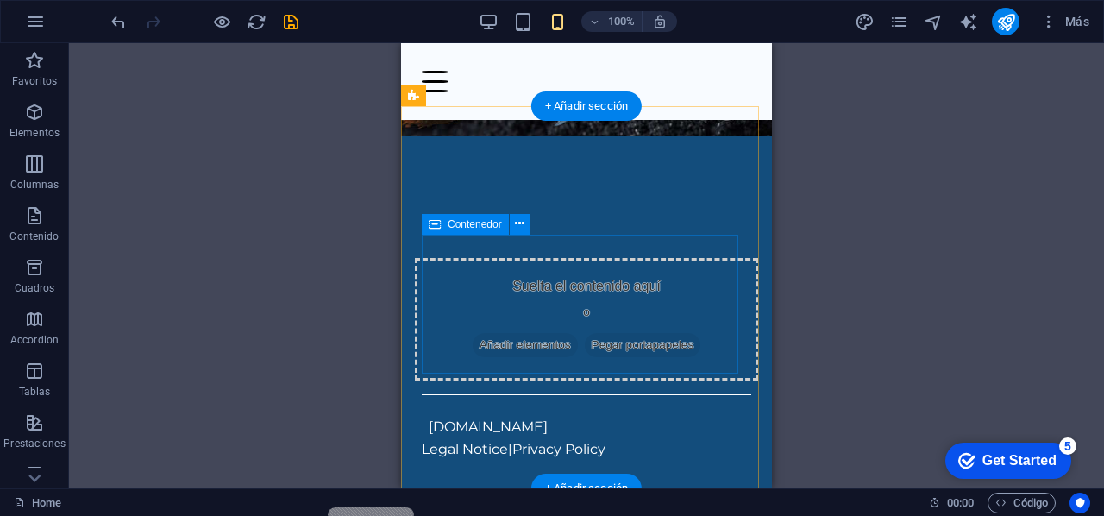
scroll to position [456, 0]
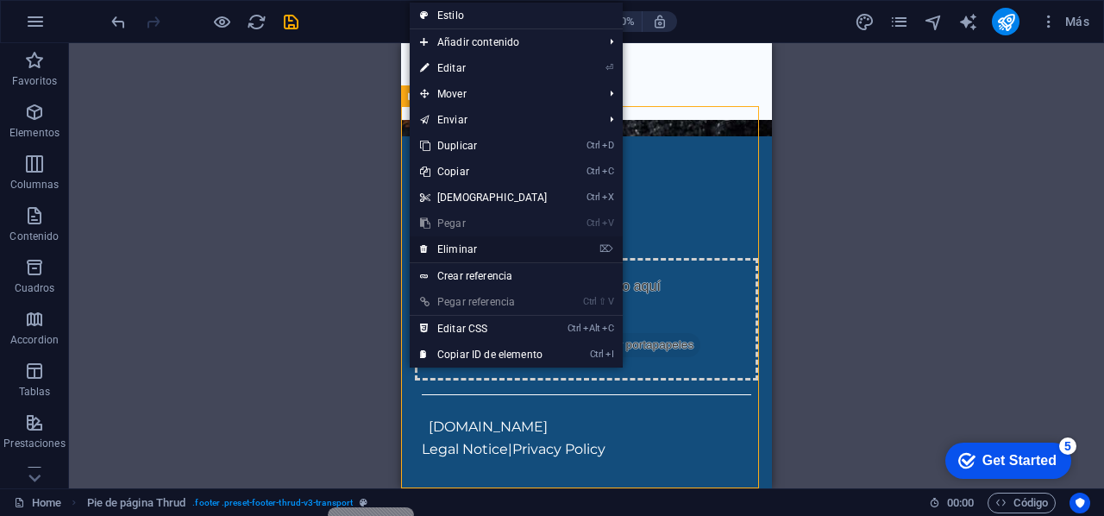
click at [571, 249] on li "⌦ Eliminar" at bounding box center [516, 249] width 213 height 27
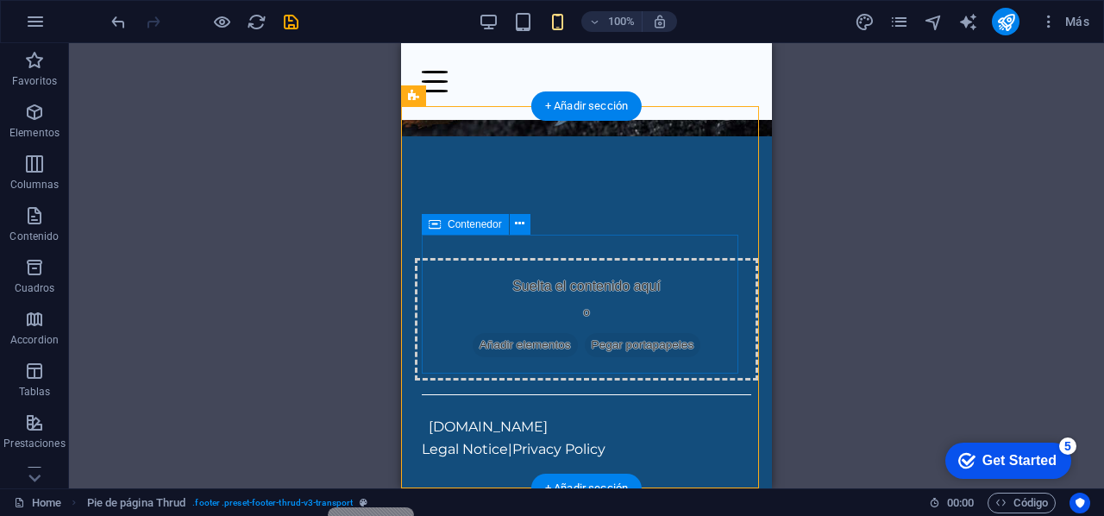
click at [695, 265] on div "Suelta el contenido aquí o Añadir elementos Pegar portapapeles" at bounding box center [586, 319] width 343 height 123
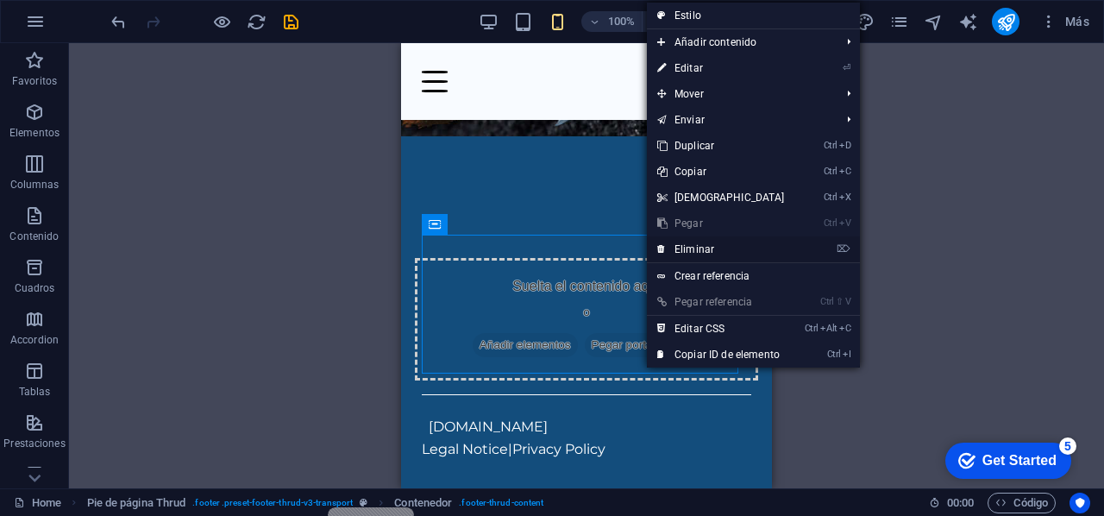
click at [685, 248] on link "⌦ Eliminar" at bounding box center [721, 249] width 148 height 26
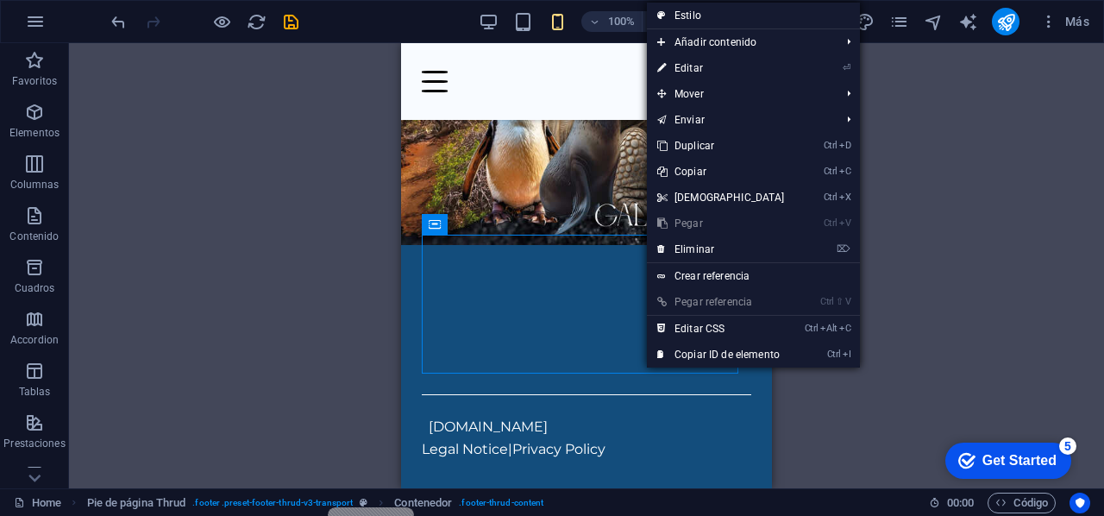
scroll to position [317, 0]
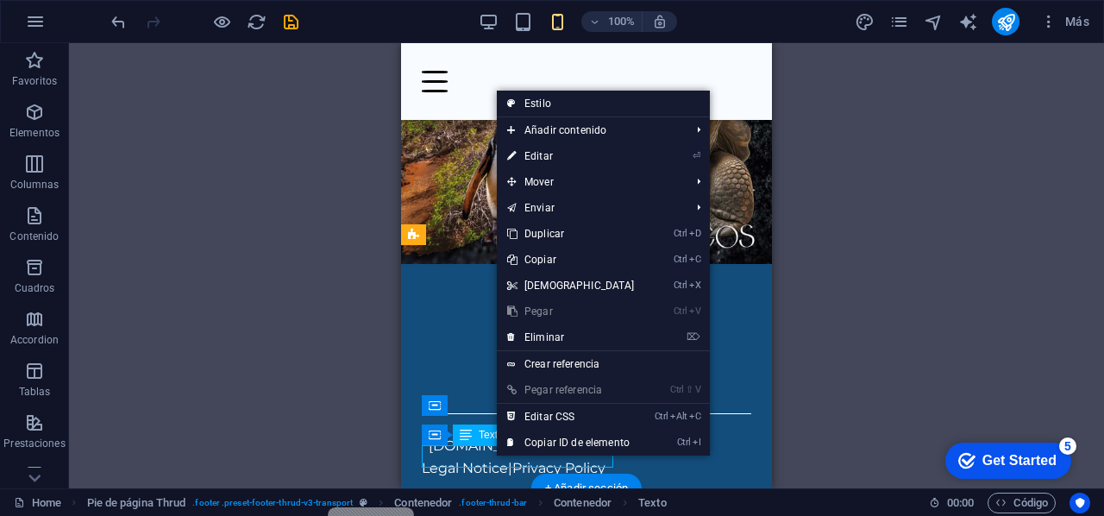
click at [494, 457] on div "Legal Notice | Privacy Policy" at bounding box center [587, 468] width 330 height 22
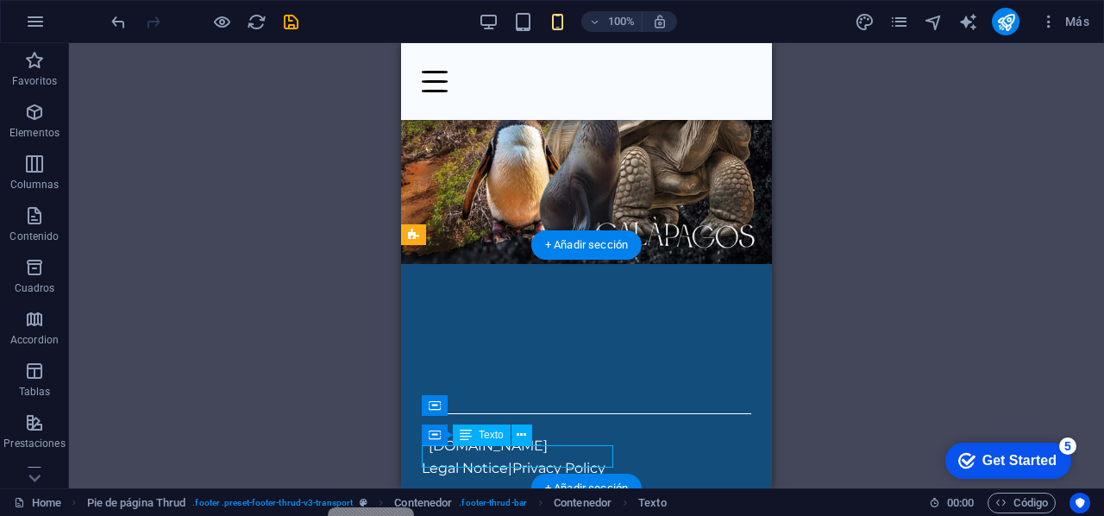
click at [482, 457] on div "Legal Notice | Privacy Policy" at bounding box center [587, 468] width 330 height 22
click at [483, 437] on span "Texto" at bounding box center [491, 435] width 25 height 10
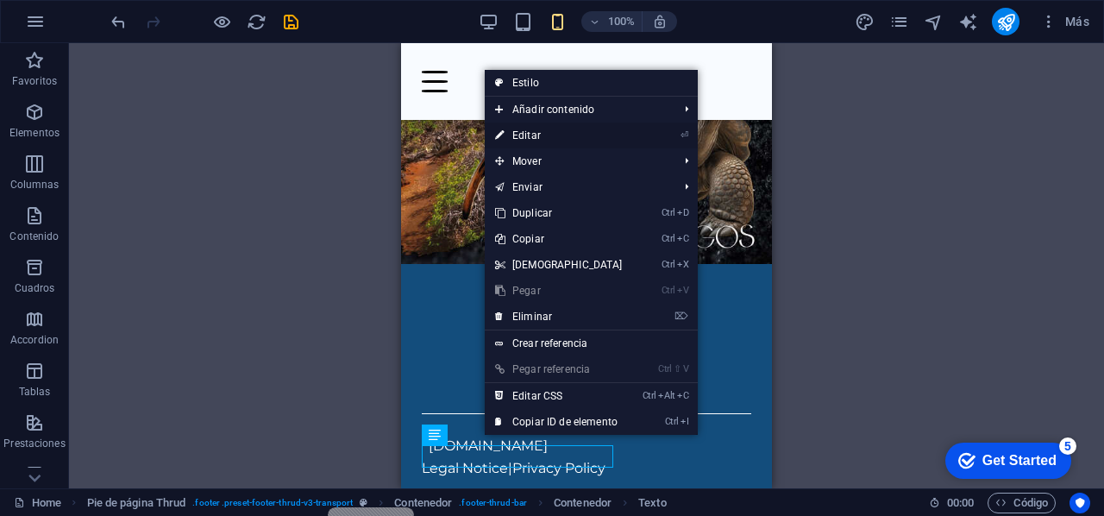
click at [542, 132] on link "⏎ Editar" at bounding box center [559, 136] width 148 height 26
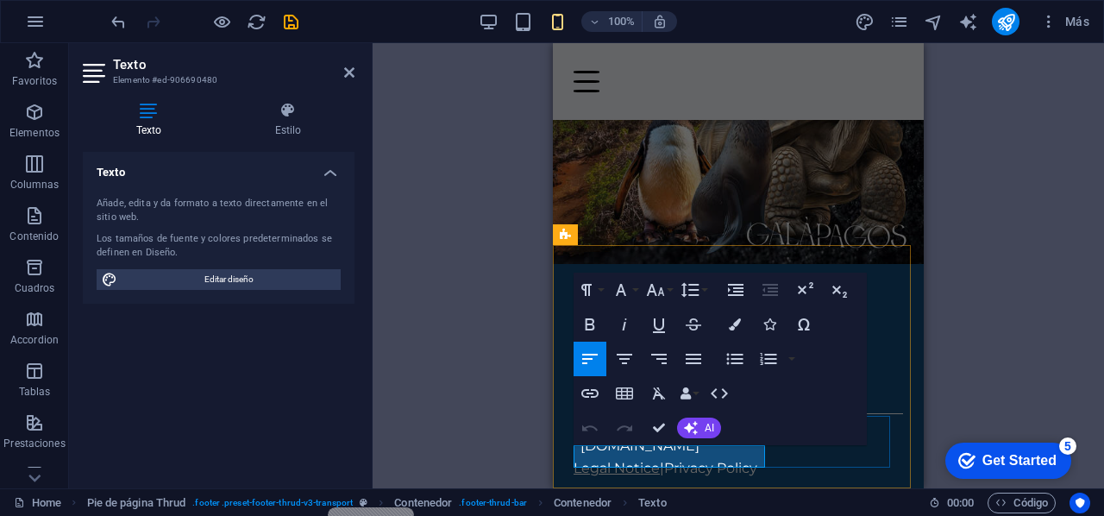
click at [607, 460] on link "Legal Notice" at bounding box center [617, 468] width 86 height 16
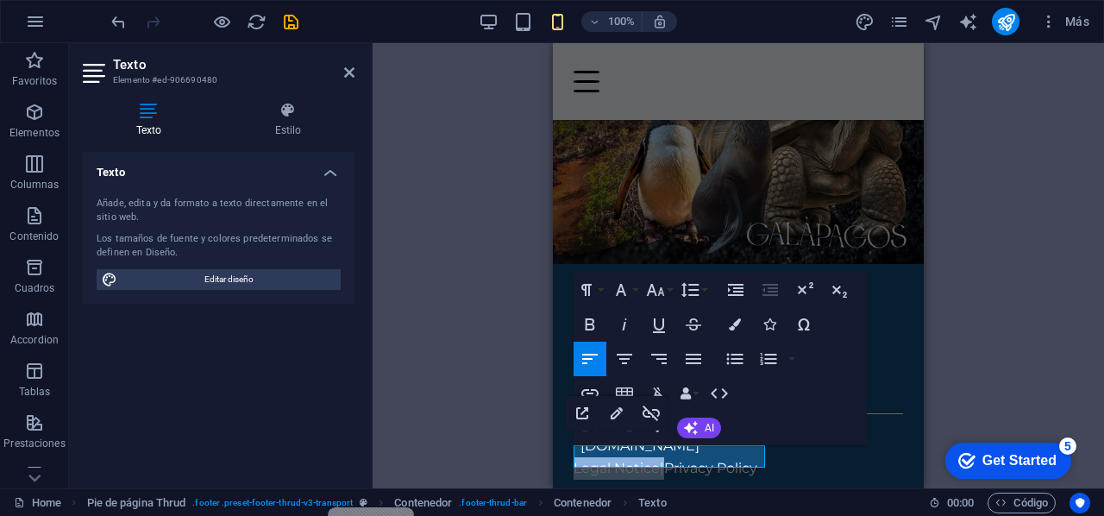
drag, startPoint x: 664, startPoint y: 460, endPoint x: 1078, endPoint y: 482, distance: 414.8
click at [553, 448] on html "Skip to main content Home Services About Us Pricing [DOMAIN_NAME] Legal Notice …" at bounding box center [738, 116] width 371 height 781
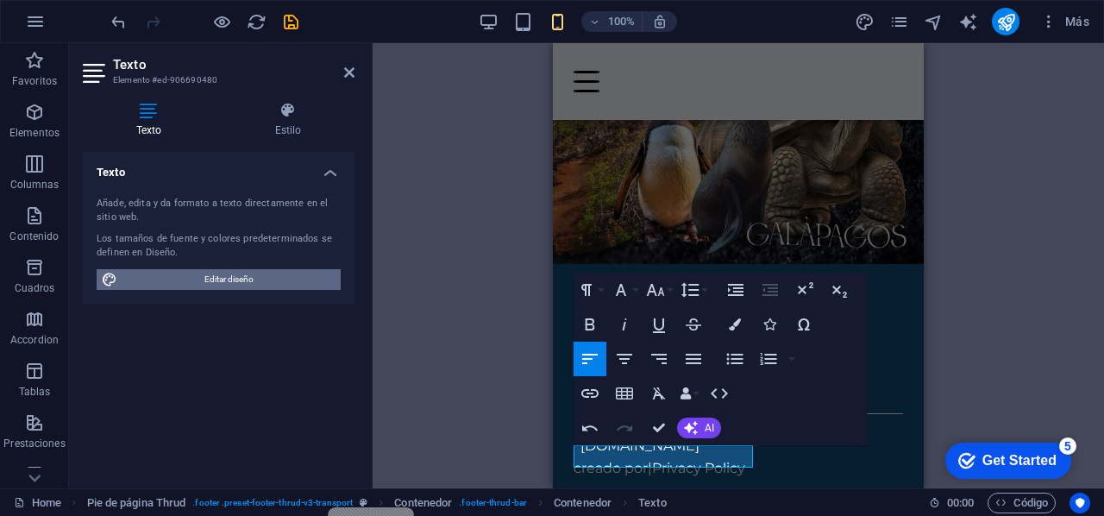
drag, startPoint x: 324, startPoint y: 282, endPoint x: 186, endPoint y: 519, distance: 274.5
click at [324, 282] on span "Editar diseño" at bounding box center [229, 279] width 213 height 21
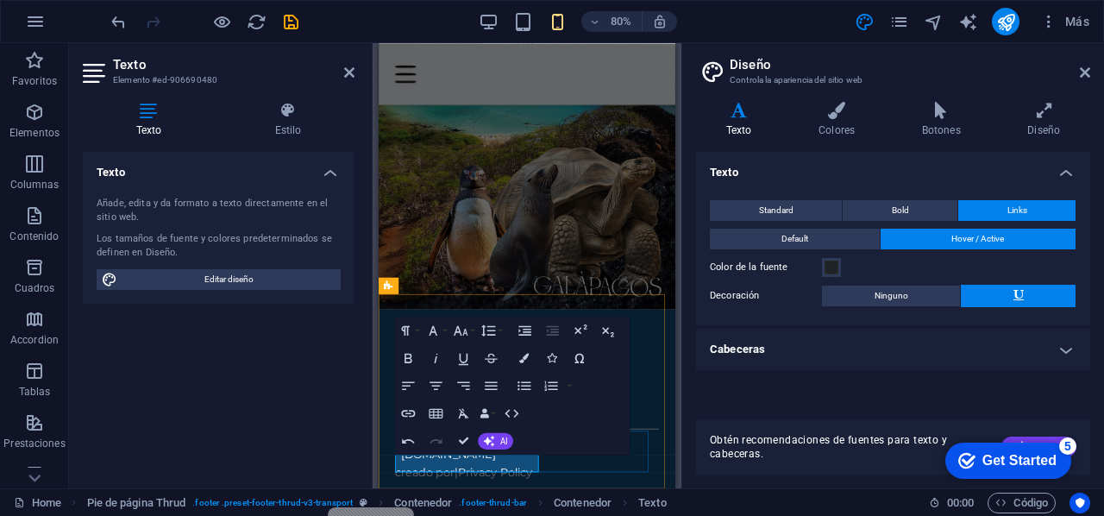
drag, startPoint x: 485, startPoint y: 573, endPoint x: 633, endPoint y: 573, distance: 148.4
drag, startPoint x: 481, startPoint y: 564, endPoint x: 571, endPoint y: 567, distance: 89.8
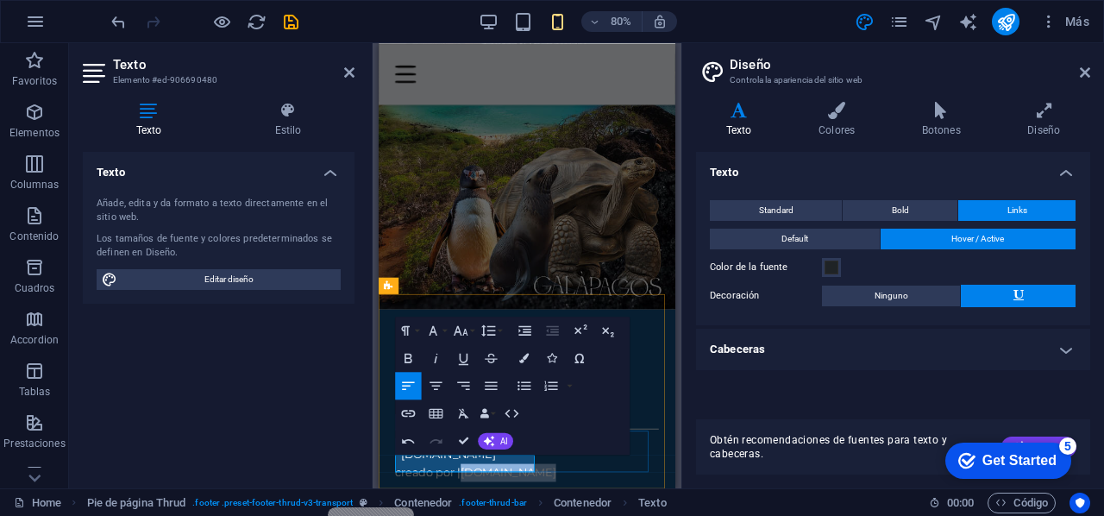
copy p "[DOMAIN_NAME]"
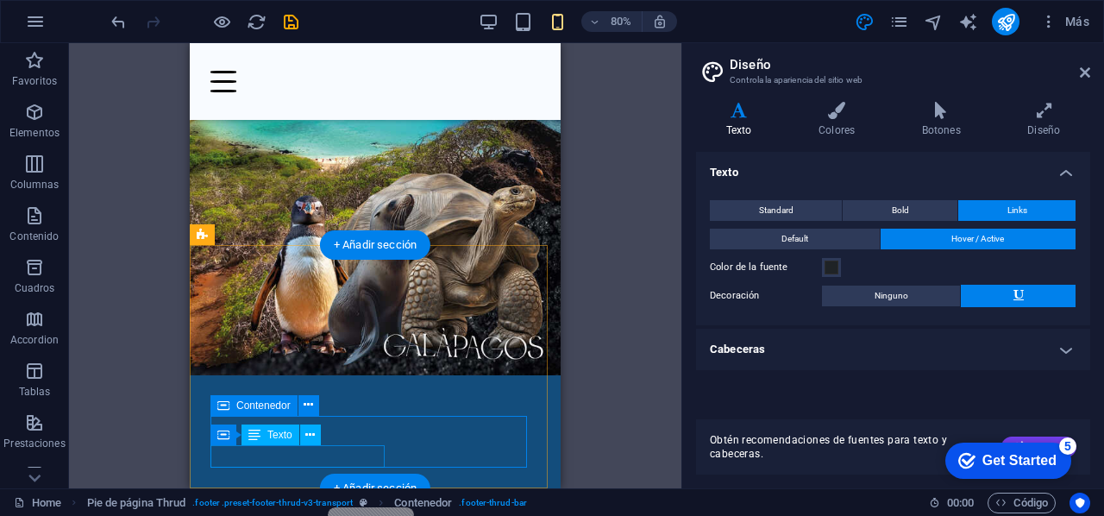
scroll to position [317, 0]
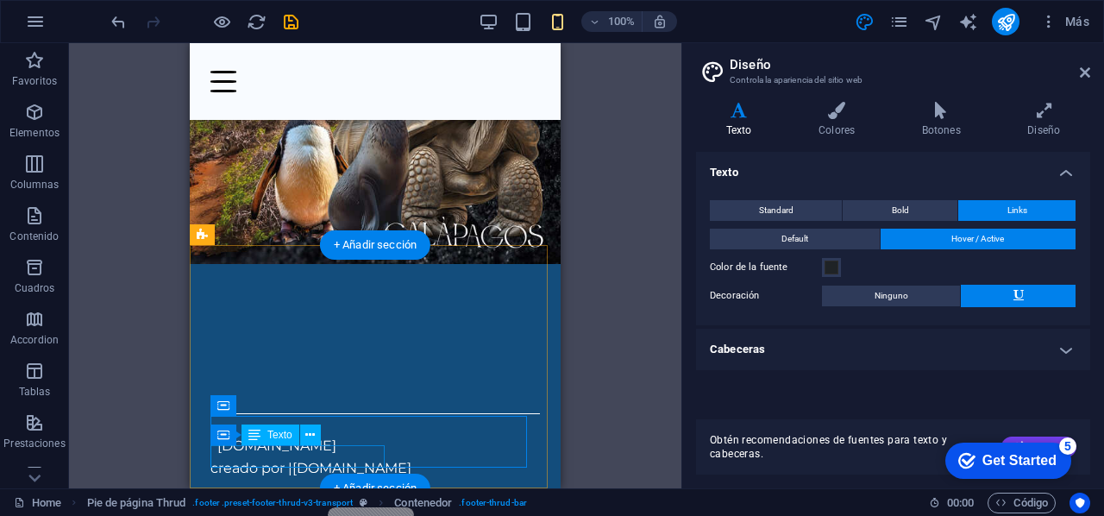
click at [375, 457] on div "creado por |[DOMAIN_NAME]" at bounding box center [376, 468] width 330 height 22
click at [356, 458] on div "creado por |[DOMAIN_NAME]" at bounding box center [376, 468] width 330 height 22
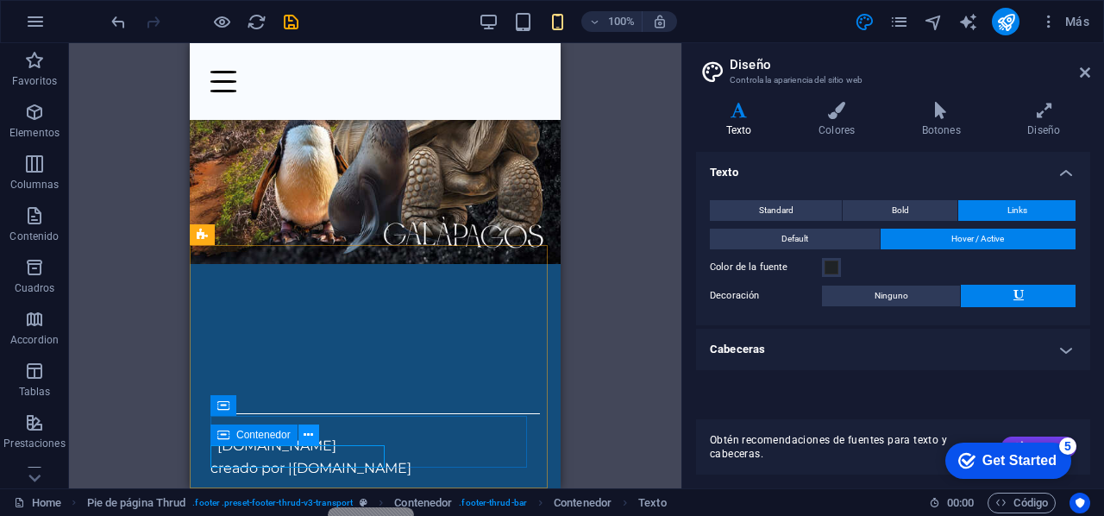
click at [302, 434] on button at bounding box center [309, 435] width 21 height 21
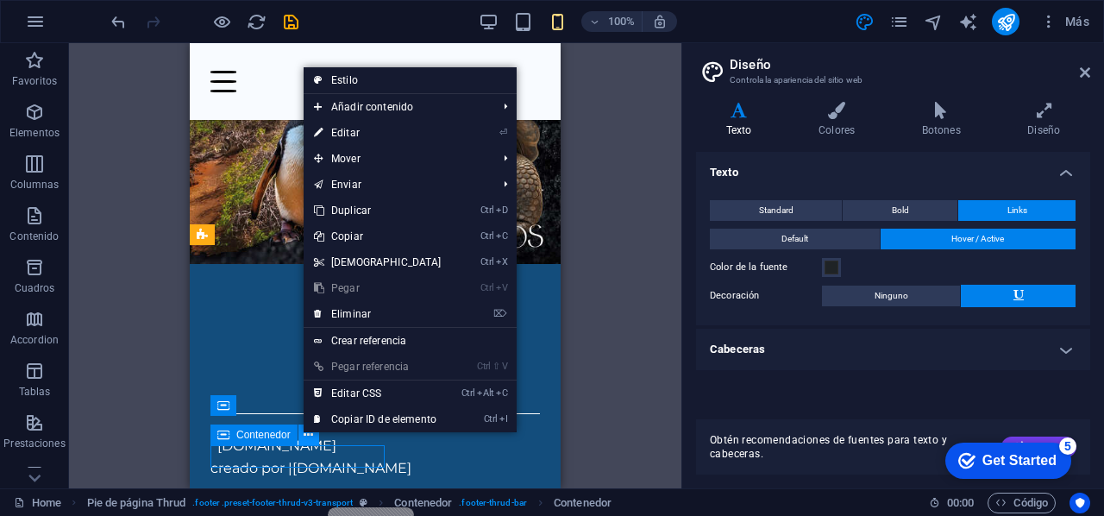
click at [302, 434] on button at bounding box center [309, 435] width 21 height 21
click at [320, 460] on div "creado por |[DOMAIN_NAME]" at bounding box center [376, 468] width 330 height 22
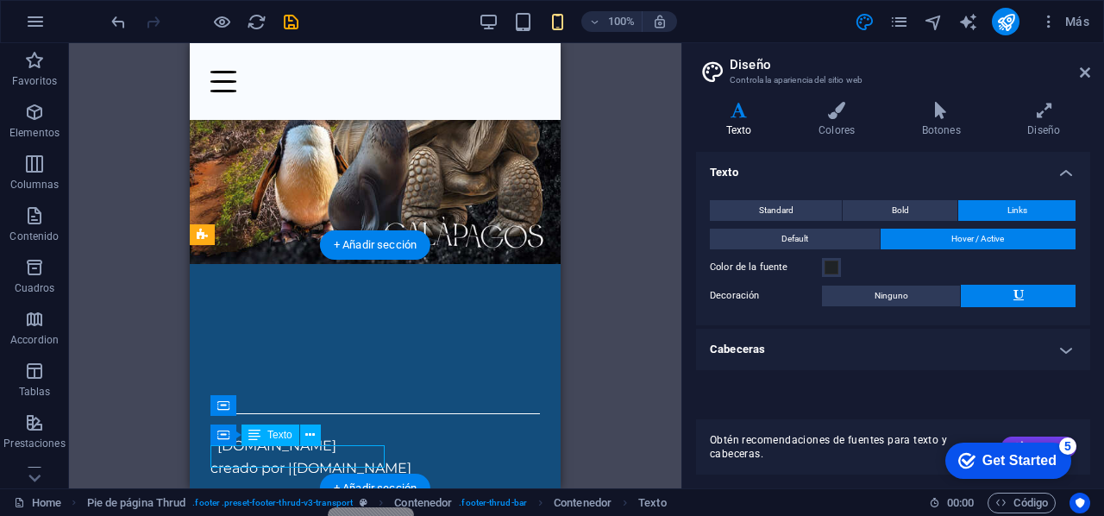
click at [305, 458] on div "creado por |[DOMAIN_NAME]" at bounding box center [376, 468] width 330 height 22
click at [274, 457] on div "creado por |[DOMAIN_NAME]" at bounding box center [376, 468] width 330 height 22
click at [297, 457] on div "creado por |[DOMAIN_NAME]" at bounding box center [376, 468] width 330 height 22
click at [298, 457] on div "creado por |[DOMAIN_NAME]" at bounding box center [376, 468] width 330 height 22
click at [356, 457] on div "creado por |[DOMAIN_NAME]" at bounding box center [376, 468] width 330 height 22
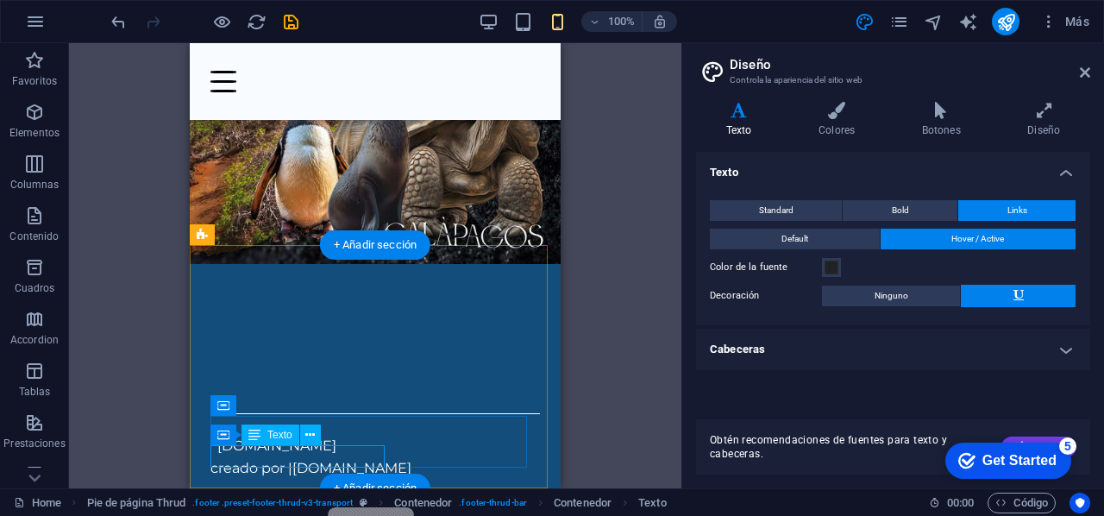
click at [356, 457] on div "creado por |[DOMAIN_NAME]" at bounding box center [376, 468] width 330 height 22
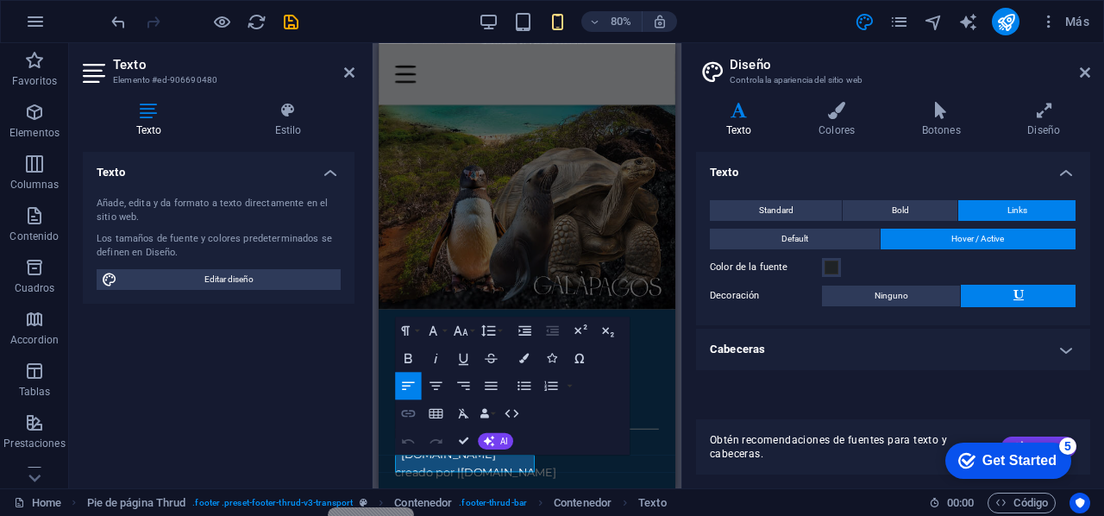
click at [416, 419] on icon "button" at bounding box center [408, 413] width 16 height 16
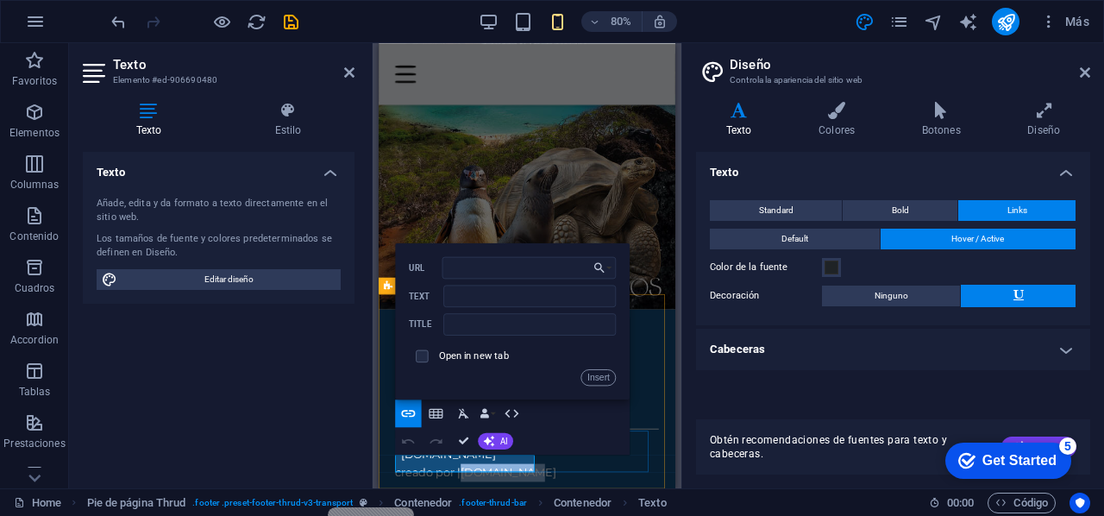
drag, startPoint x: 481, startPoint y: 565, endPoint x: 884, endPoint y: 450, distance: 419.2
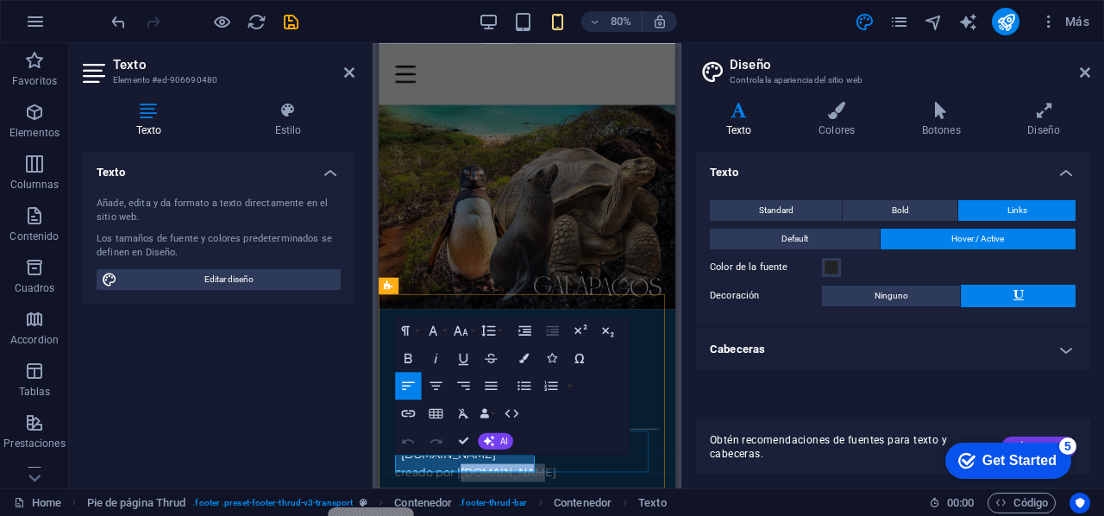
type input "impresite.n"
click at [413, 406] on icon "button" at bounding box center [408, 413] width 16 height 16
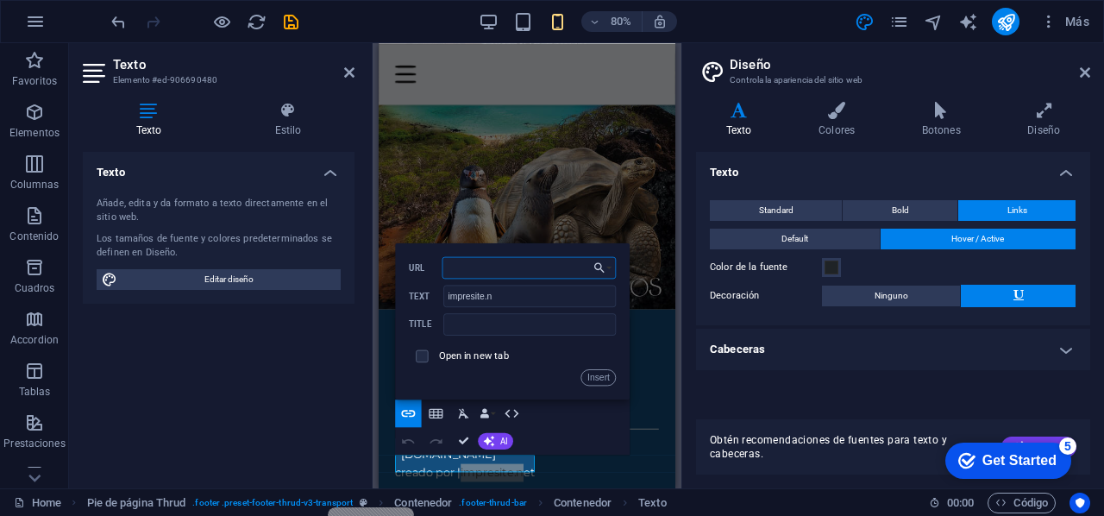
paste input "[URL][DOMAIN_NAME]"
type input "[URL][DOMAIN_NAME]"
click at [499, 293] on input "impresite.n" at bounding box center [530, 296] width 173 height 22
type input "[DOMAIN_NAME]"
click at [423, 356] on input "checkbox" at bounding box center [420, 353] width 12 height 12
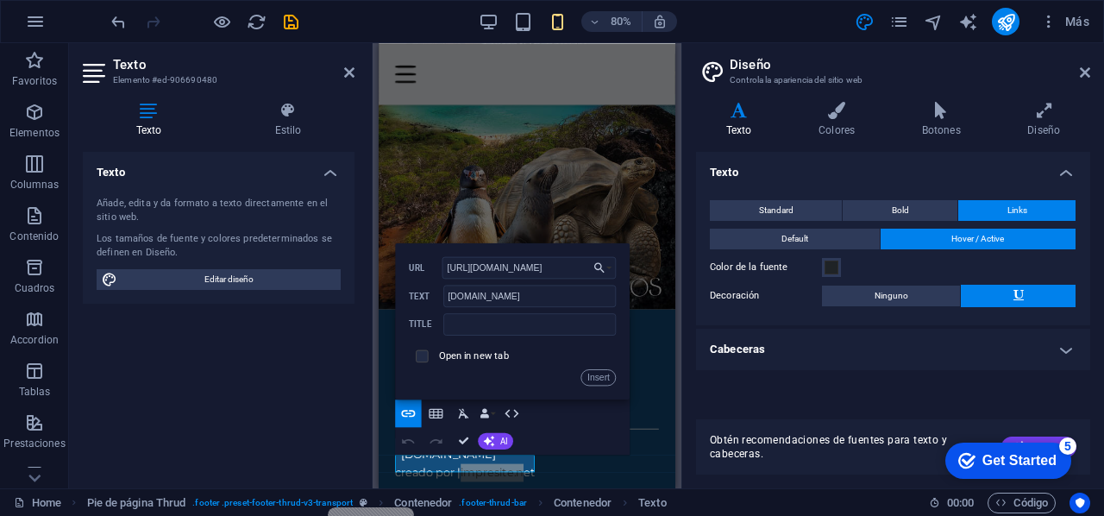
checkbox input "true"
click at [602, 372] on button "Insert" at bounding box center [599, 376] width 35 height 16
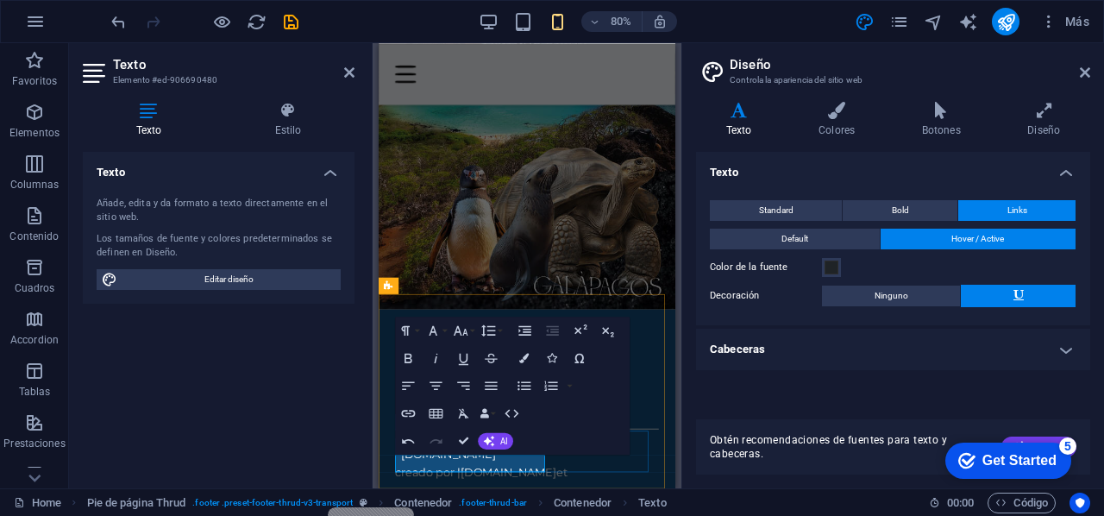
drag, startPoint x: 575, startPoint y: 567, endPoint x: 585, endPoint y: 567, distance: 10.4
click at [407, 408] on icon "button" at bounding box center [408, 413] width 16 height 16
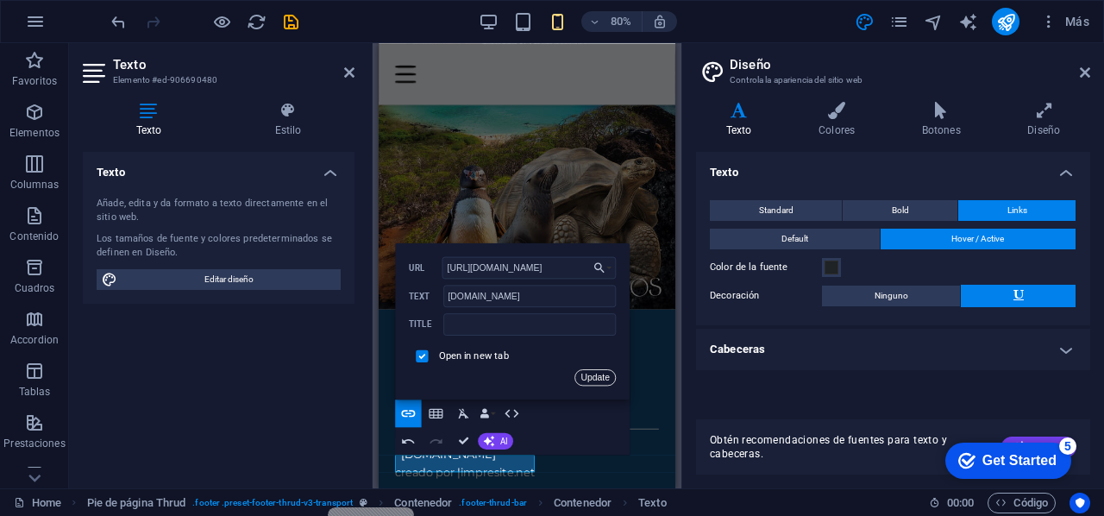
click at [600, 379] on button "Update" at bounding box center [595, 376] width 41 height 16
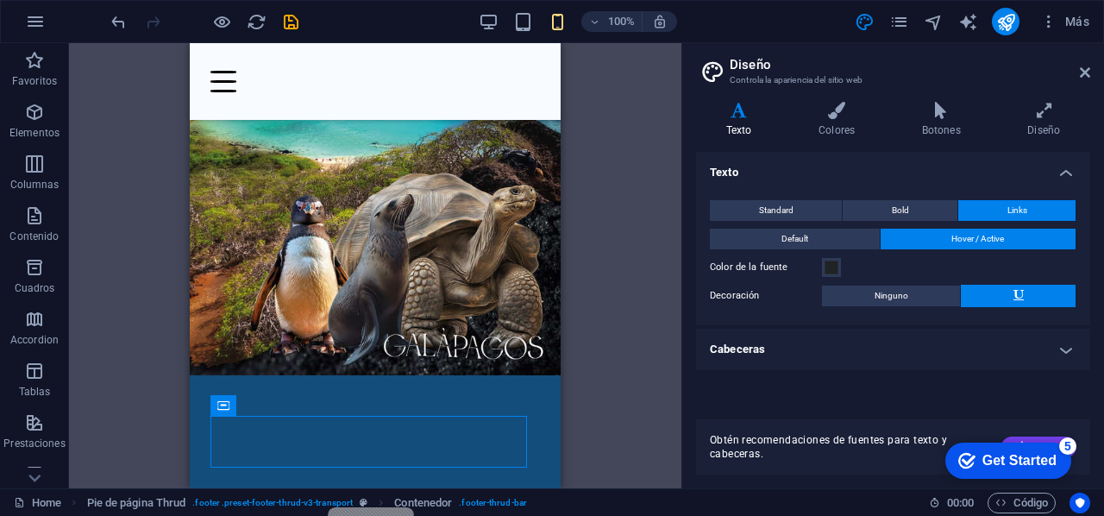
scroll to position [317, 0]
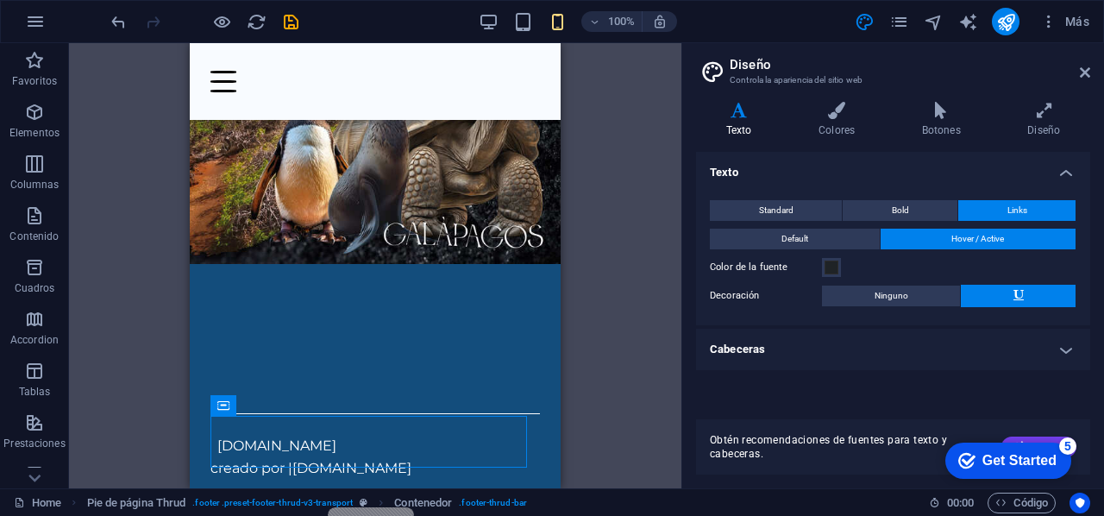
click at [592, 346] on div "H1 Imagen amplia con texto Contenedor Barra de menús Contenedor Imagen Contened…" at bounding box center [375, 265] width 613 height 445
click at [894, 27] on icon "pages" at bounding box center [900, 22] width 20 height 20
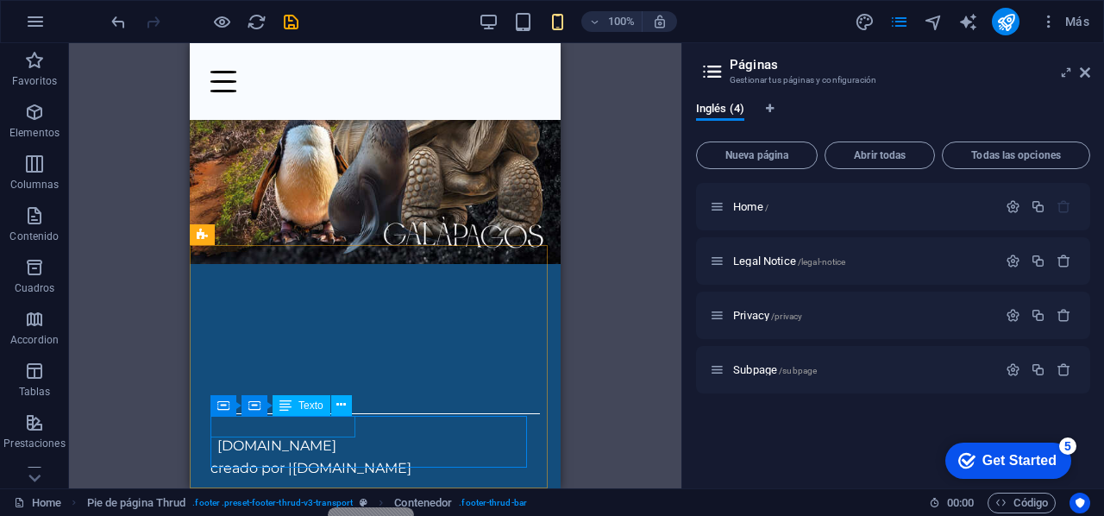
click at [289, 408] on icon at bounding box center [286, 405] width 12 height 21
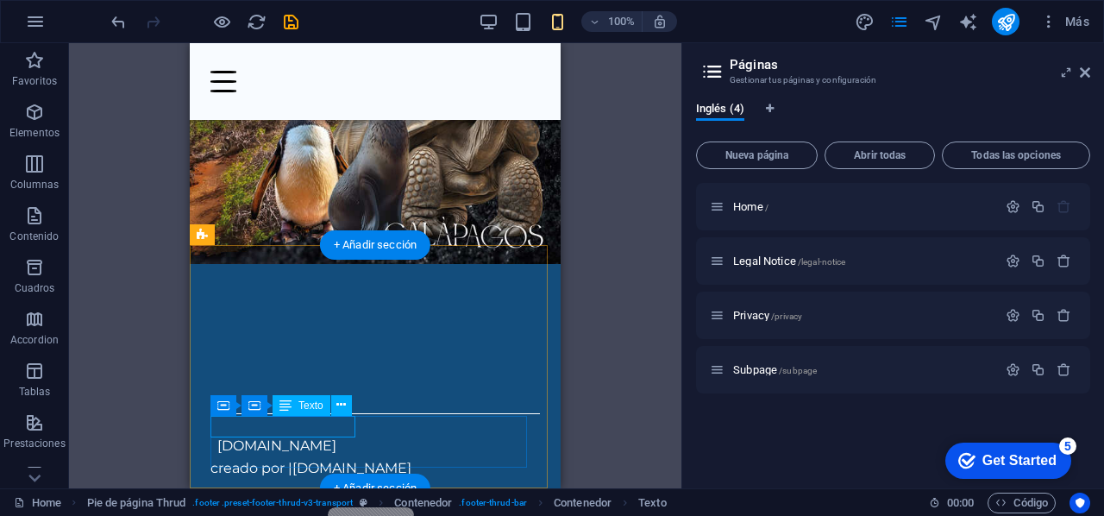
click at [304, 435] on div "[DOMAIN_NAME]" at bounding box center [372, 446] width 323 height 22
click at [323, 405] on span "Texto" at bounding box center [311, 405] width 25 height 10
click at [331, 435] on div "[DOMAIN_NAME]" at bounding box center [372, 446] width 323 height 22
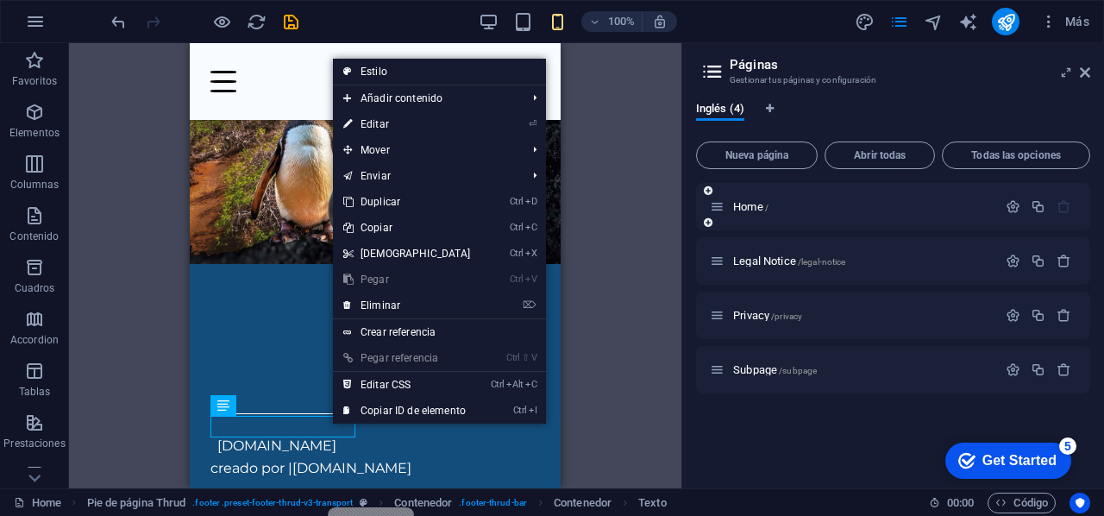
drag, startPoint x: 445, startPoint y: 122, endPoint x: 824, endPoint y: 195, distance: 385.8
click at [445, 122] on link "⏎ Editar" at bounding box center [407, 124] width 148 height 26
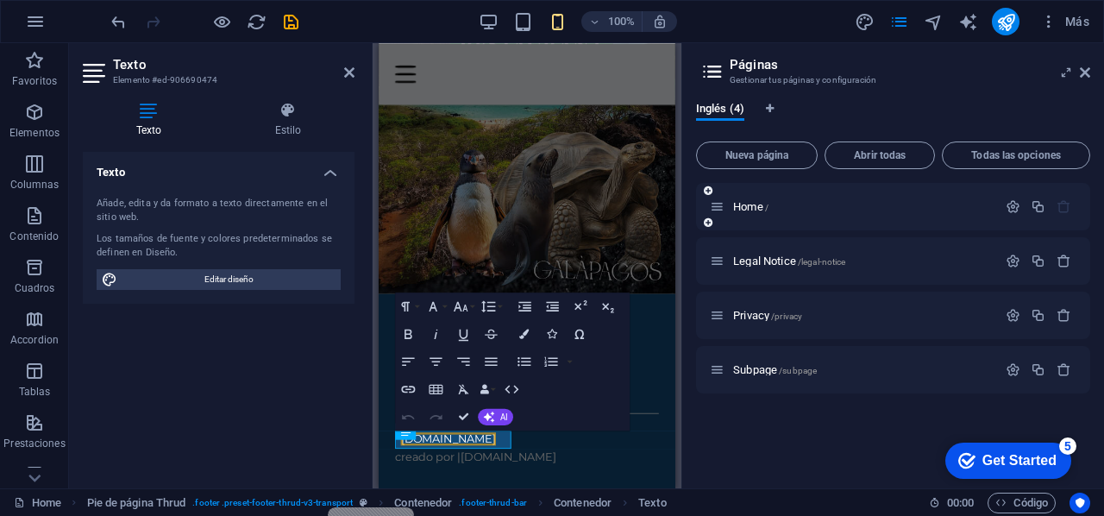
scroll to position [205, 0]
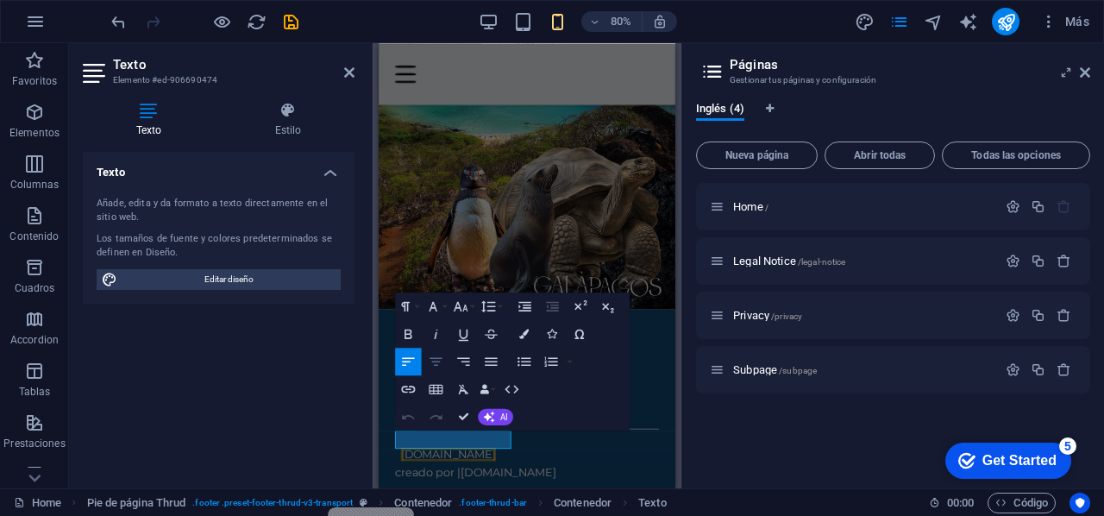
click at [443, 365] on icon "button" at bounding box center [436, 361] width 16 height 16
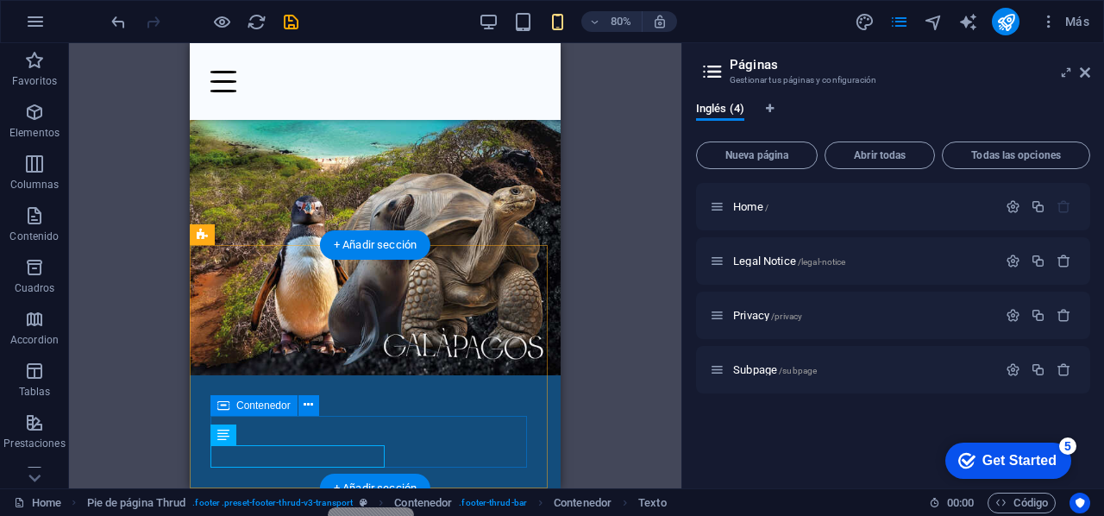
scroll to position [317, 0]
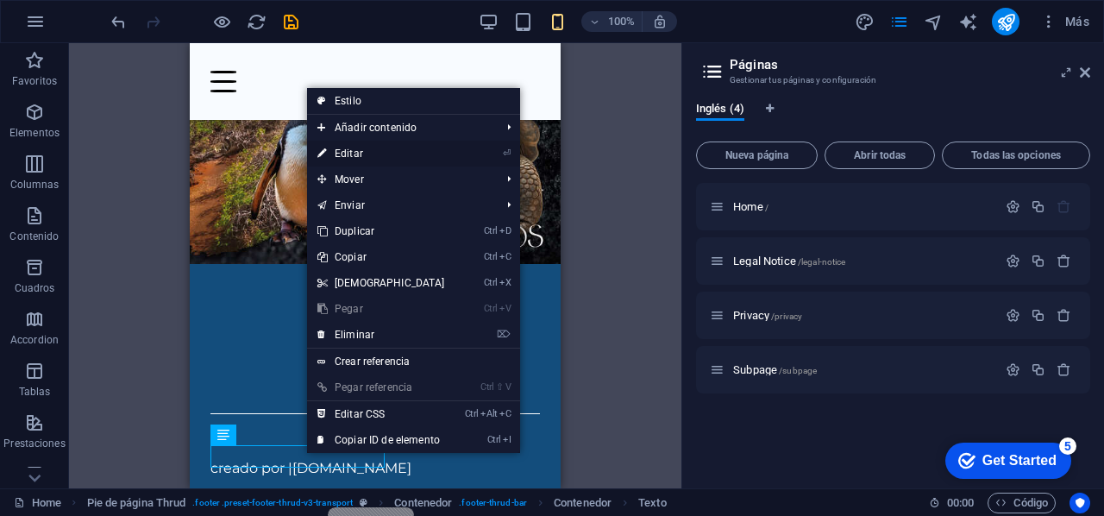
click at [493, 153] on li "⏎ Editar" at bounding box center [413, 154] width 213 height 26
click at [393, 151] on link "⏎ Editar" at bounding box center [381, 154] width 148 height 26
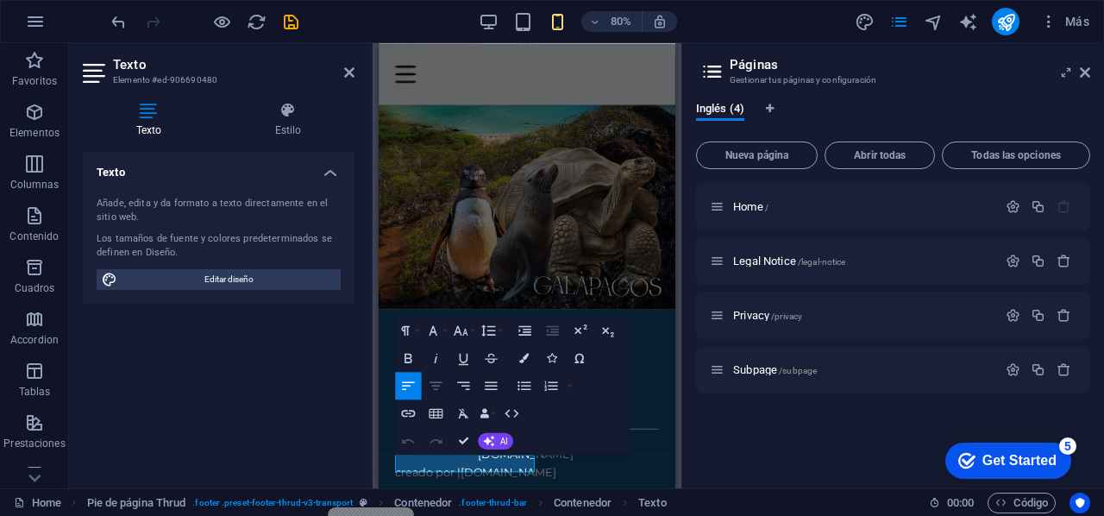
click at [442, 383] on icon "button" at bounding box center [436, 385] width 16 height 16
click at [337, 410] on div "Texto Añade, edita y da formato a texto directamente en el sitio web. Los tamañ…" at bounding box center [219, 313] width 272 height 323
click at [439, 383] on icon "button" at bounding box center [436, 385] width 16 height 16
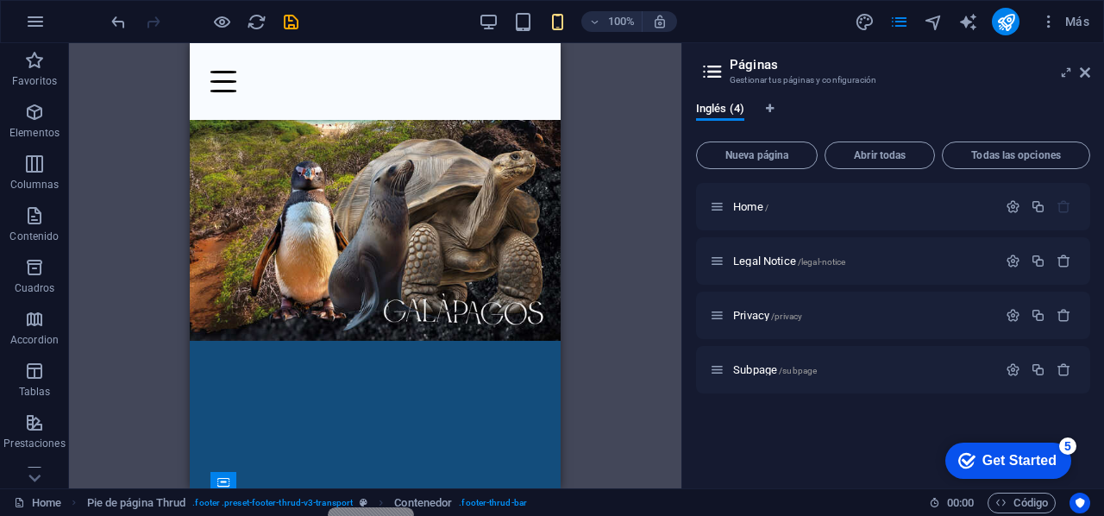
scroll to position [317, 0]
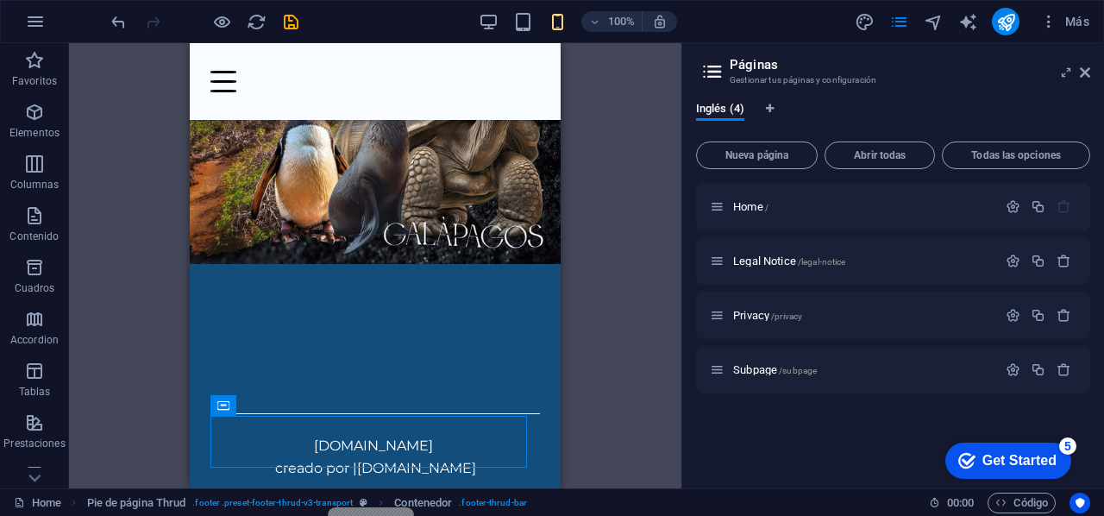
drag, startPoint x: 551, startPoint y: 431, endPoint x: 719, endPoint y: 532, distance: 196.7
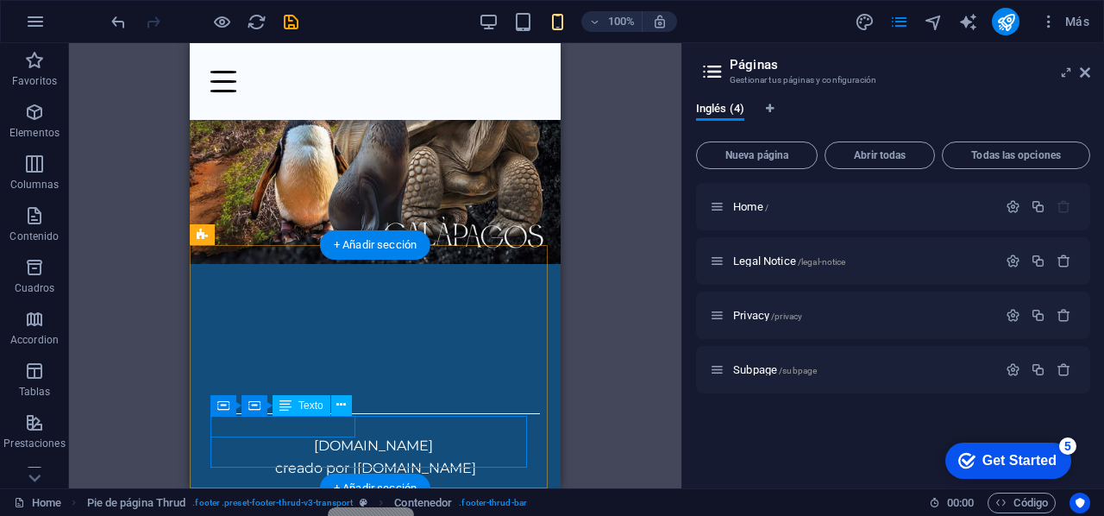
click at [339, 437] on span "[DOMAIN_NAME]" at bounding box center [373, 445] width 119 height 16
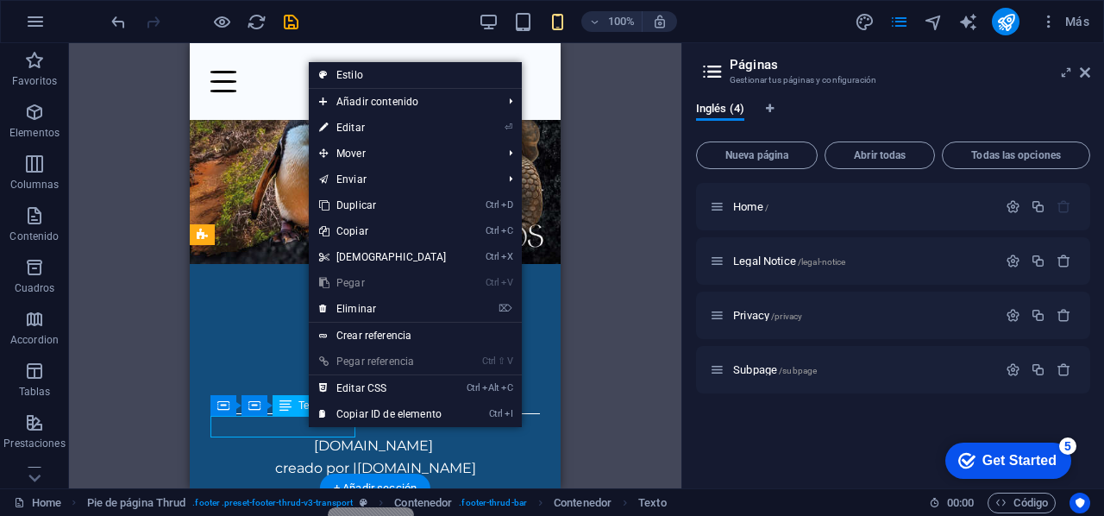
click at [314, 437] on span "[DOMAIN_NAME]" at bounding box center [373, 445] width 119 height 16
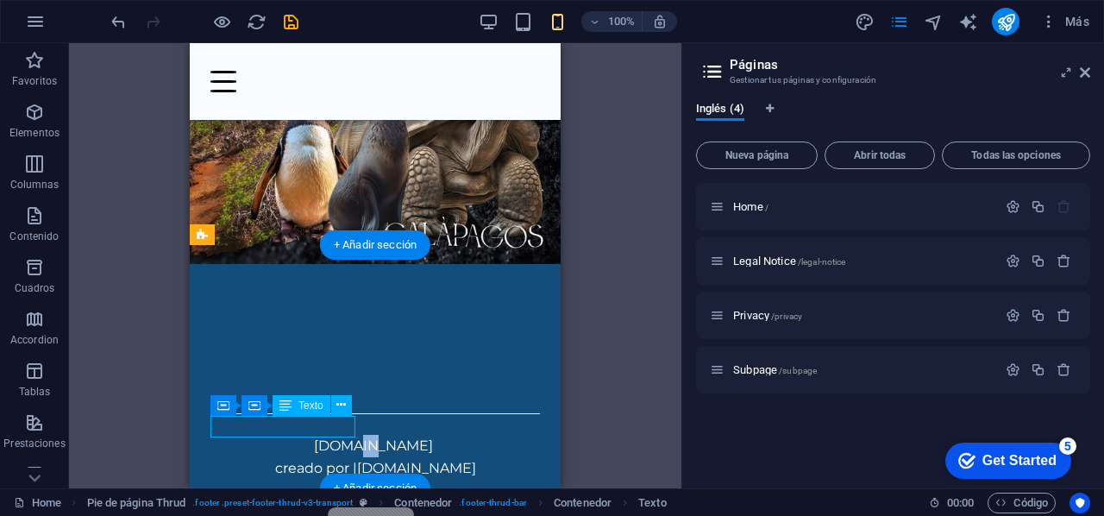
drag, startPoint x: 261, startPoint y: 427, endPoint x: 275, endPoint y: 427, distance: 14.7
click at [314, 437] on span "[DOMAIN_NAME]" at bounding box center [373, 445] width 119 height 16
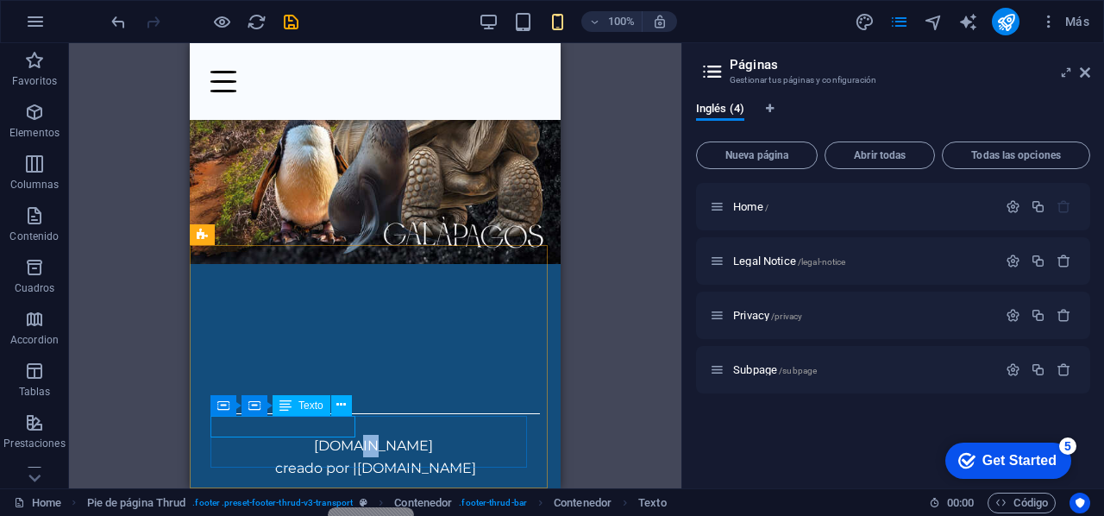
click at [287, 406] on icon at bounding box center [286, 405] width 12 height 21
click at [249, 404] on span "Contenedor" at bounding box center [263, 405] width 54 height 10
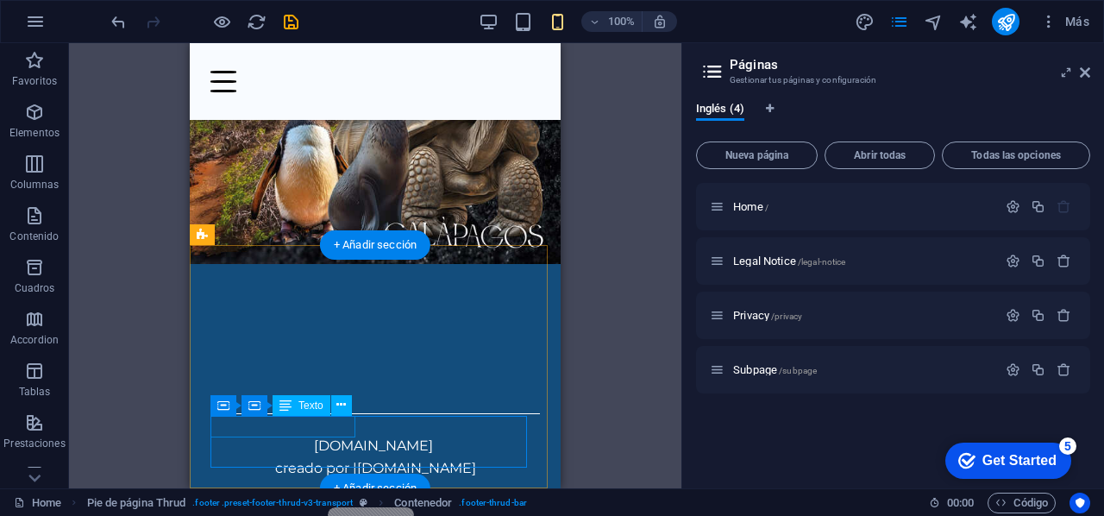
click at [314, 437] on span "[DOMAIN_NAME]" at bounding box center [373, 445] width 119 height 16
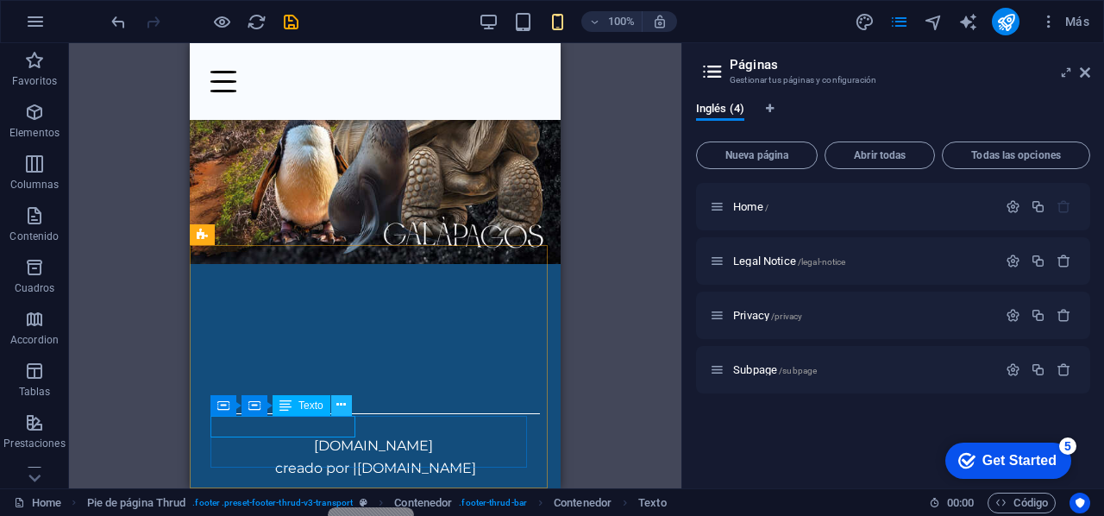
click at [340, 412] on icon at bounding box center [341, 405] width 9 height 18
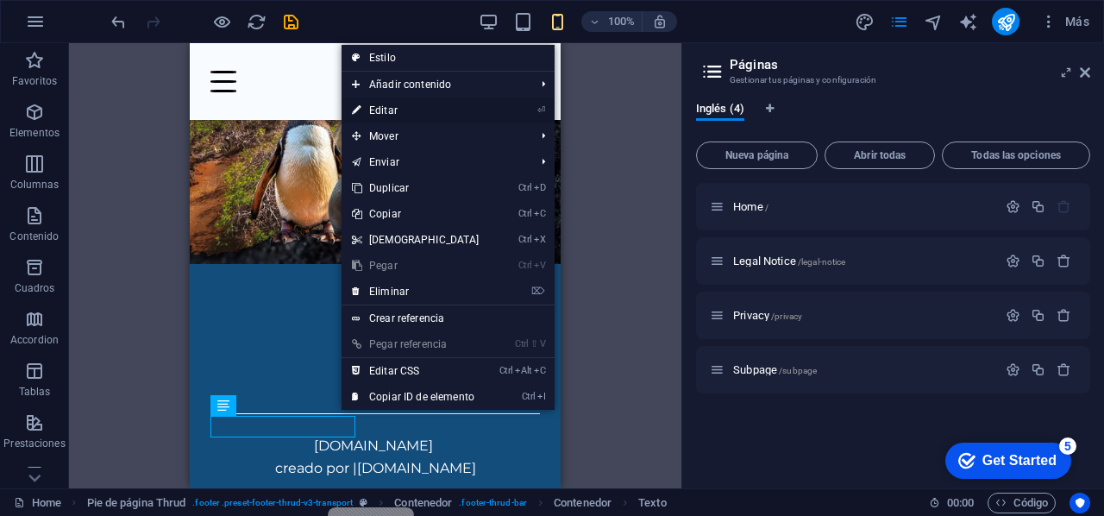
click at [525, 111] on li "⏎ Editar" at bounding box center [448, 111] width 213 height 26
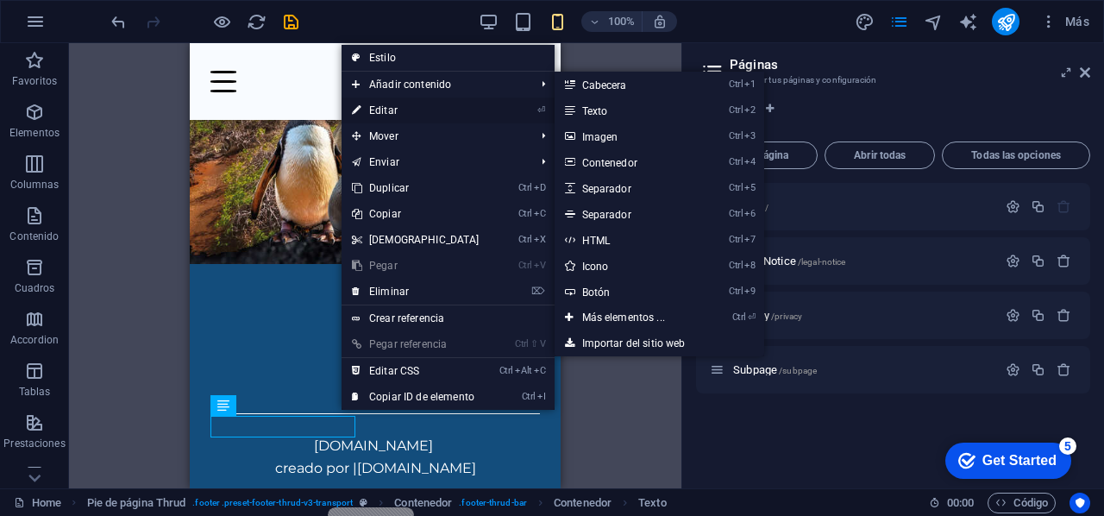
click at [538, 112] on icon "⏎" at bounding box center [542, 109] width 8 height 11
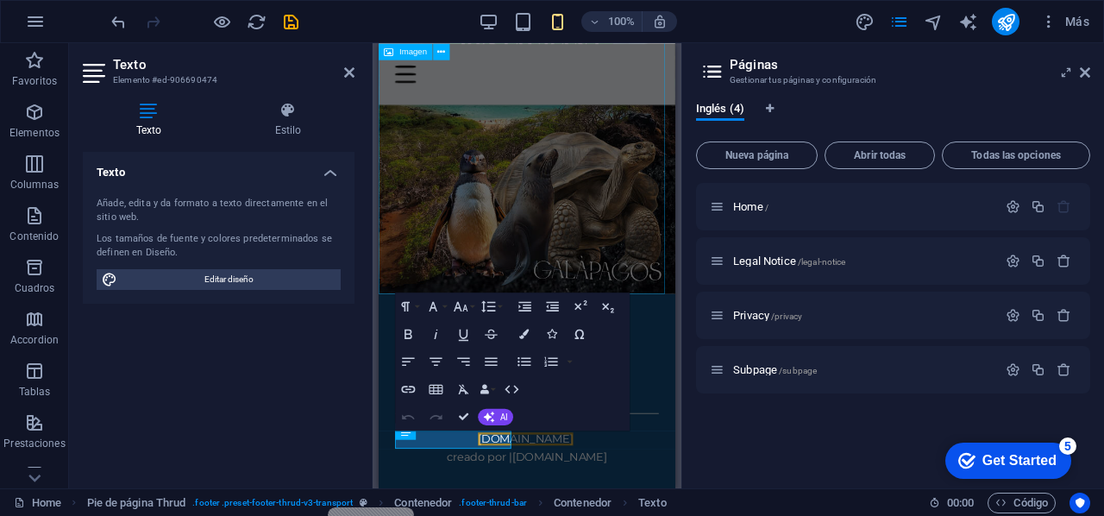
scroll to position [205, 0]
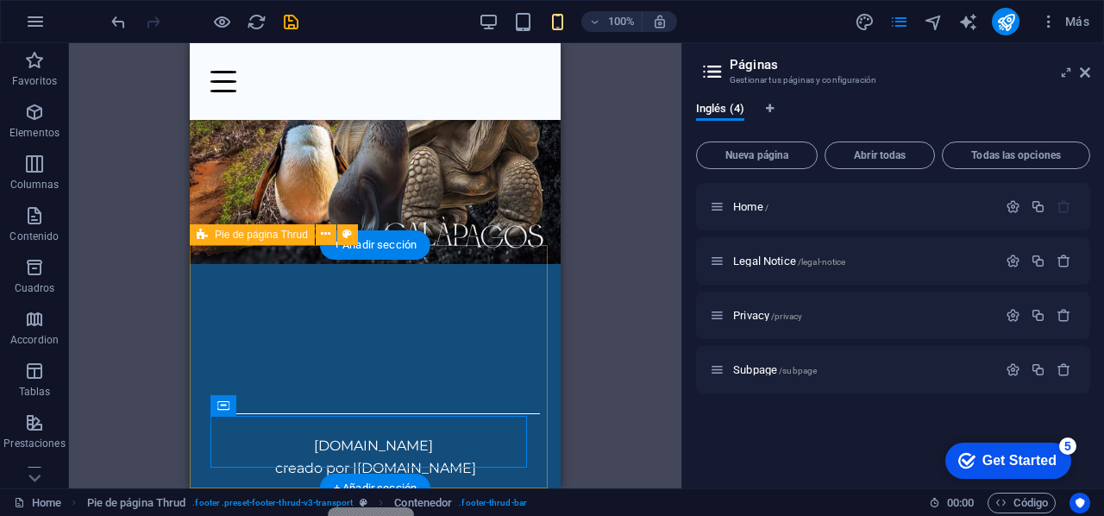
click at [542, 458] on div "[DOMAIN_NAME] creado por | [DOMAIN_NAME]" at bounding box center [375, 385] width 371 height 243
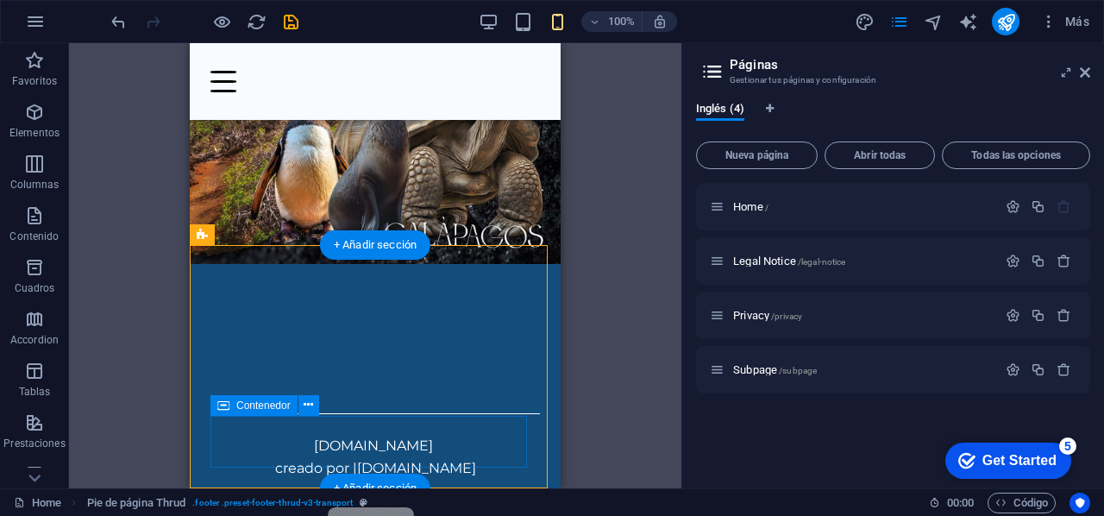
click at [449, 435] on div "[DOMAIN_NAME] creado por | [DOMAIN_NAME]" at bounding box center [376, 461] width 330 height 52
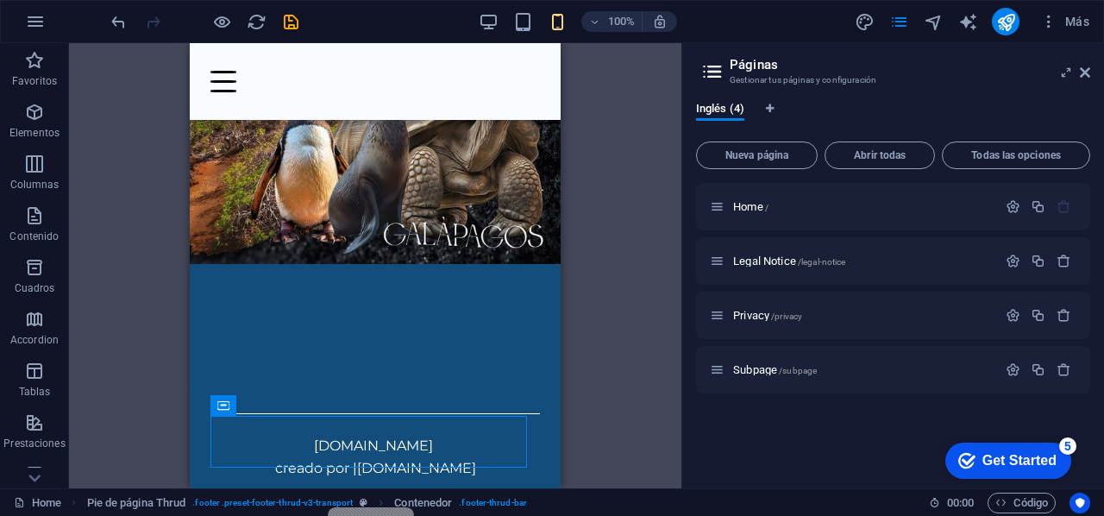
click at [802, 431] on div "Home / Legal Notice /legal-notice Privacy /privacy Subpage /subpage" at bounding box center [893, 329] width 394 height 292
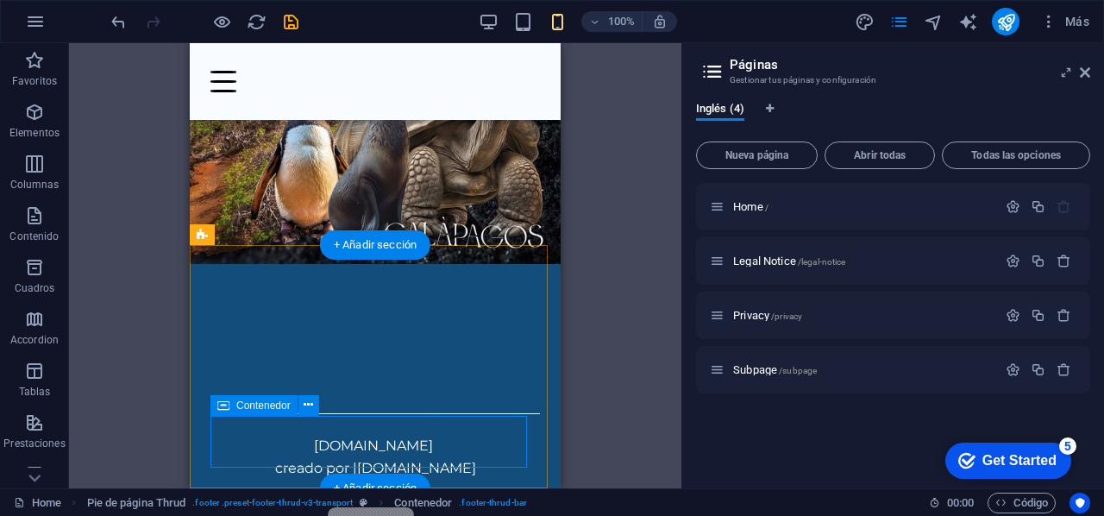
click at [324, 440] on div "[DOMAIN_NAME] creado por | [DOMAIN_NAME]" at bounding box center [376, 461] width 330 height 52
click at [314, 437] on span "[DOMAIN_NAME]" at bounding box center [373, 445] width 119 height 16
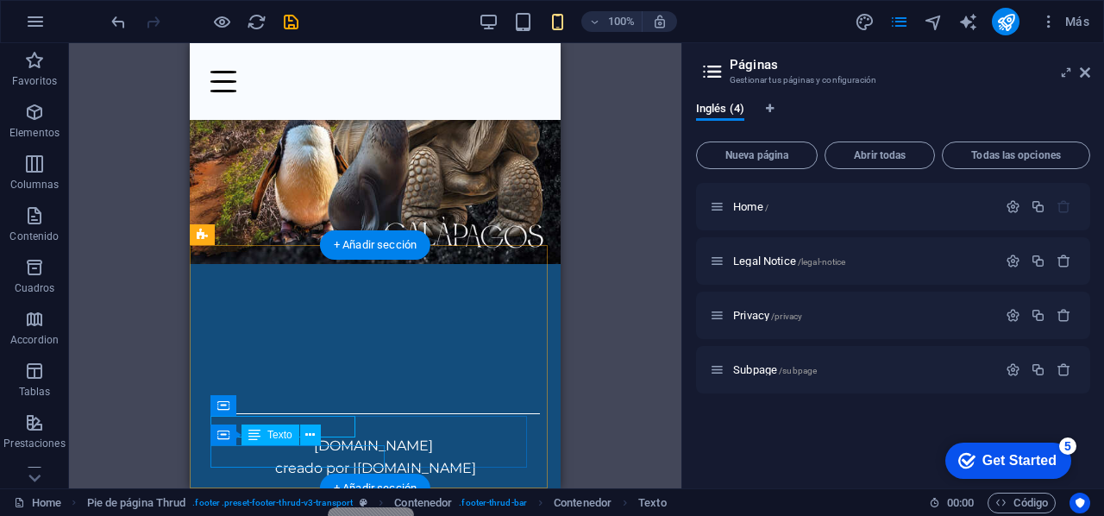
click at [228, 459] on div "creado por | [DOMAIN_NAME]" at bounding box center [376, 468] width 330 height 22
drag, startPoint x: 294, startPoint y: 456, endPoint x: 347, endPoint y: 460, distance: 52.7
click at [347, 460] on div "creado por | [DOMAIN_NAME]" at bounding box center [376, 468] width 330 height 22
click at [360, 460] on div "creado por | [DOMAIN_NAME]" at bounding box center [376, 468] width 330 height 22
click at [284, 457] on div "creado por | [DOMAIN_NAME]" at bounding box center [376, 468] width 330 height 22
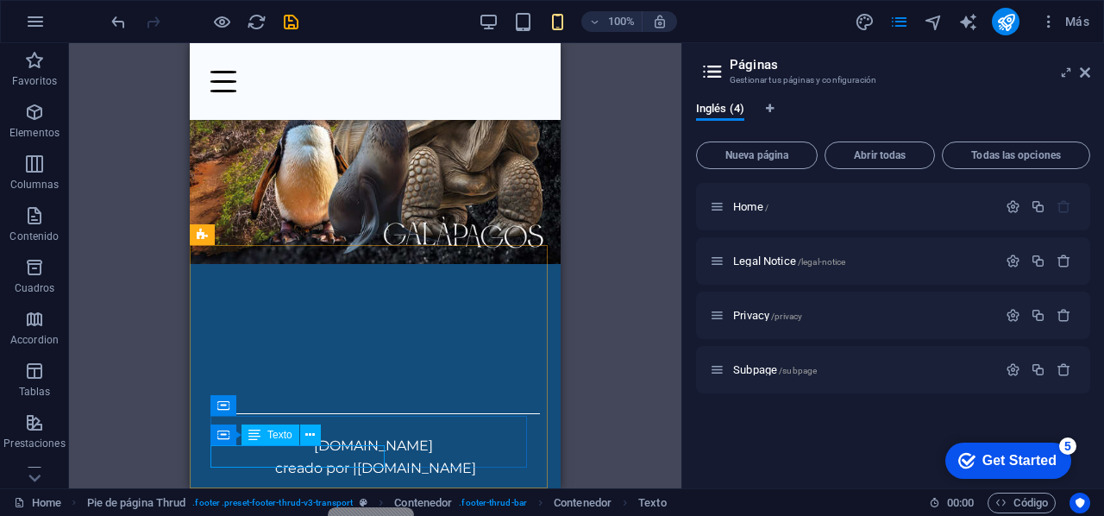
click at [267, 436] on span "Texto" at bounding box center [279, 435] width 25 height 10
drag, startPoint x: 264, startPoint y: 431, endPoint x: 283, endPoint y: 431, distance: 19.0
click at [283, 431] on div "Texto" at bounding box center [271, 435] width 58 height 21
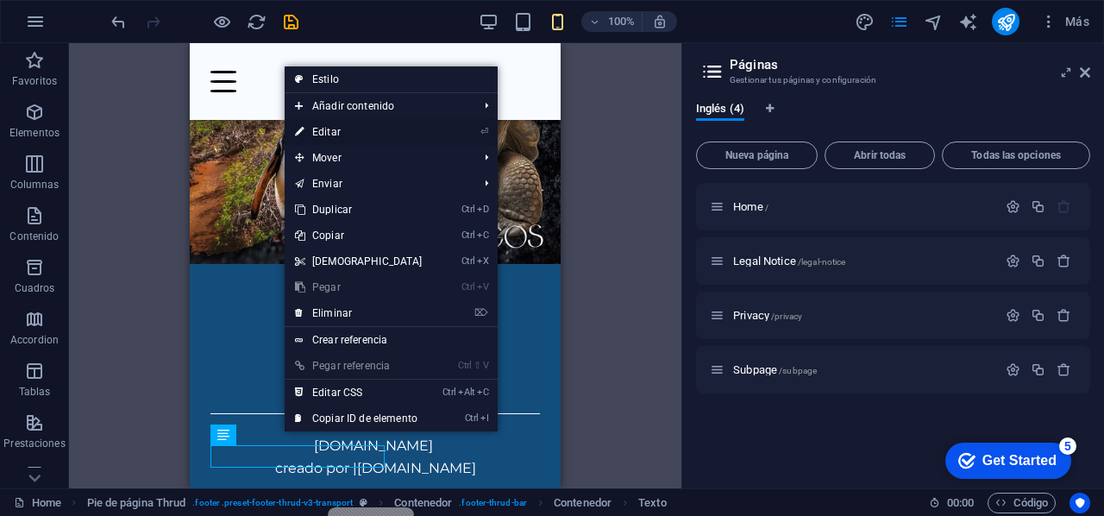
click at [429, 135] on link "⏎ Editar" at bounding box center [359, 132] width 148 height 26
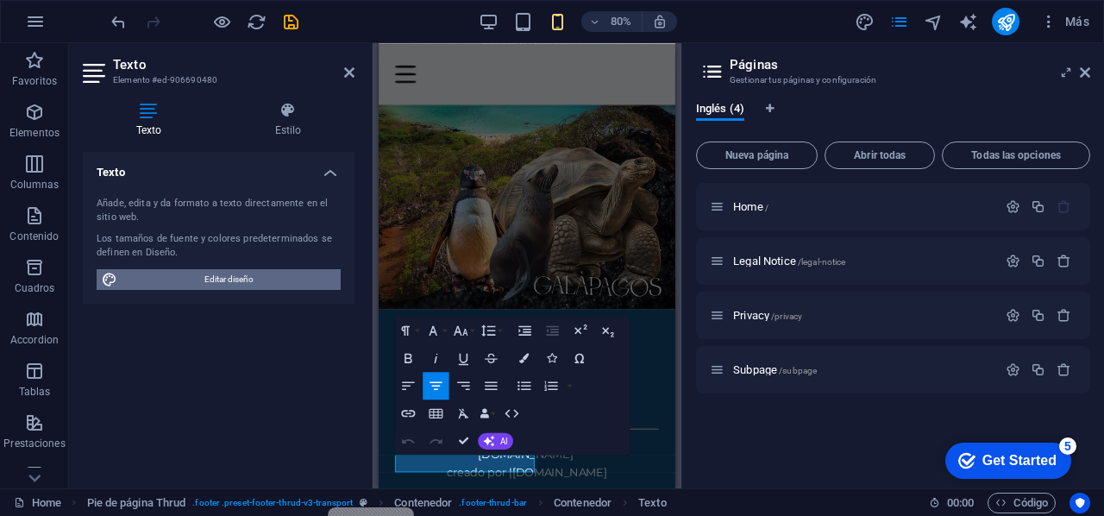
click at [235, 269] on span "Editar diseño" at bounding box center [229, 279] width 213 height 21
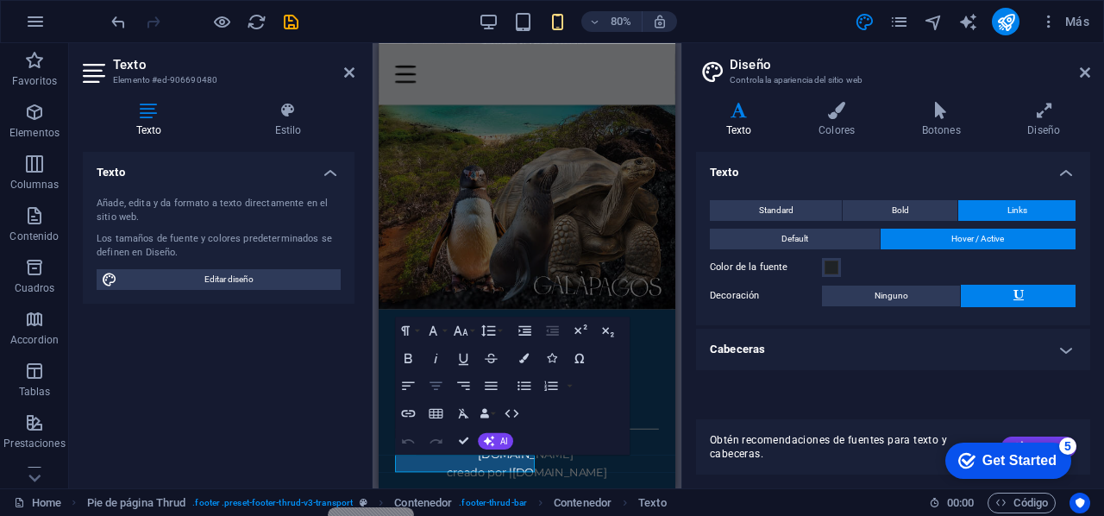
click at [441, 386] on icon "button" at bounding box center [436, 385] width 16 height 16
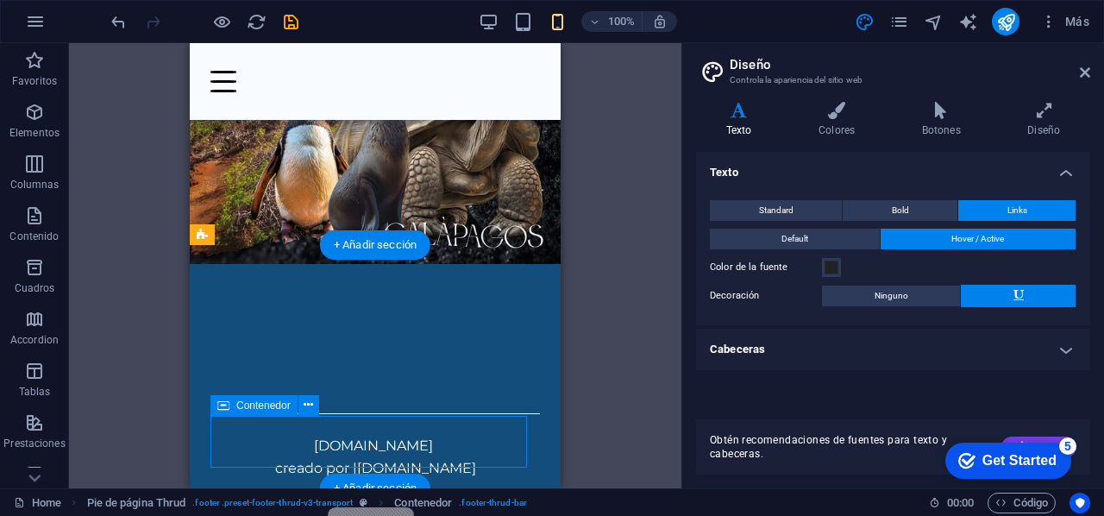
click at [410, 435] on div "[DOMAIN_NAME] creado por | [DOMAIN_NAME]" at bounding box center [376, 461] width 330 height 52
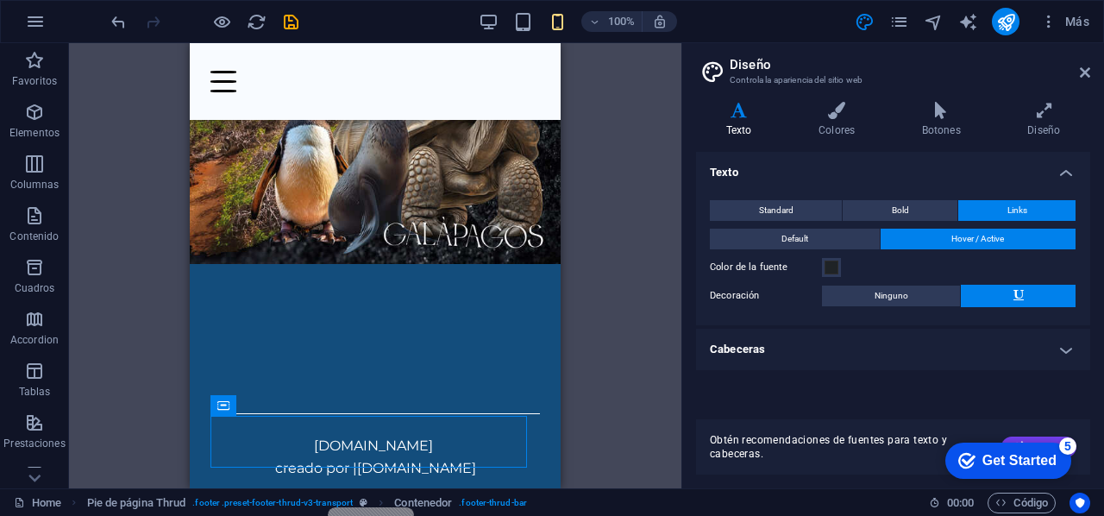
drag, startPoint x: 556, startPoint y: 428, endPoint x: 729, endPoint y: 551, distance: 212.9
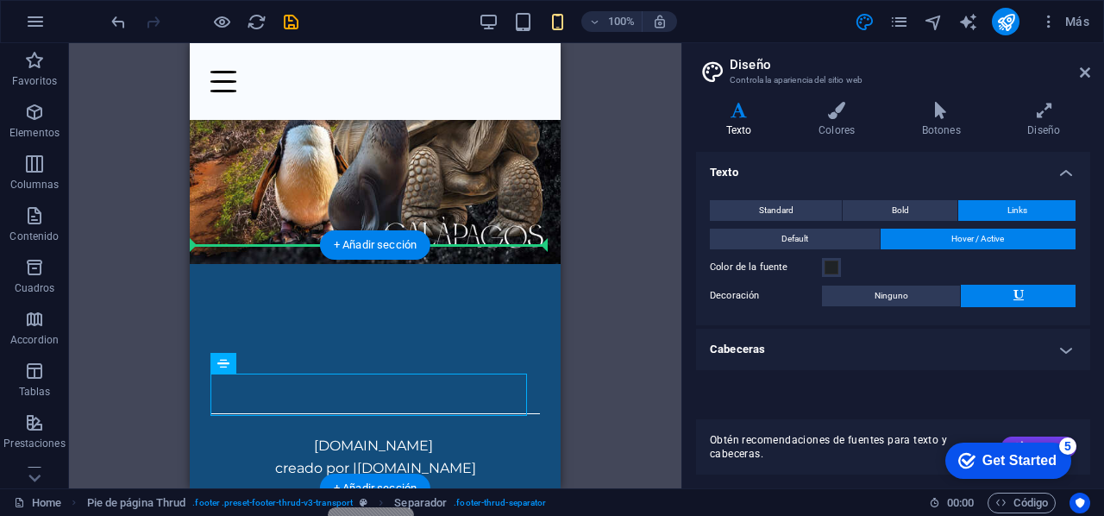
drag, startPoint x: 412, startPoint y: 390, endPoint x: 424, endPoint y: 315, distance: 75.9
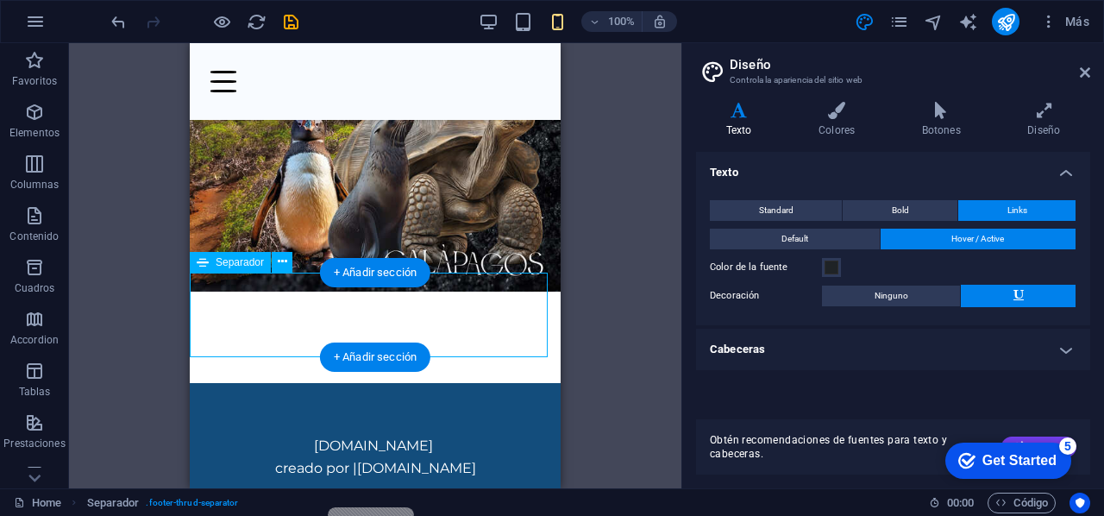
drag, startPoint x: 435, startPoint y: 296, endPoint x: 442, endPoint y: 327, distance: 31.8
click at [442, 327] on div at bounding box center [375, 334] width 371 height 85
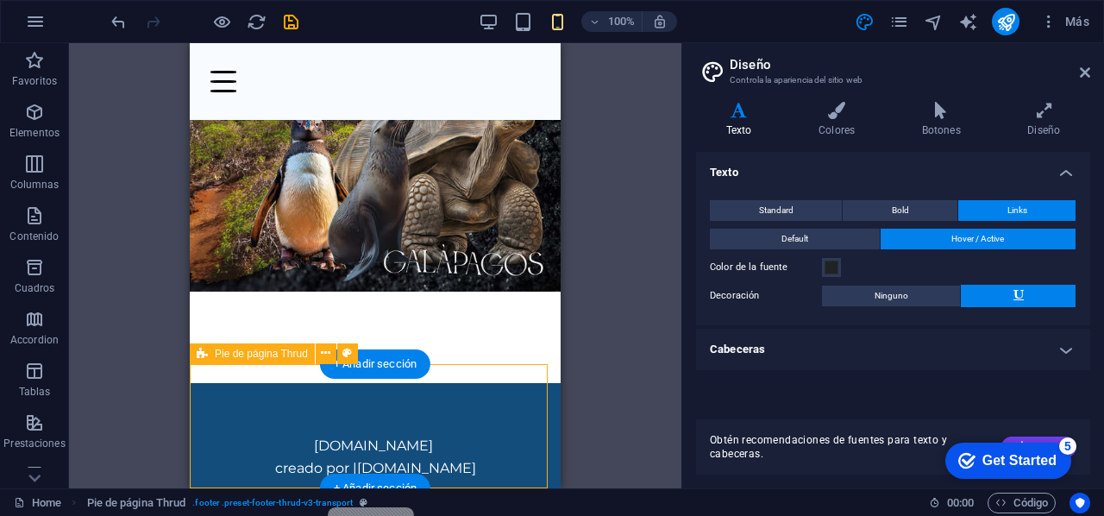
drag, startPoint x: 457, startPoint y: 365, endPoint x: 461, endPoint y: 396, distance: 31.3
click at [461, 396] on div "[DOMAIN_NAME] creado por | [DOMAIN_NAME]" at bounding box center [375, 445] width 371 height 124
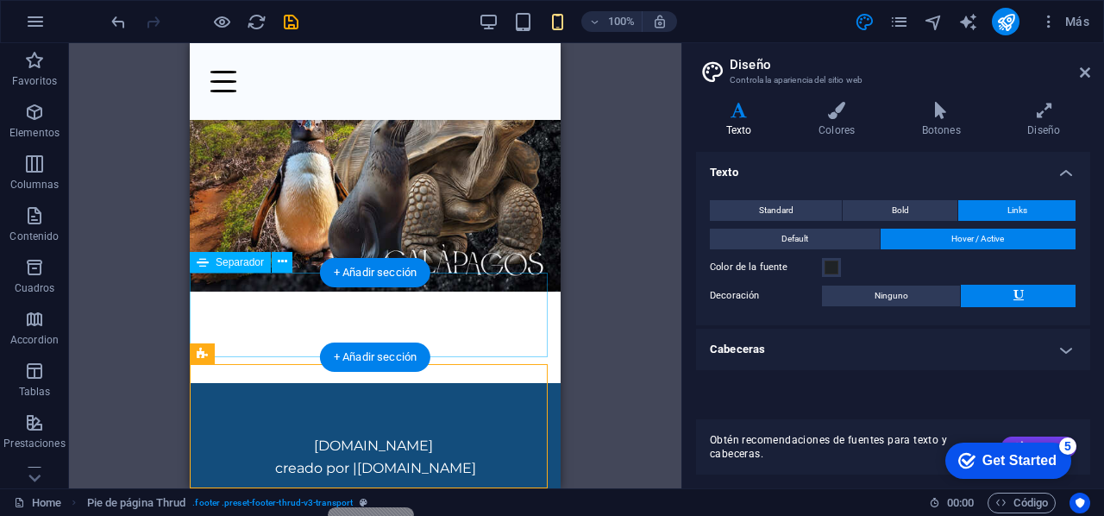
click at [409, 301] on div at bounding box center [375, 334] width 371 height 85
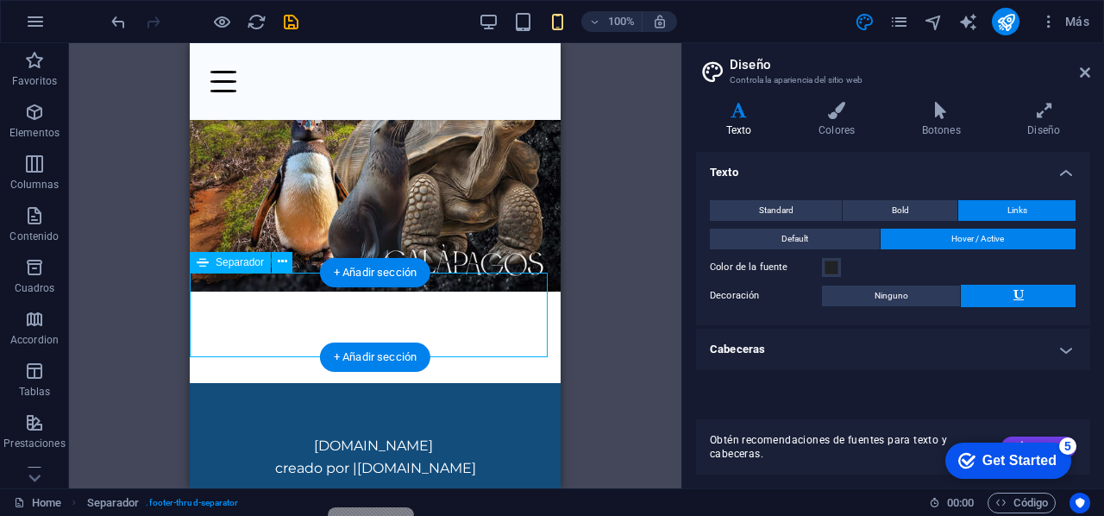
click at [276, 354] on div at bounding box center [375, 334] width 371 height 85
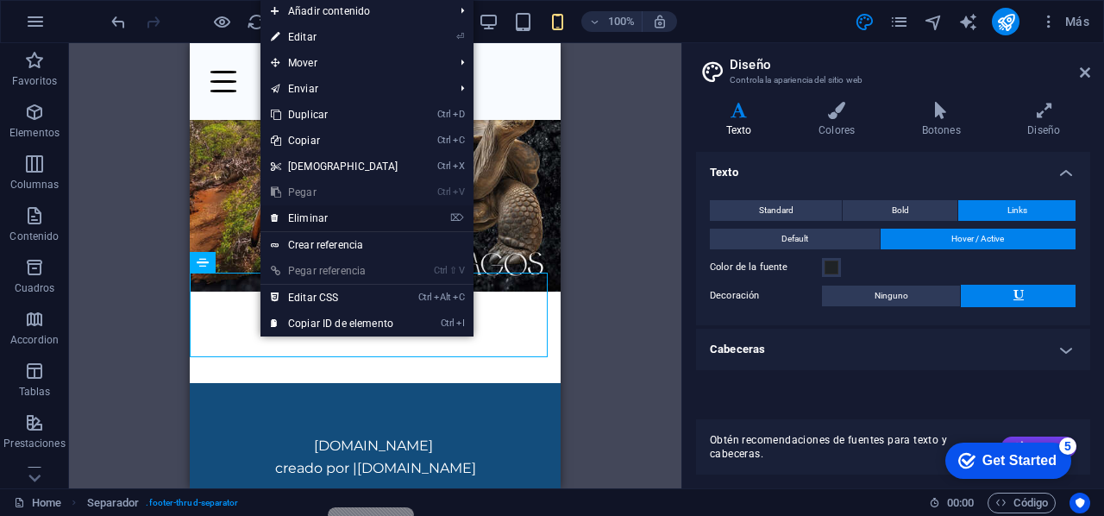
click at [316, 222] on link "⌦ Eliminar" at bounding box center [335, 218] width 148 height 26
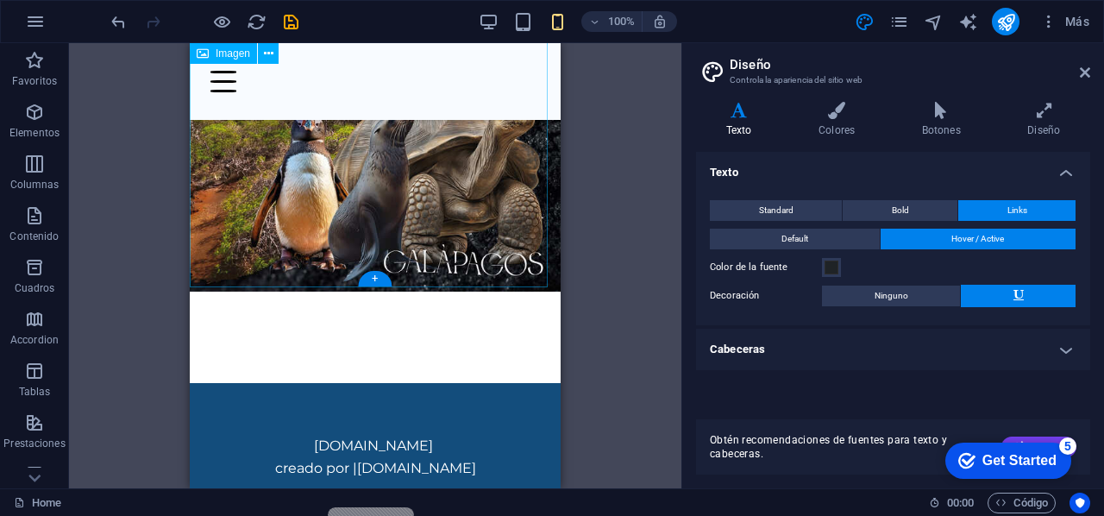
scroll to position [274, 0]
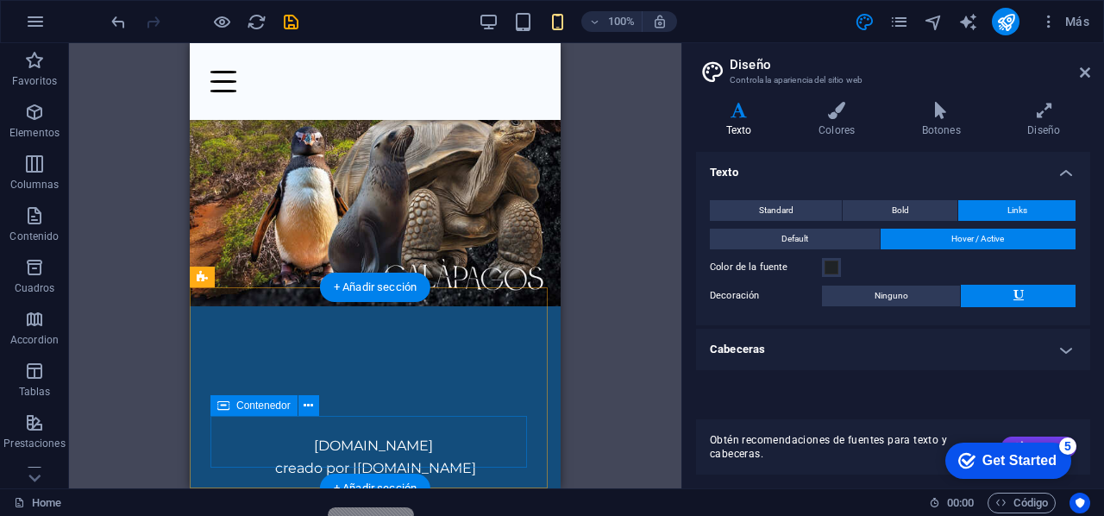
click at [493, 435] on div "[DOMAIN_NAME] creado por | [DOMAIN_NAME]" at bounding box center [376, 461] width 330 height 52
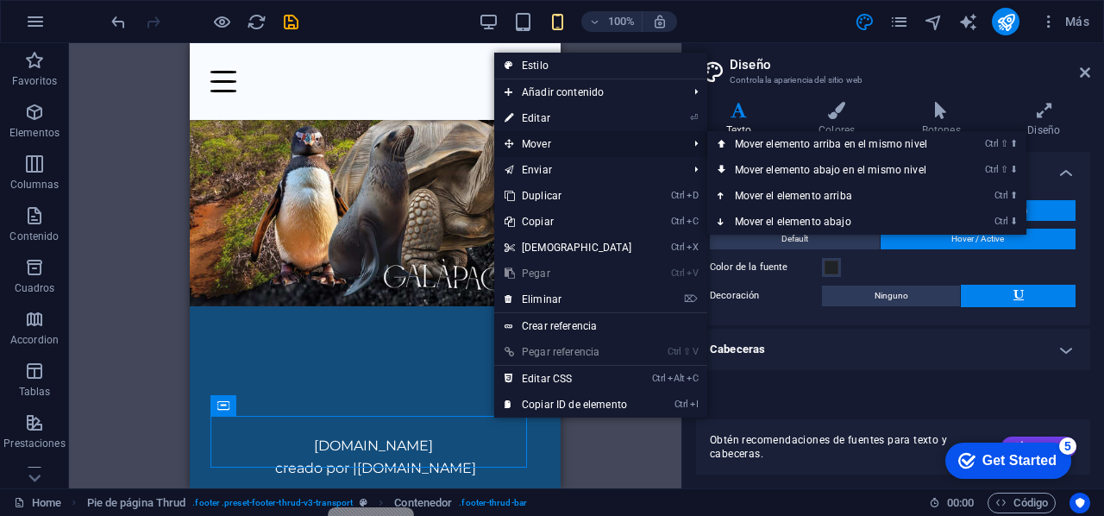
click at [568, 153] on span "Mover" at bounding box center [587, 144] width 187 height 26
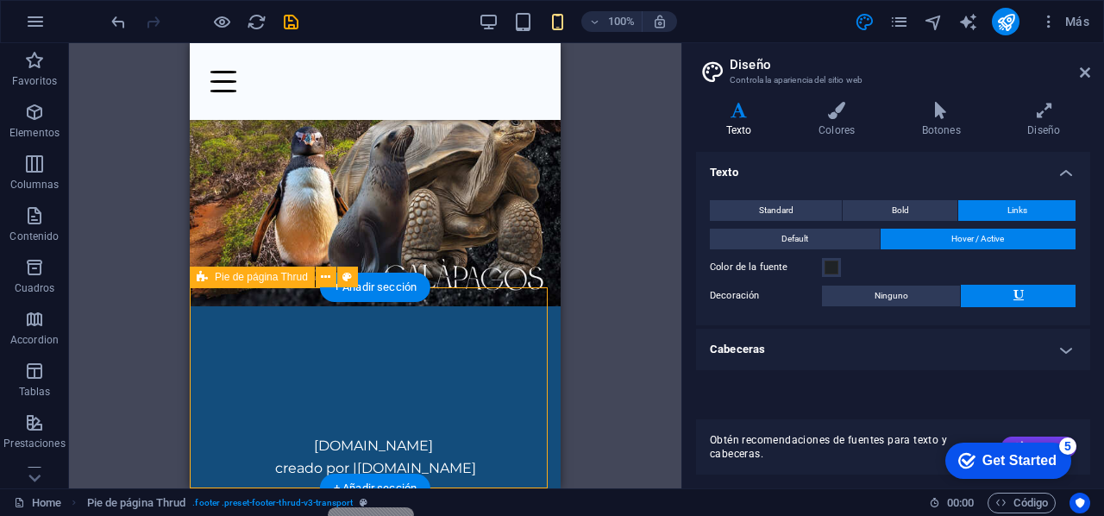
drag, startPoint x: 368, startPoint y: 415, endPoint x: 376, endPoint y: 385, distance: 31.4
click at [376, 385] on div "[DOMAIN_NAME] creado por | [DOMAIN_NAME]" at bounding box center [375, 406] width 371 height 201
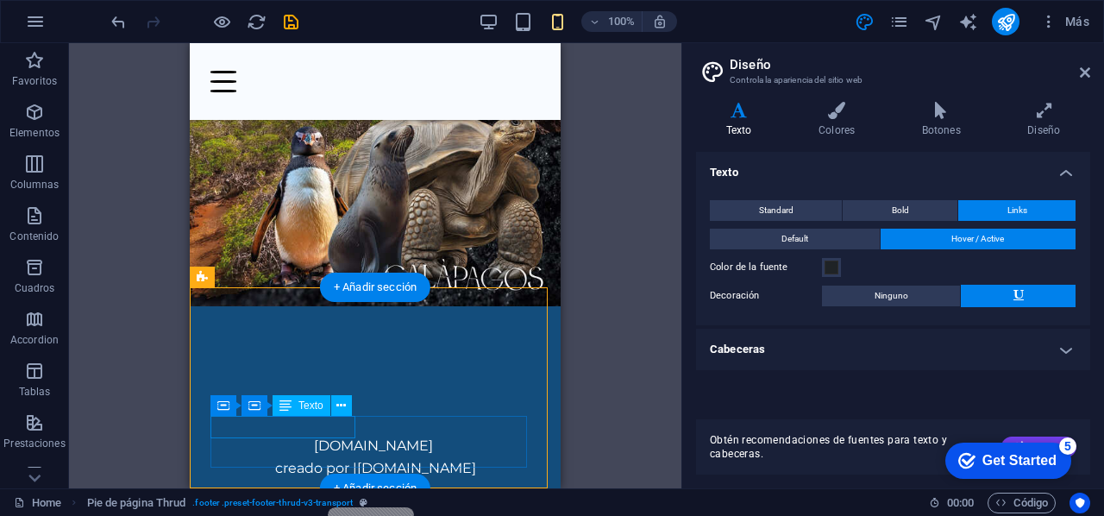
click at [311, 437] on icon at bounding box center [311, 445] width 0 height 16
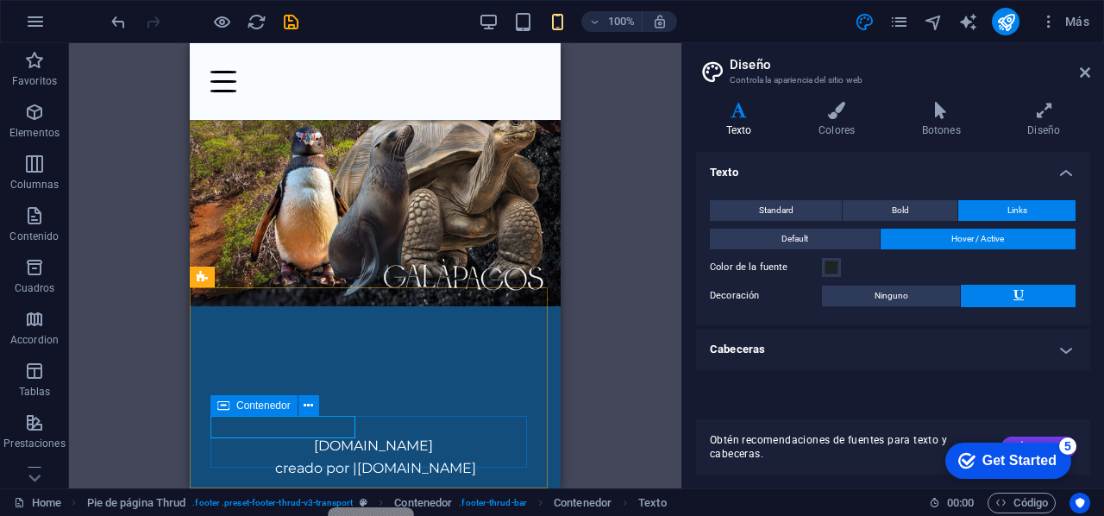
click at [223, 408] on icon at bounding box center [223, 405] width 12 height 21
click at [235, 408] on div "Contenedor" at bounding box center [254, 405] width 87 height 21
click at [305, 403] on icon at bounding box center [308, 406] width 9 height 18
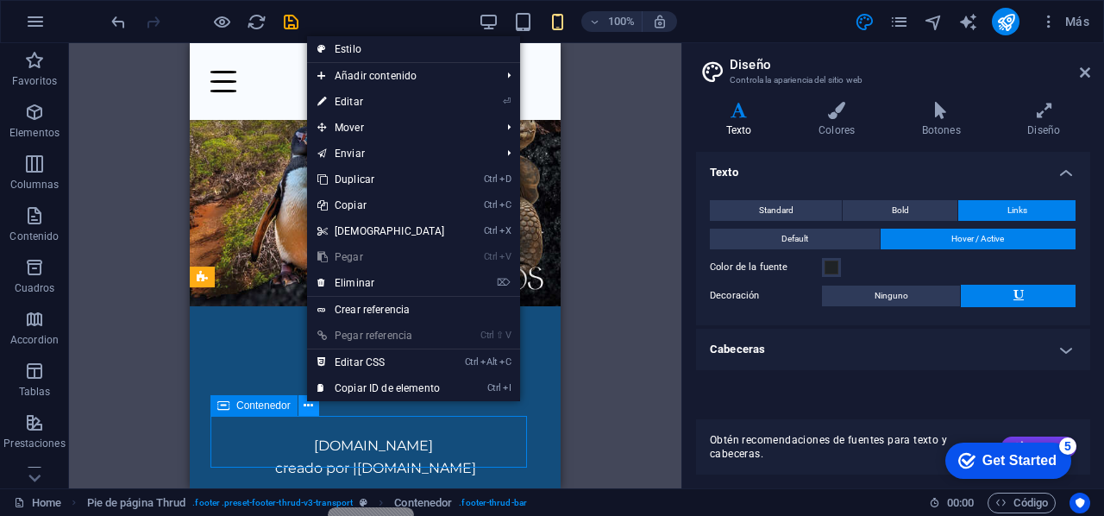
click at [305, 403] on icon at bounding box center [308, 406] width 9 height 18
drag, startPoint x: 434, startPoint y: 96, endPoint x: 139, endPoint y: 66, distance: 296.6
click at [434, 96] on link "⏎ Editar" at bounding box center [381, 102] width 148 height 26
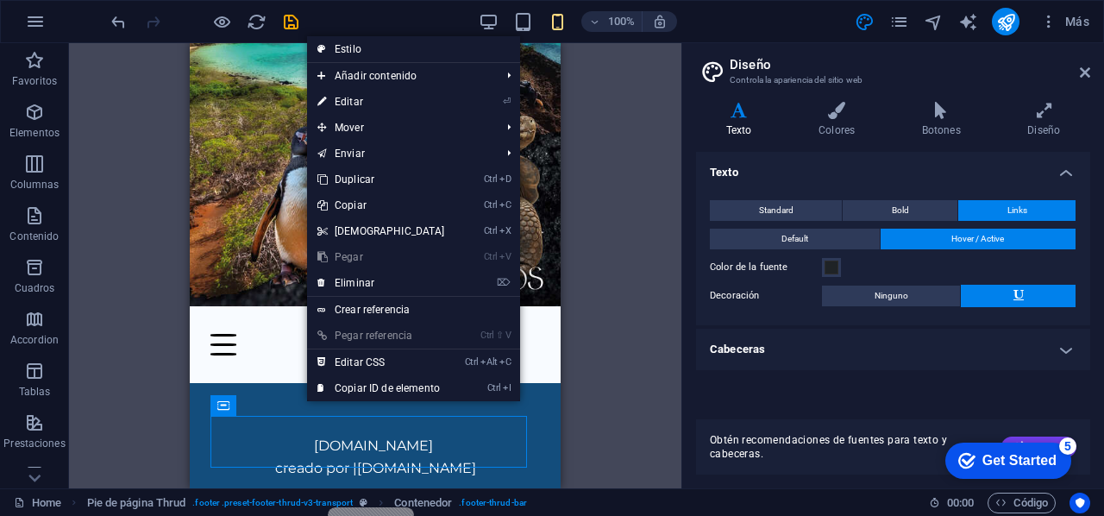
scroll to position [162, 0]
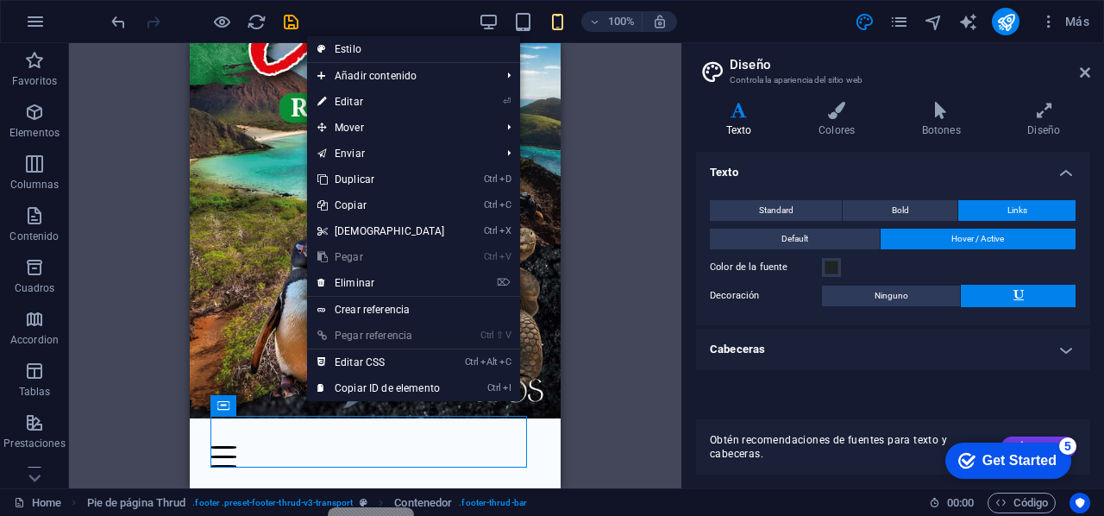
select select "px"
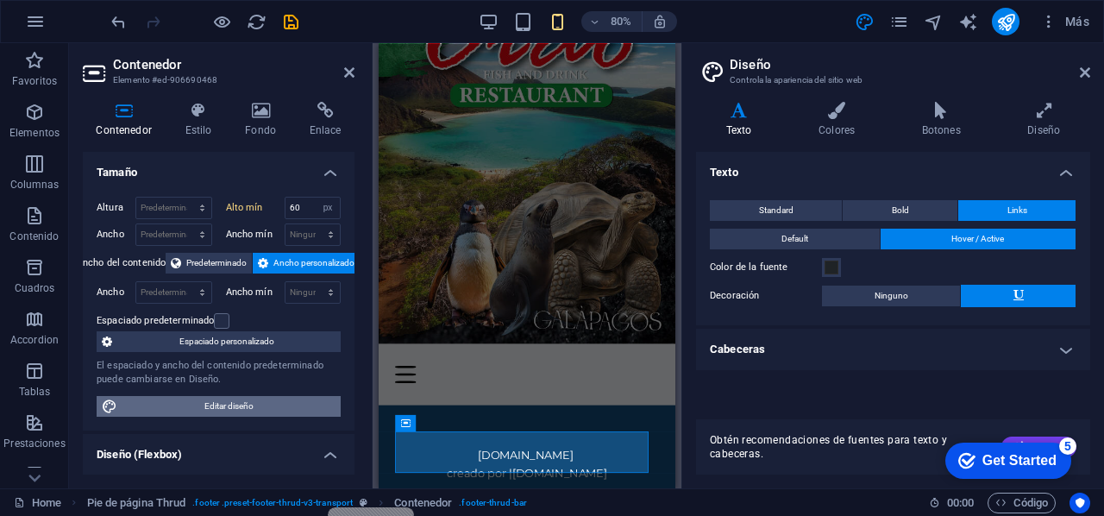
click at [242, 403] on span "Editar diseño" at bounding box center [229, 406] width 213 height 21
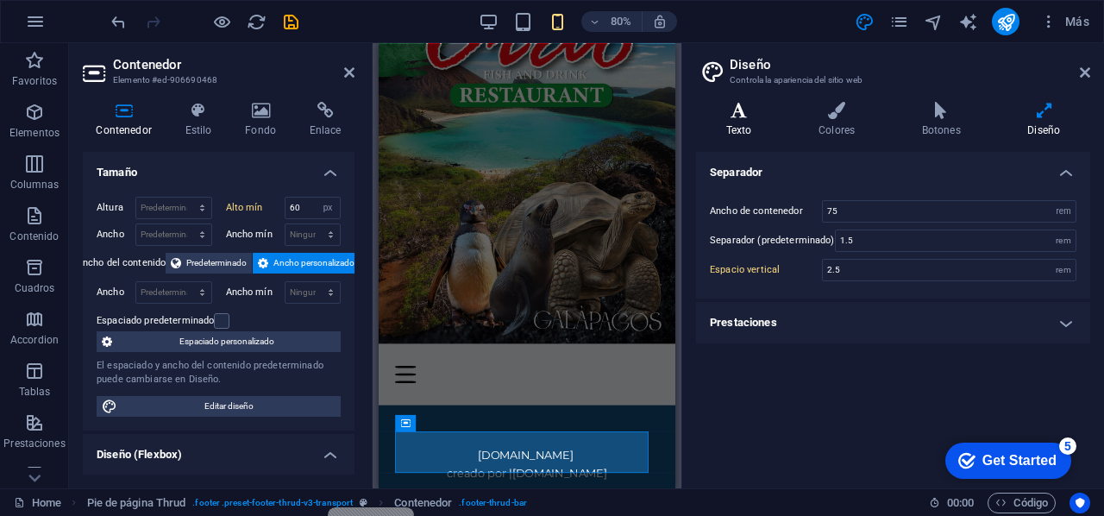
click at [758, 131] on h4 "Texto" at bounding box center [742, 120] width 92 height 36
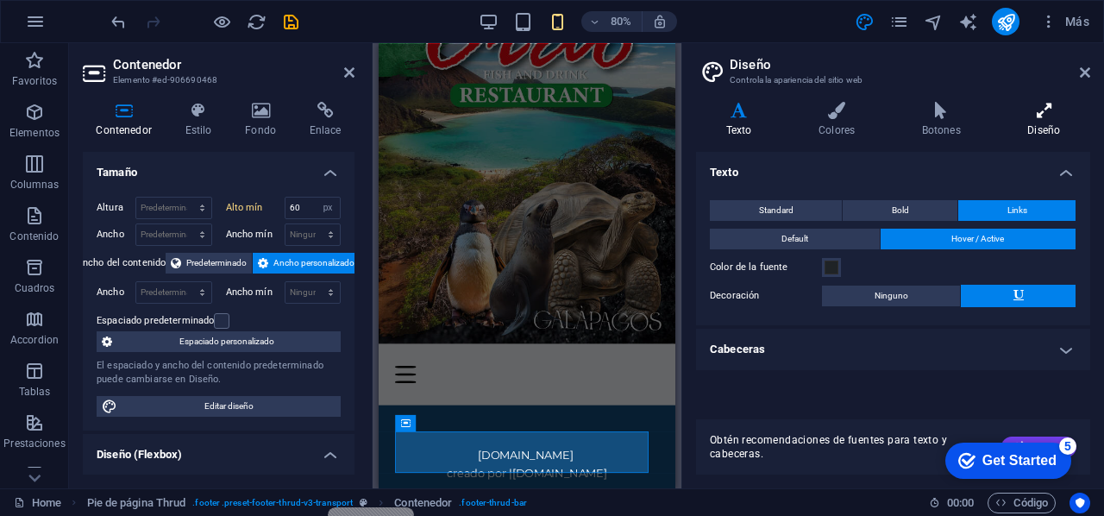
click at [1063, 121] on h4 "Diseño" at bounding box center [1044, 120] width 92 height 36
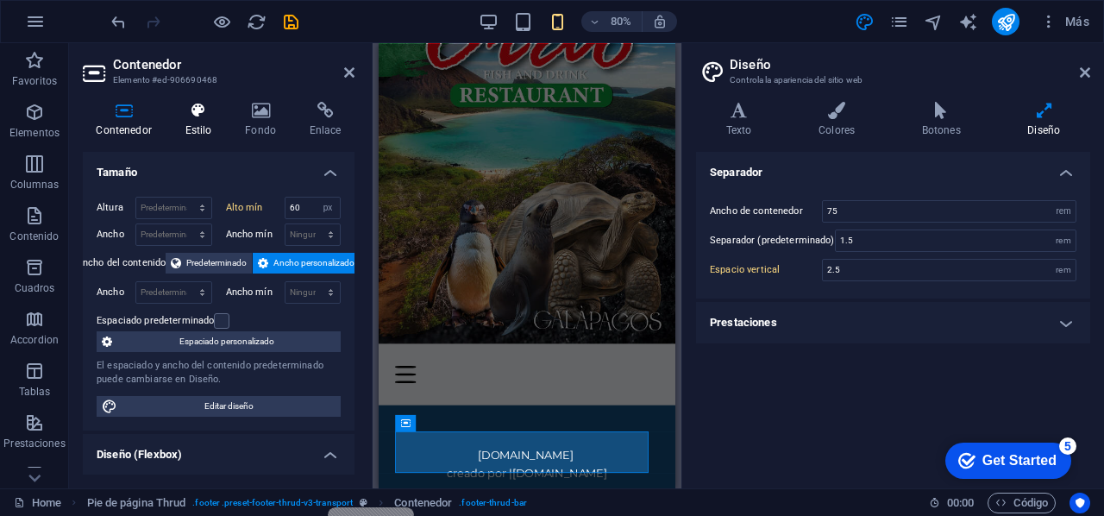
click at [205, 135] on h4 "Estilo" at bounding box center [202, 120] width 60 height 36
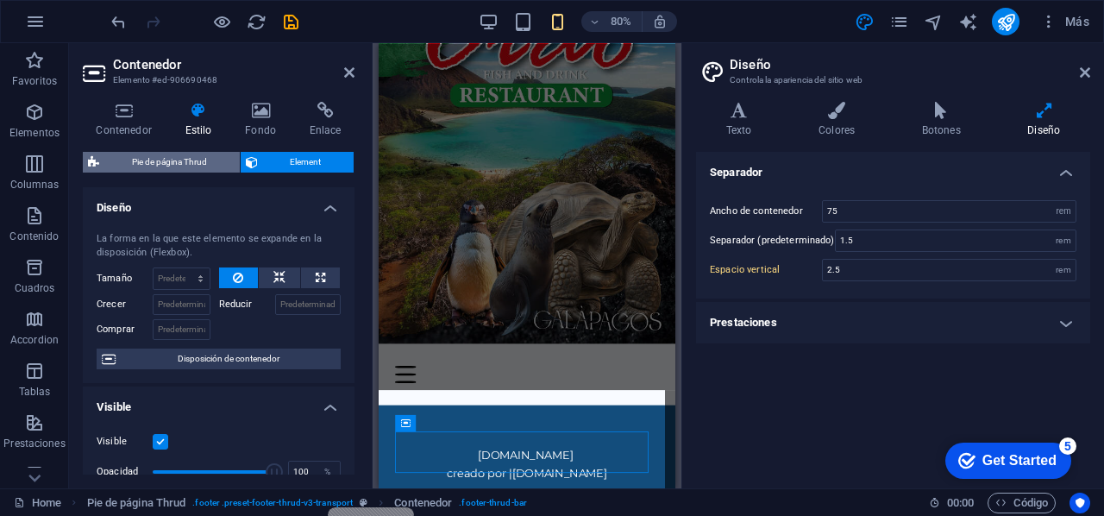
click at [193, 162] on span "Pie de página Thrud" at bounding box center [169, 162] width 130 height 21
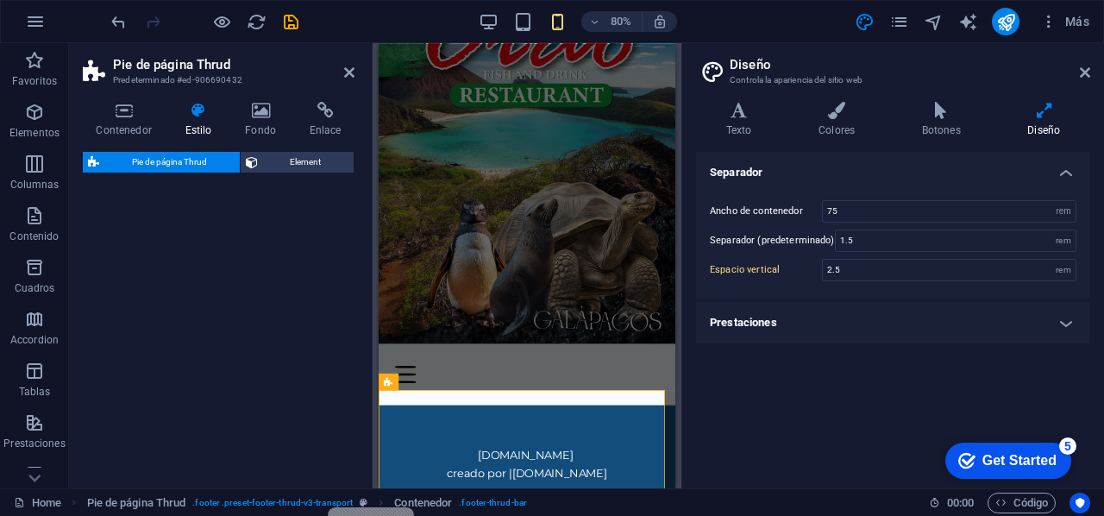
select select "rem"
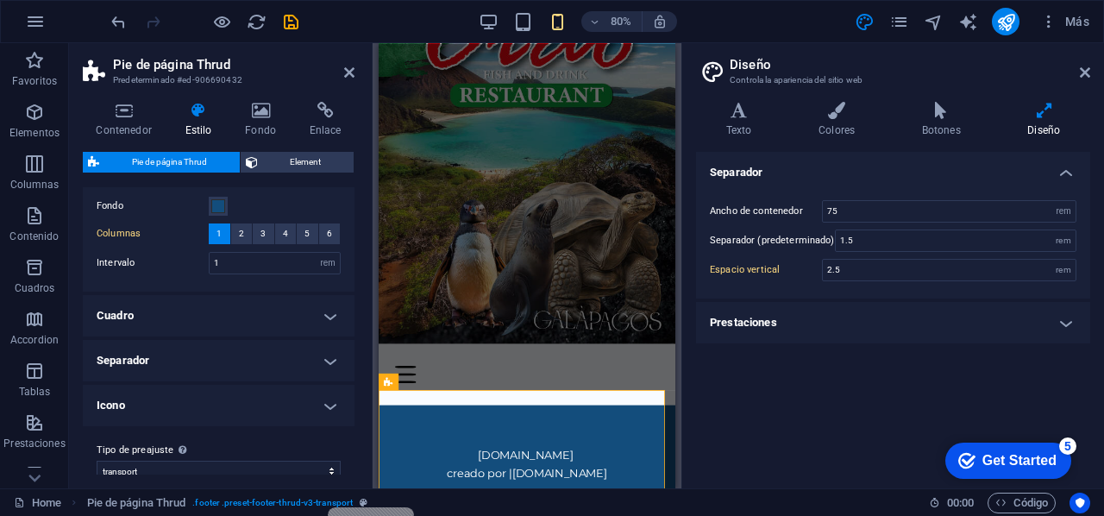
scroll to position [59, 0]
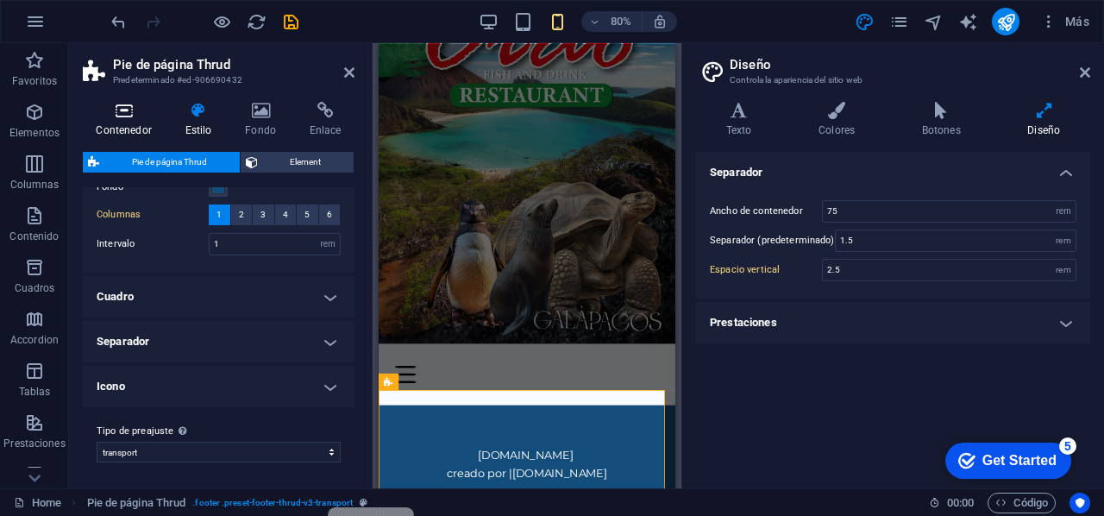
click at [123, 125] on h4 "Contenedor" at bounding box center [127, 120] width 89 height 36
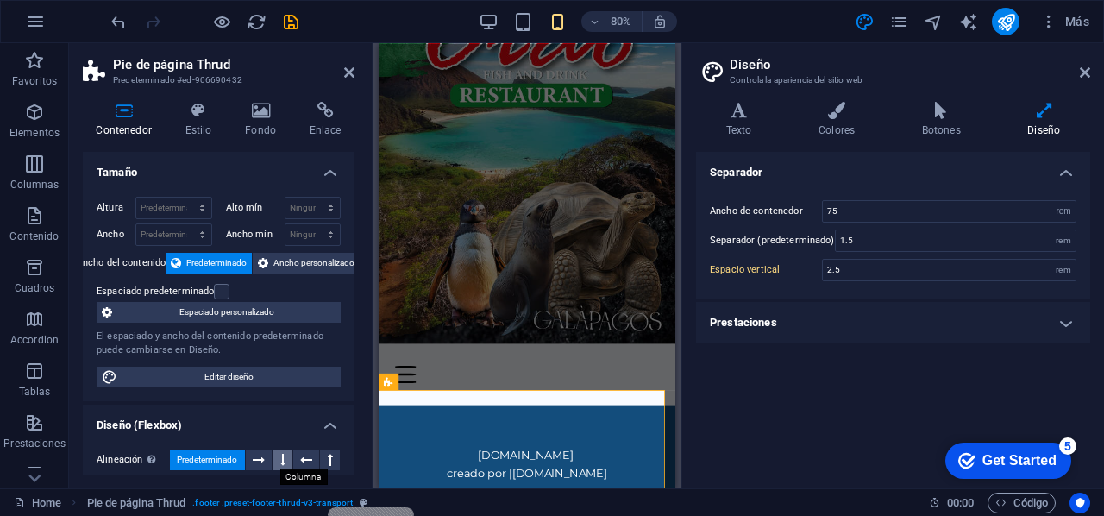
click at [288, 463] on button at bounding box center [283, 460] width 20 height 21
click at [286, 463] on button at bounding box center [283, 460] width 20 height 21
click at [266, 461] on button at bounding box center [259, 460] width 27 height 21
click at [280, 457] on icon at bounding box center [282, 460] width 5 height 21
click at [215, 451] on span "Predeterminado" at bounding box center [207, 460] width 60 height 21
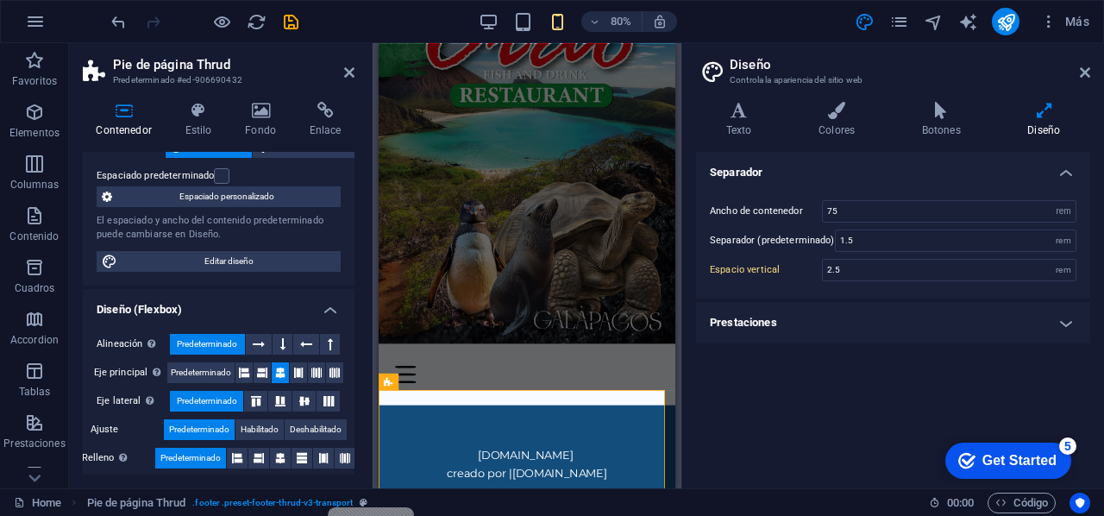
scroll to position [259, 0]
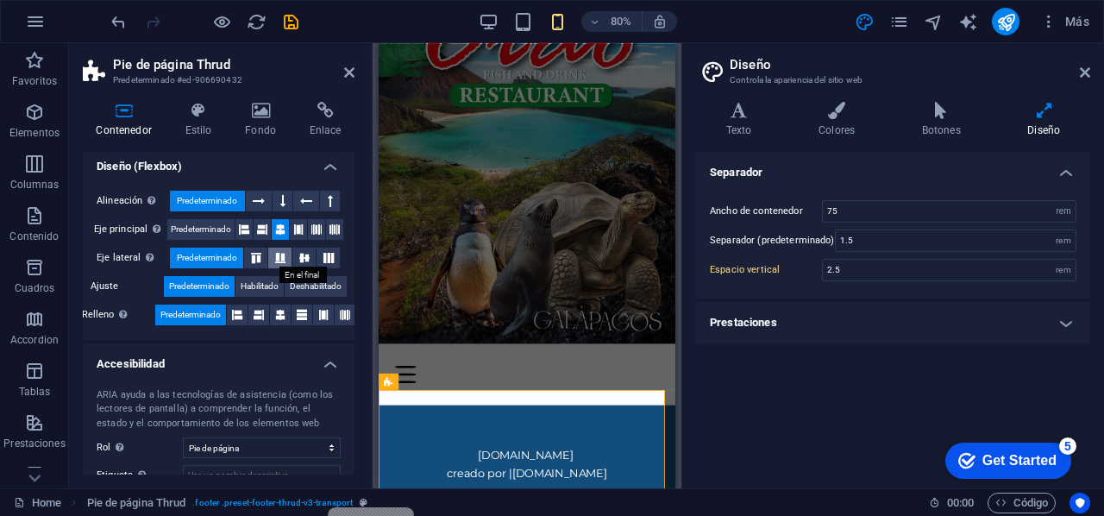
click at [275, 263] on button at bounding box center [279, 258] width 23 height 21
click at [278, 317] on icon at bounding box center [280, 315] width 10 height 21
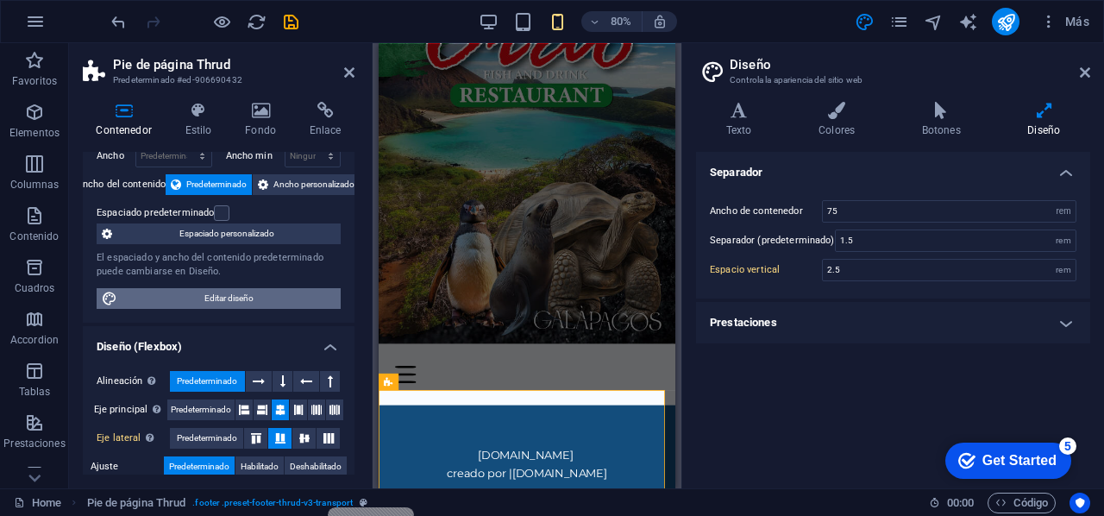
scroll to position [0, 0]
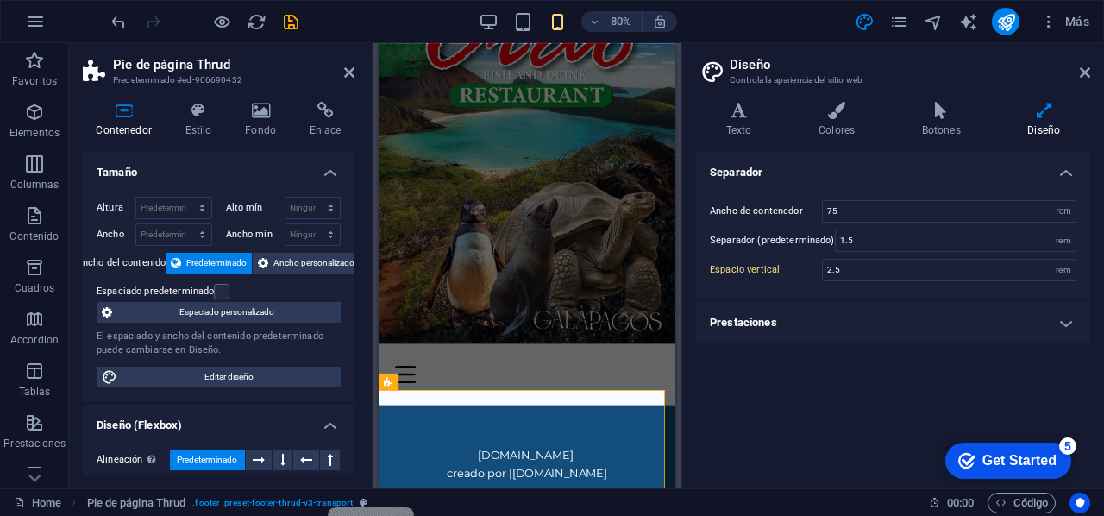
click at [733, 387] on div "Separador Ancho de contenedor 75 rem px Separador (predeterminado) 1.5 rem Espa…" at bounding box center [893, 313] width 394 height 323
click at [676, 448] on div "Home Services About Us Pricing" at bounding box center [564, 457] width 371 height 77
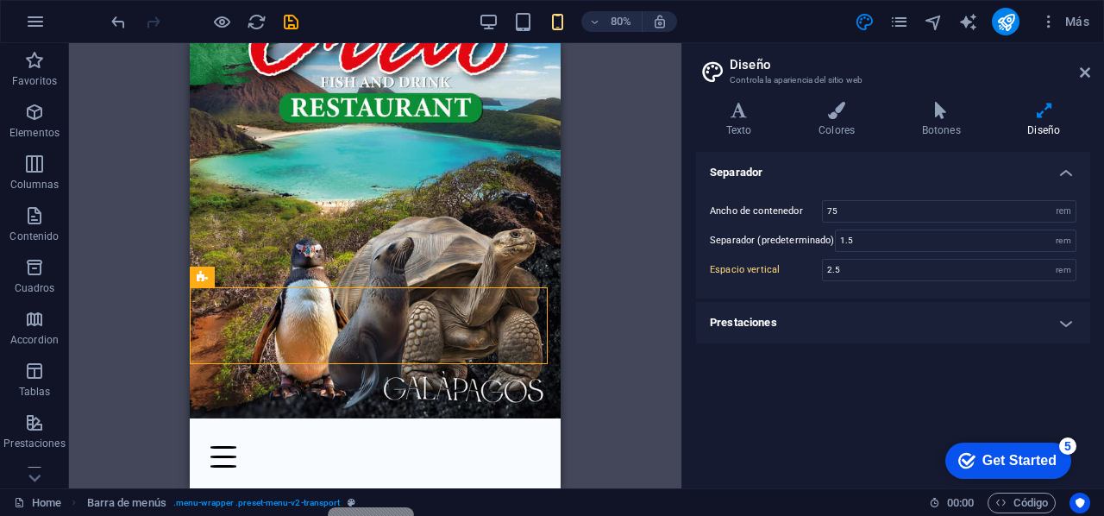
scroll to position [274, 0]
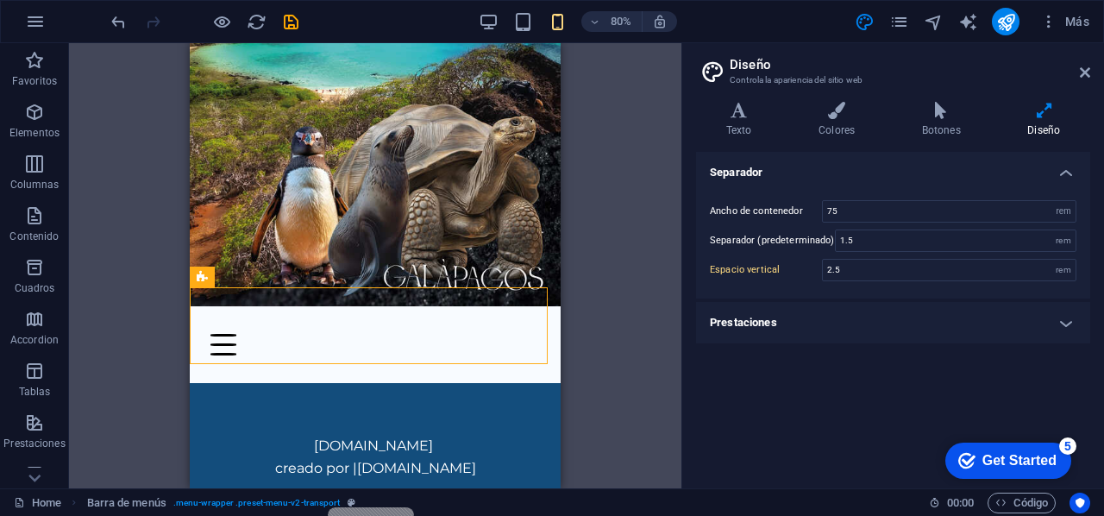
drag, startPoint x: 827, startPoint y: 450, endPoint x: 811, endPoint y: 439, distance: 19.2
click at [826, 452] on div "Separador Ancho de contenedor 75 rem px Separador (predeterminado) 1.5 rem Espa…" at bounding box center [893, 313] width 394 height 323
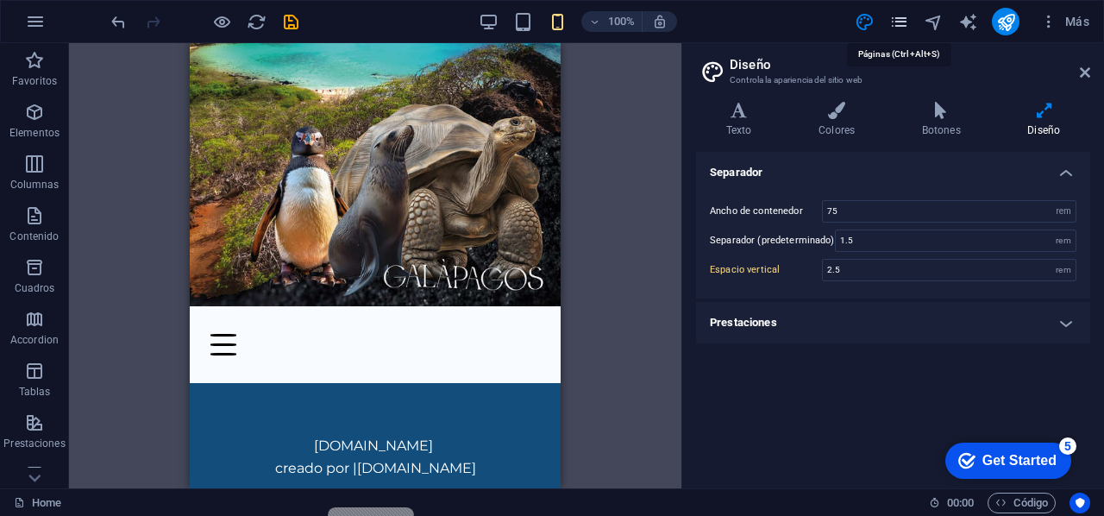
click at [904, 20] on icon "pages" at bounding box center [900, 22] width 20 height 20
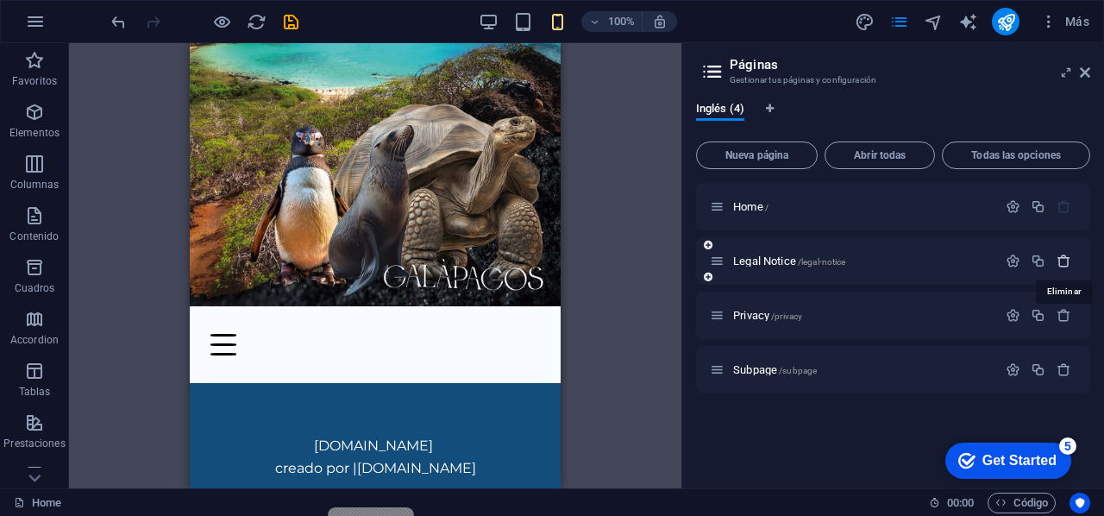
click at [1067, 260] on icon "button" at bounding box center [1064, 261] width 15 height 15
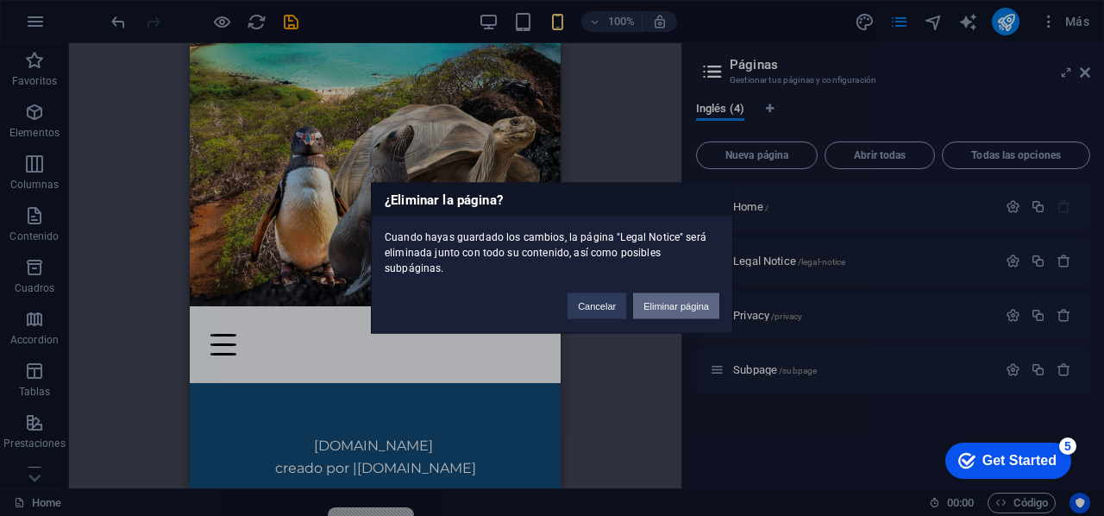
click at [677, 299] on button "Eliminar página" at bounding box center [676, 306] width 86 height 26
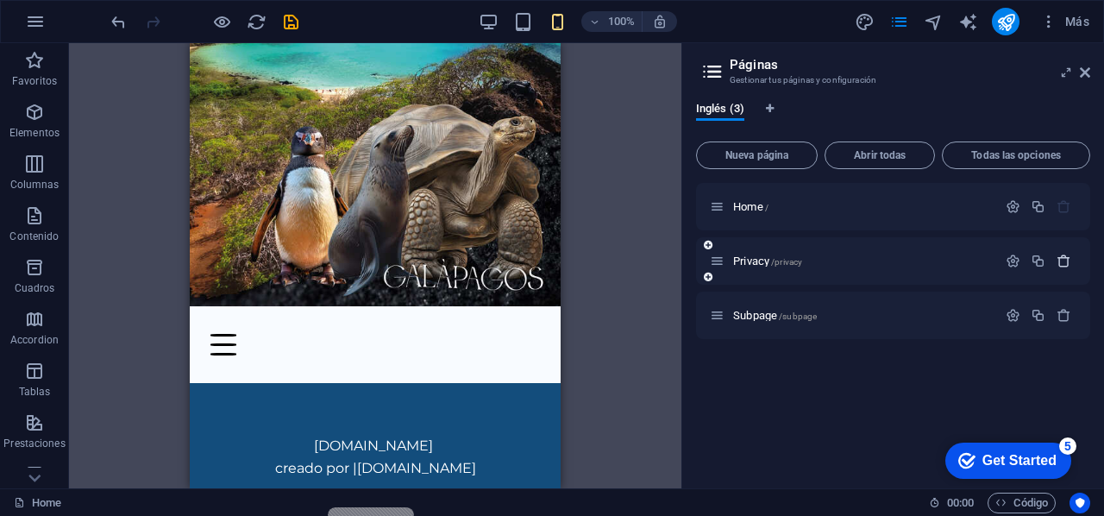
click at [1065, 263] on icon "button" at bounding box center [1064, 261] width 15 height 15
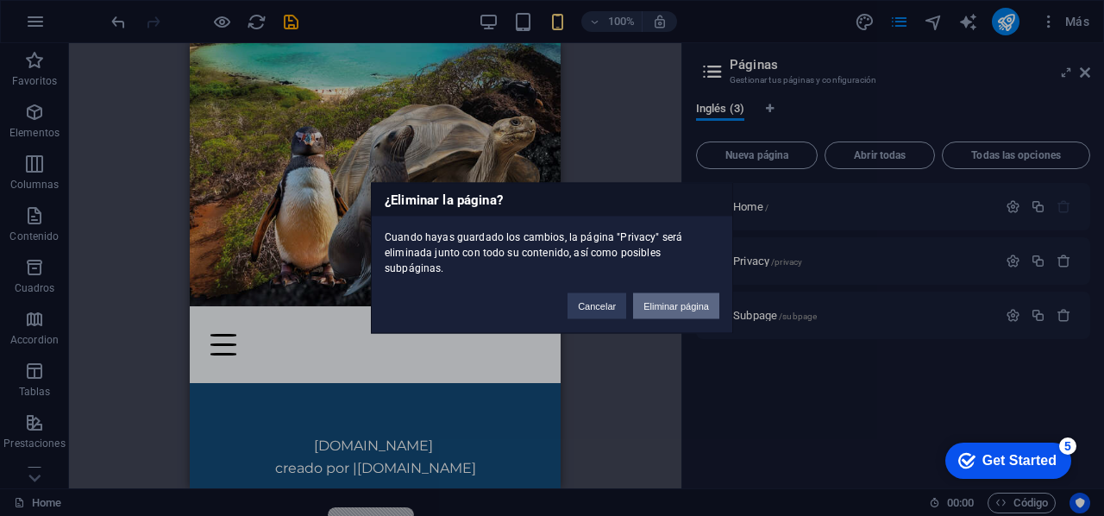
click at [671, 299] on button "Eliminar página" at bounding box center [676, 306] width 86 height 26
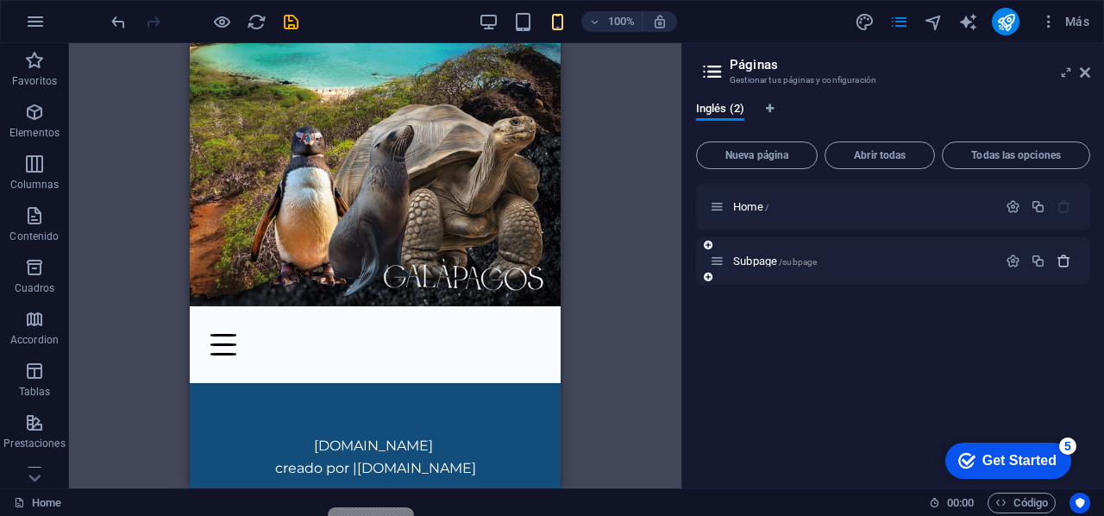
click at [1065, 266] on icon "button" at bounding box center [1064, 261] width 15 height 15
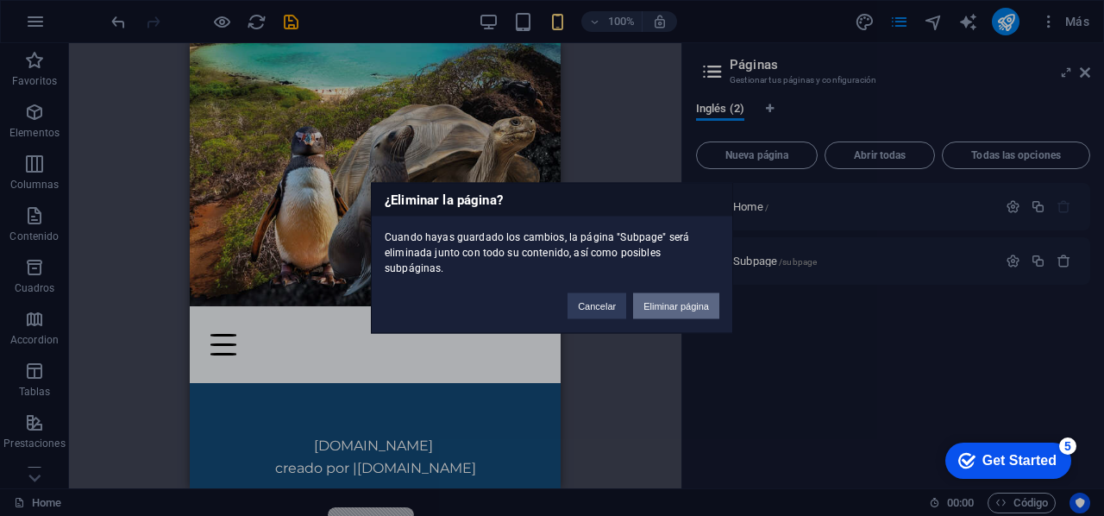
drag, startPoint x: 304, startPoint y: 288, endPoint x: 700, endPoint y: 293, distance: 396.1
click at [700, 293] on button "Eliminar página" at bounding box center [676, 306] width 86 height 26
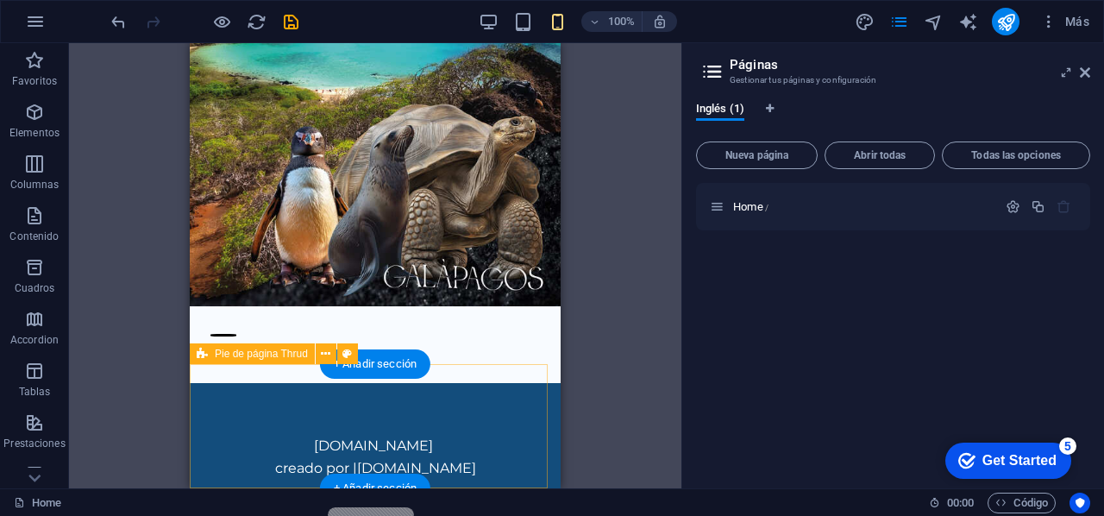
click at [546, 403] on div "[DOMAIN_NAME] creado por | [DOMAIN_NAME]" at bounding box center [375, 445] width 371 height 124
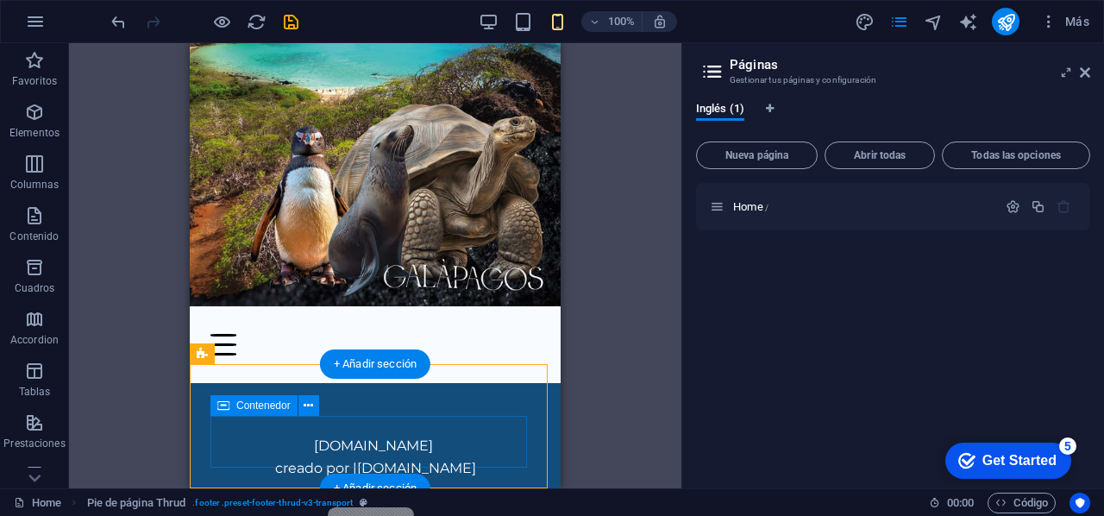
click at [476, 435] on div "[DOMAIN_NAME] creado por | [DOMAIN_NAME]" at bounding box center [376, 461] width 330 height 52
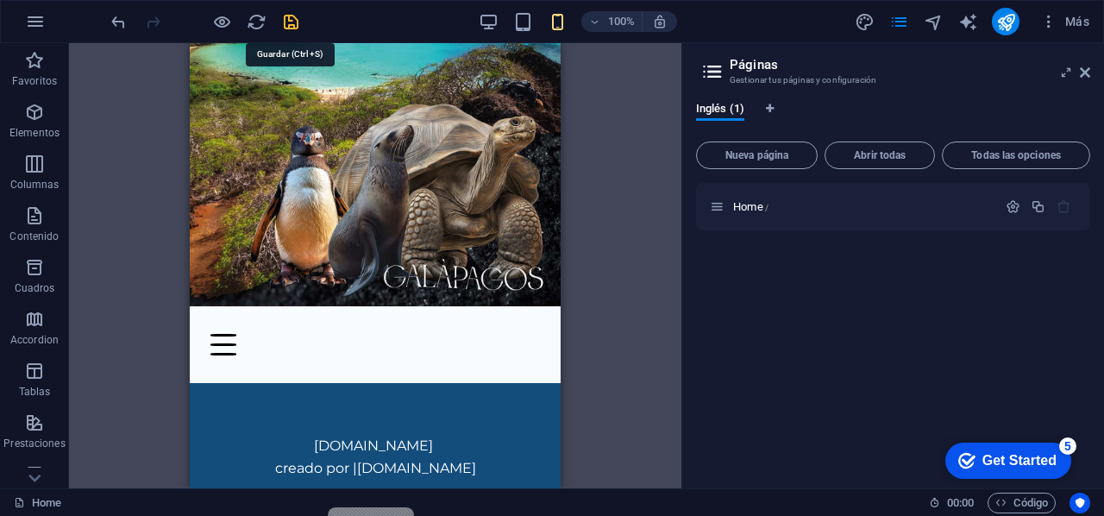
click at [292, 27] on icon "save" at bounding box center [291, 22] width 20 height 20
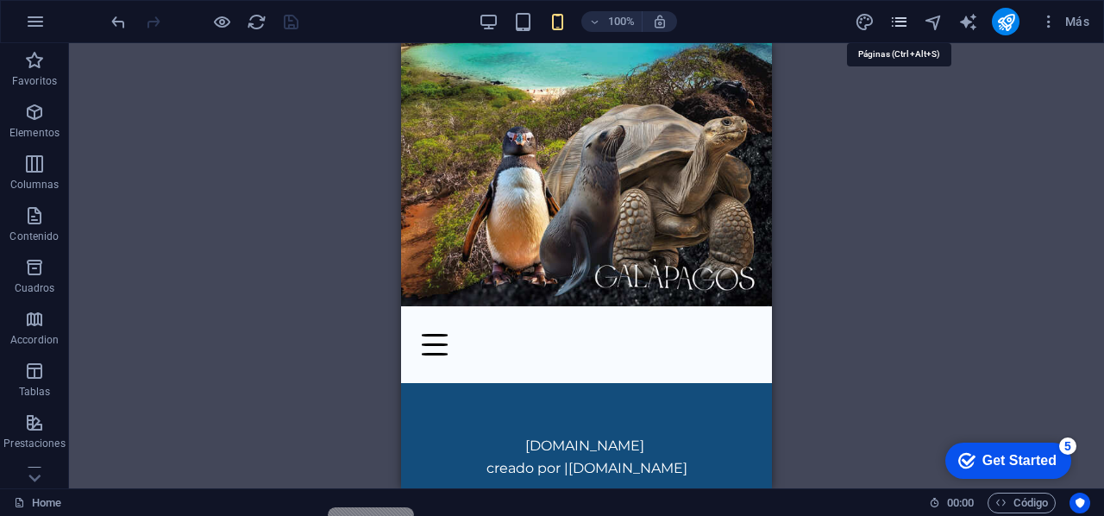
click at [897, 29] on icon "pages" at bounding box center [900, 22] width 20 height 20
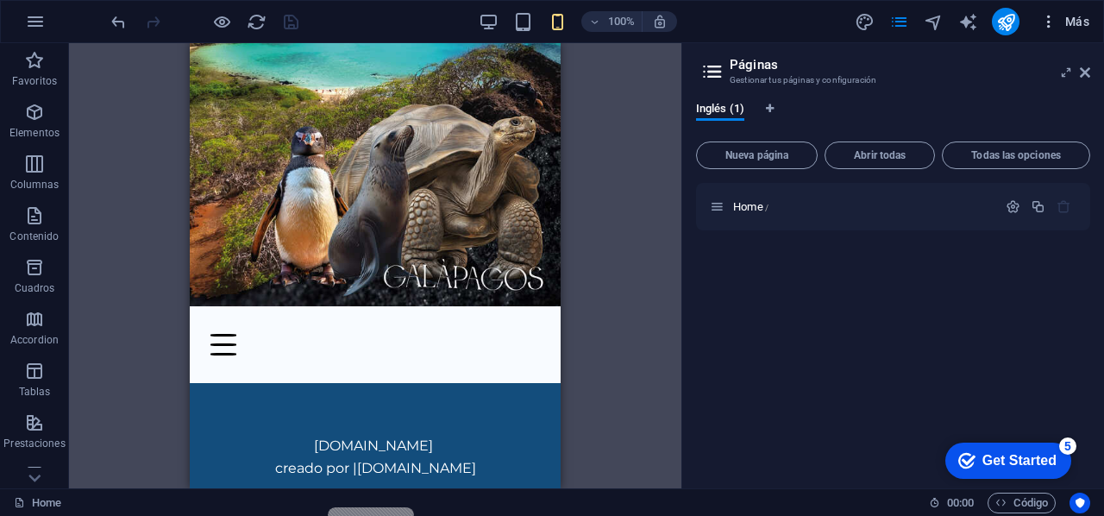
click at [1050, 29] on icon "button" at bounding box center [1049, 21] width 17 height 17
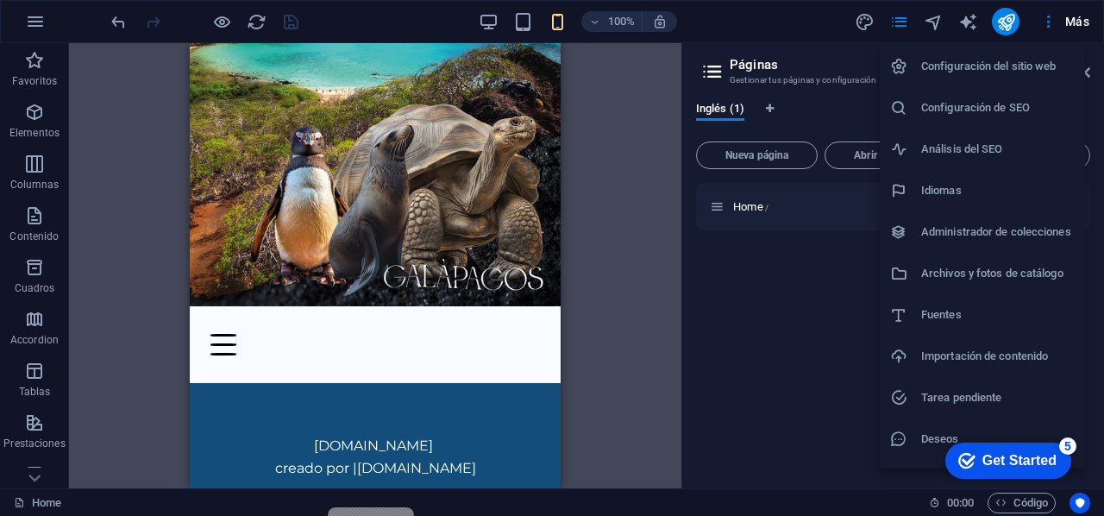
scroll to position [33, 0]
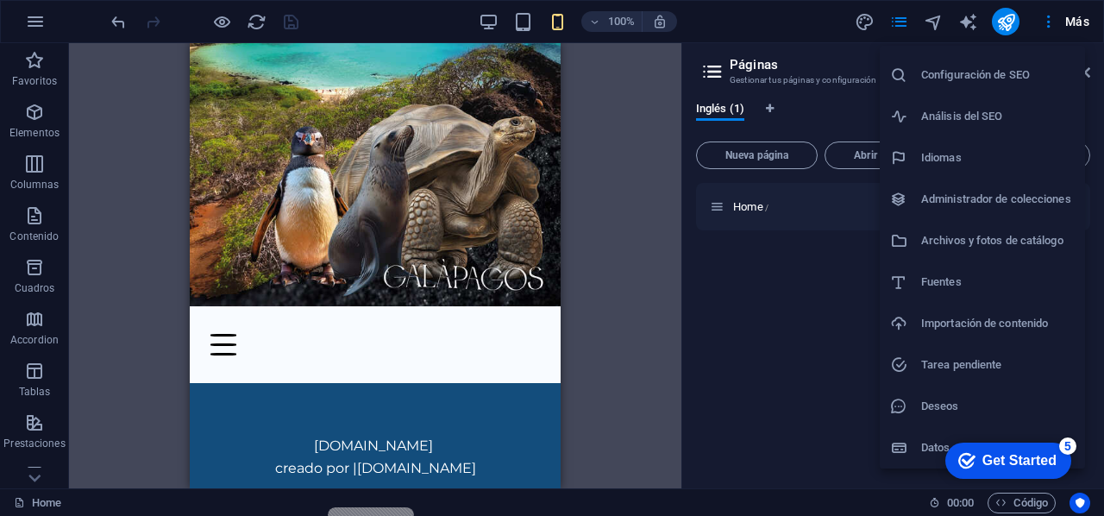
click at [625, 199] on div at bounding box center [552, 258] width 1104 height 516
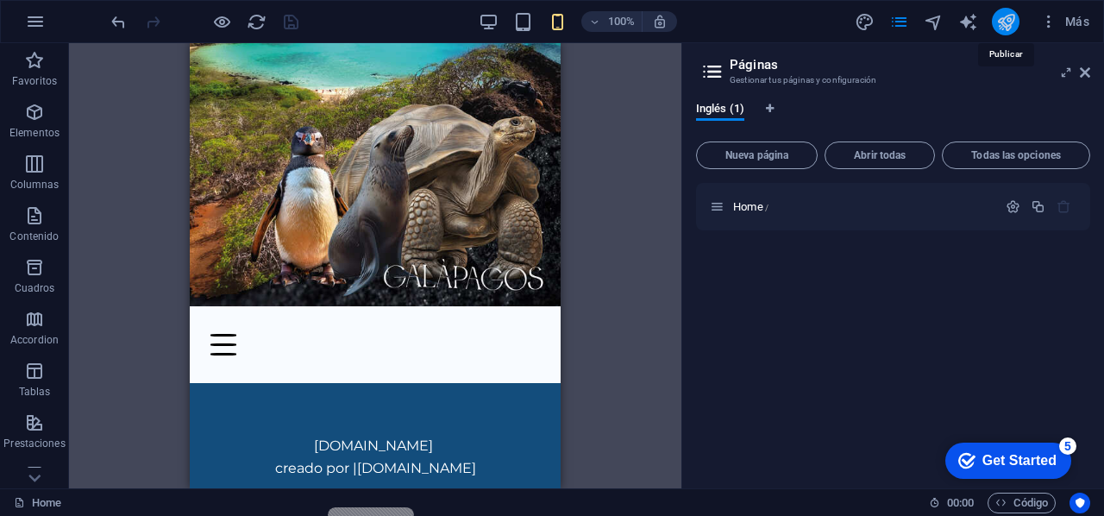
click at [1005, 22] on icon "publish" at bounding box center [1007, 22] width 20 height 20
